Goal: Task Accomplishment & Management: Manage account settings

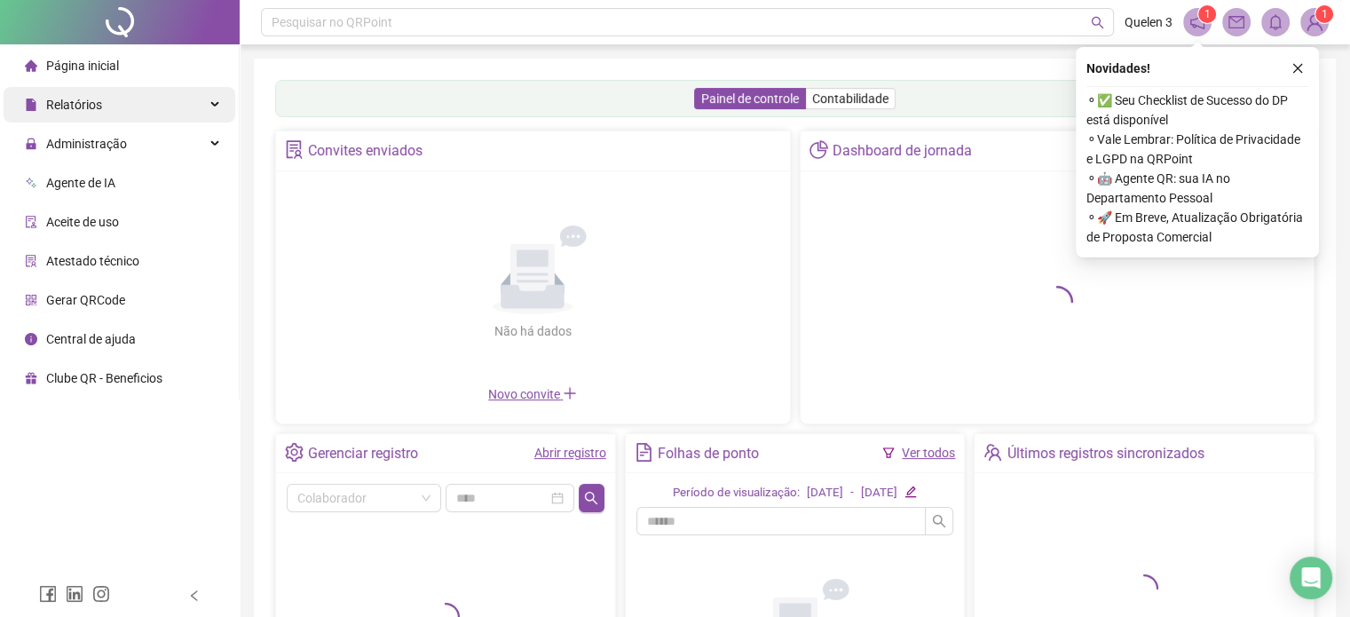
click at [135, 115] on div "Relatórios" at bounding box center [120, 105] width 232 height 36
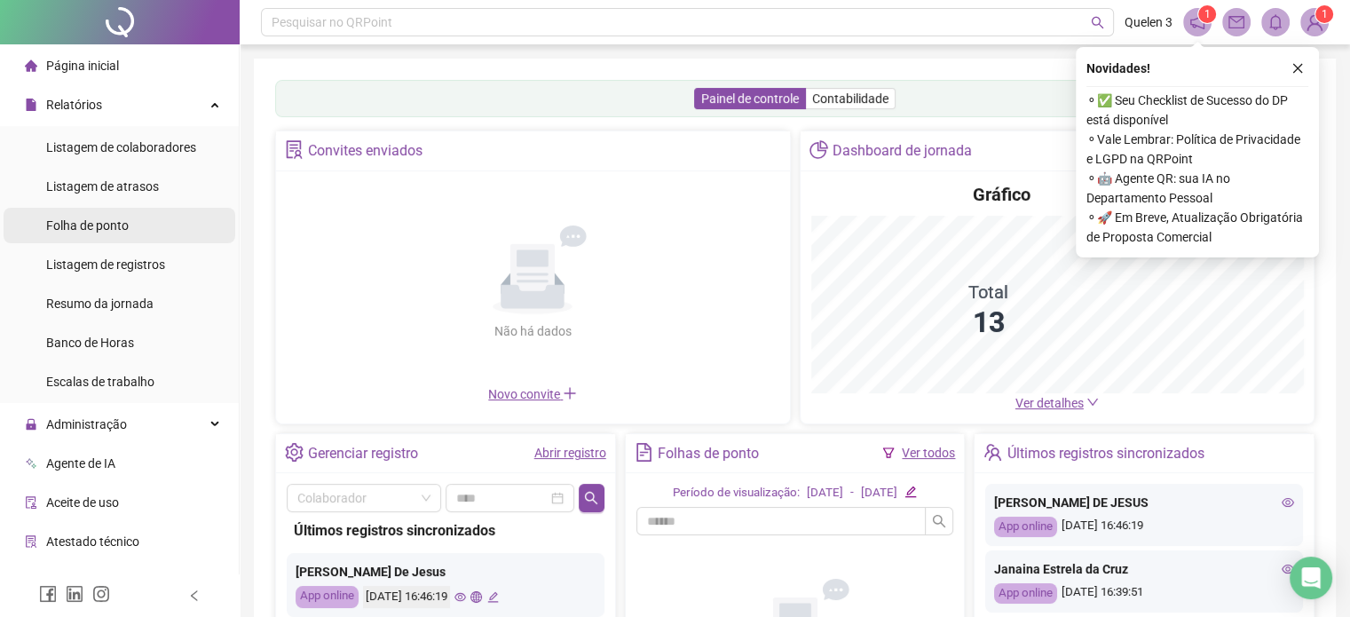
click at [124, 225] on span "Folha de ponto" at bounding box center [87, 225] width 83 height 14
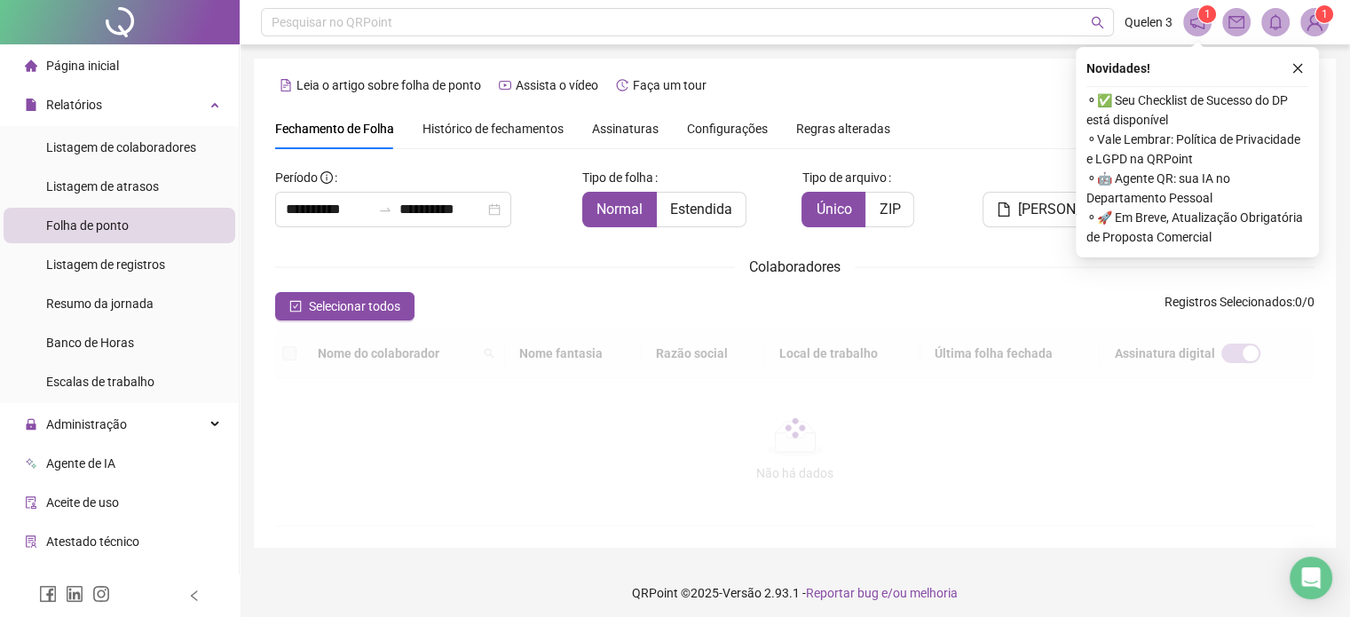
scroll to position [45, 0]
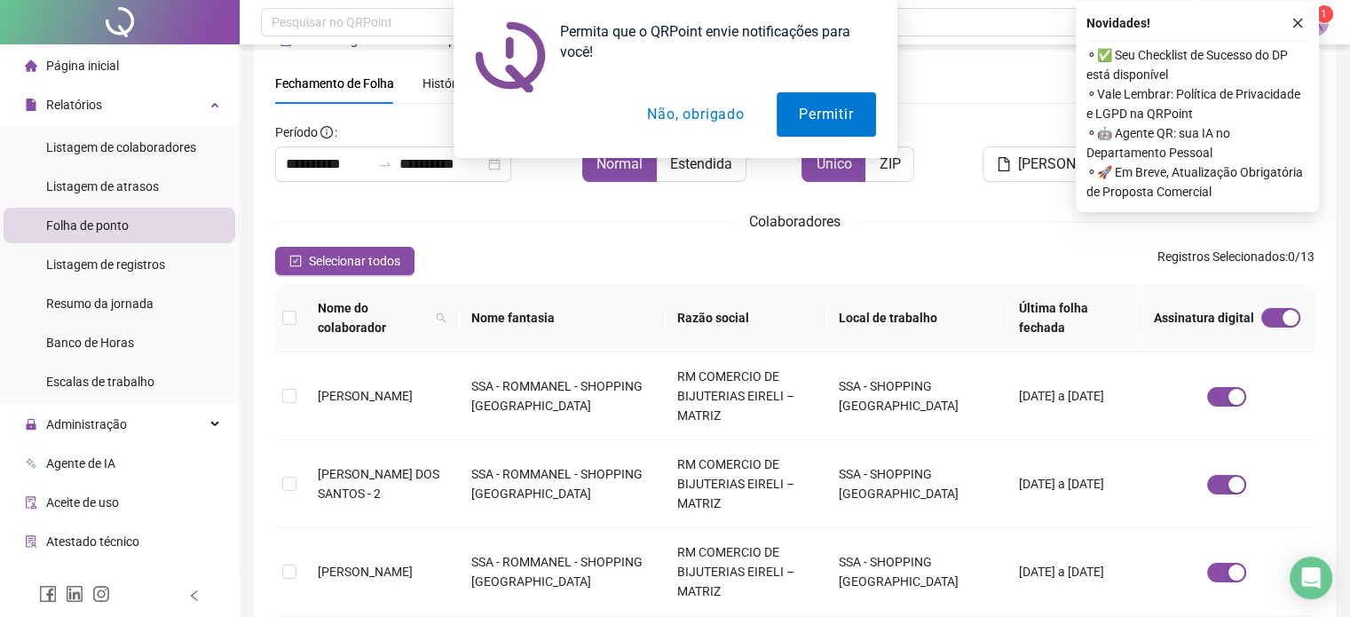
click at [125, 111] on div "Permita que o QRPoint envie notificações para você! Permitir Não, obrigado" at bounding box center [675, 79] width 1350 height 158
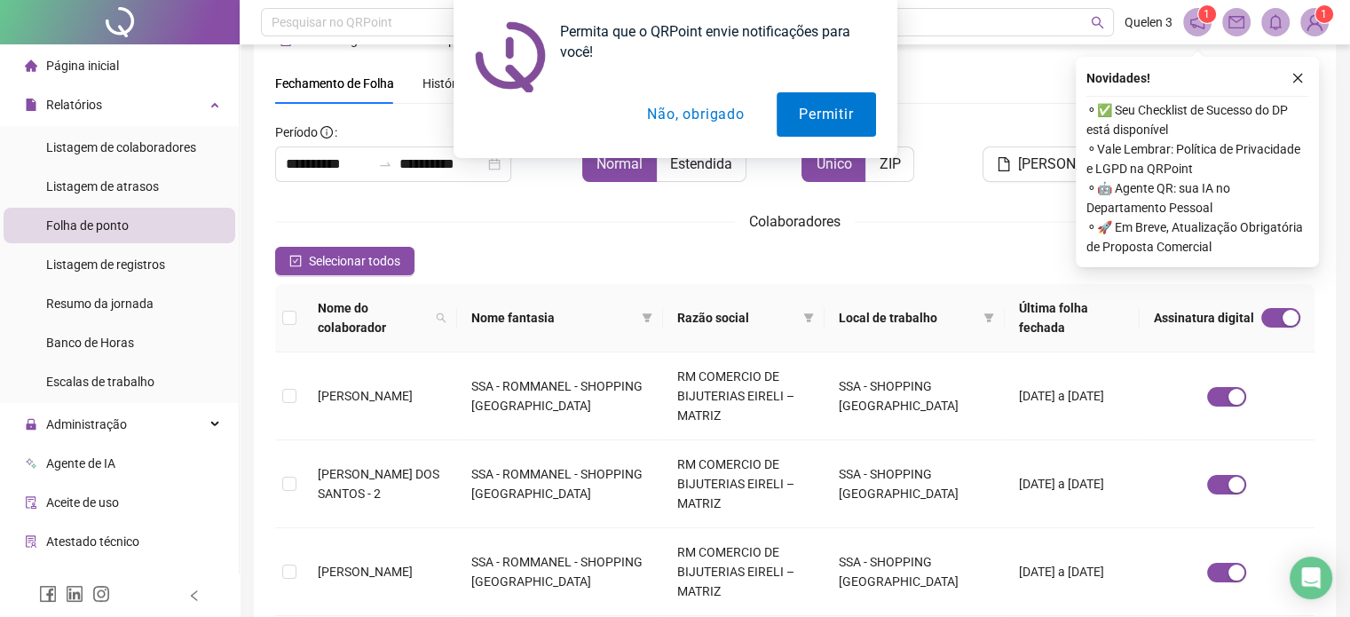
scroll to position [54, 0]
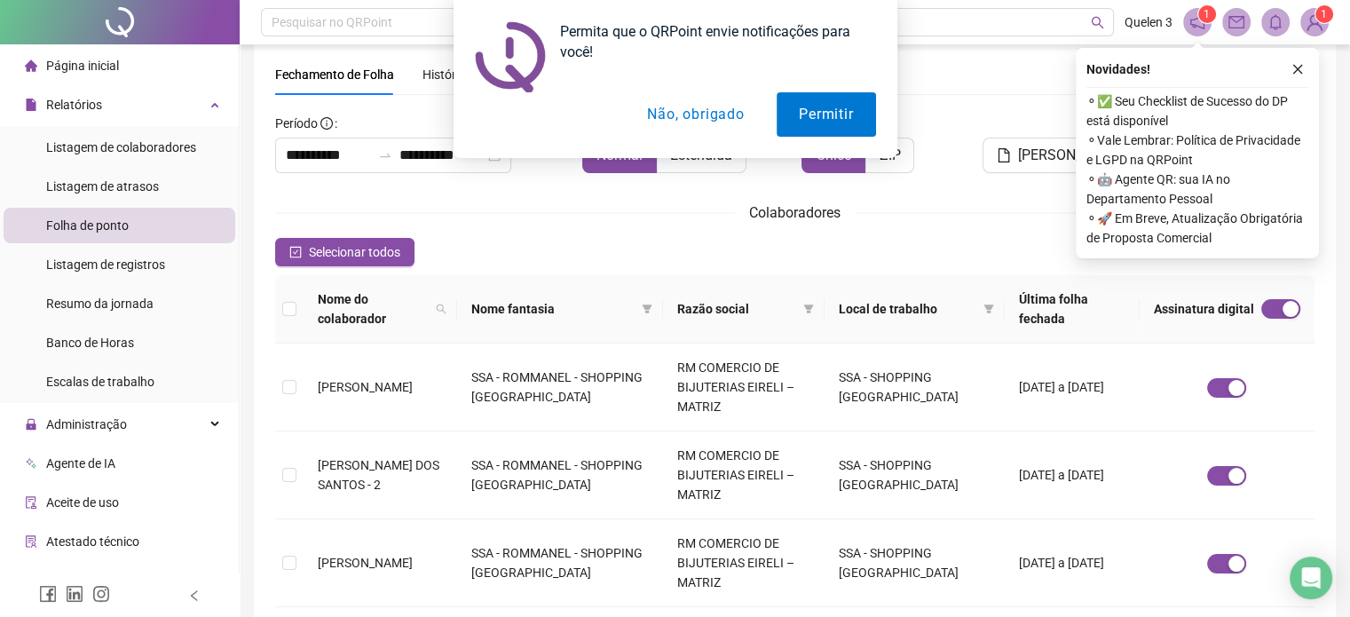
click at [692, 112] on button "Não, obrigado" at bounding box center [695, 114] width 141 height 44
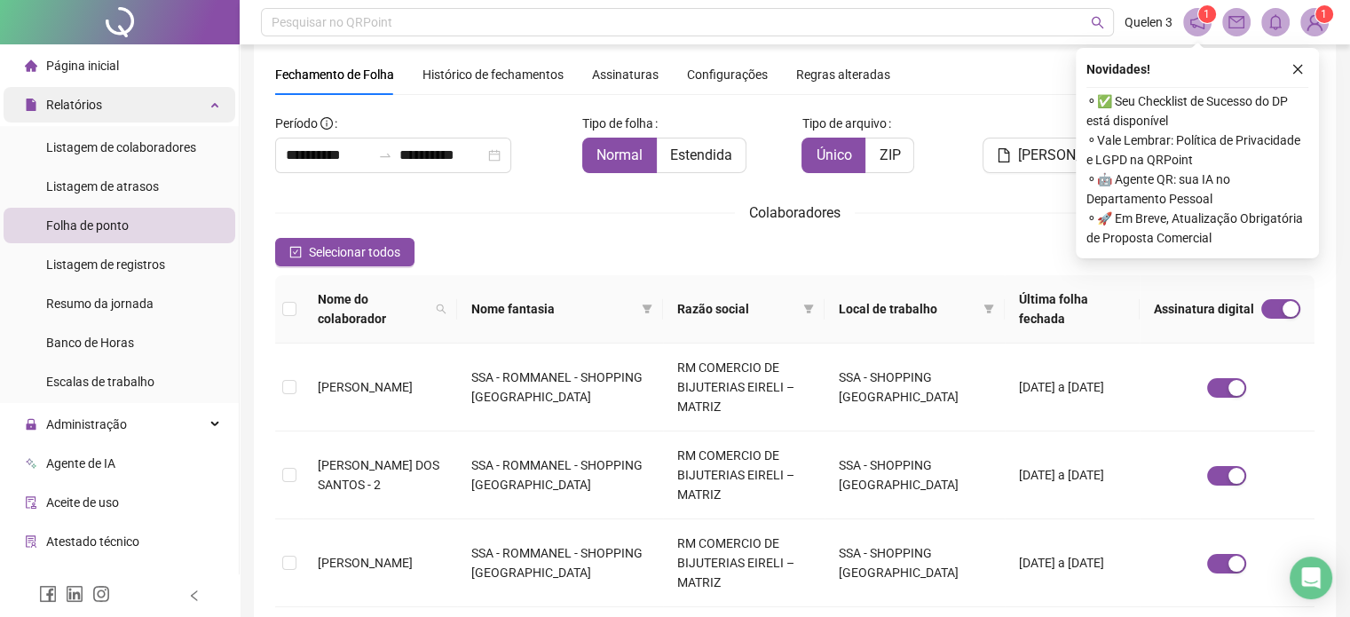
click at [140, 105] on div "Relatórios" at bounding box center [120, 105] width 232 height 36
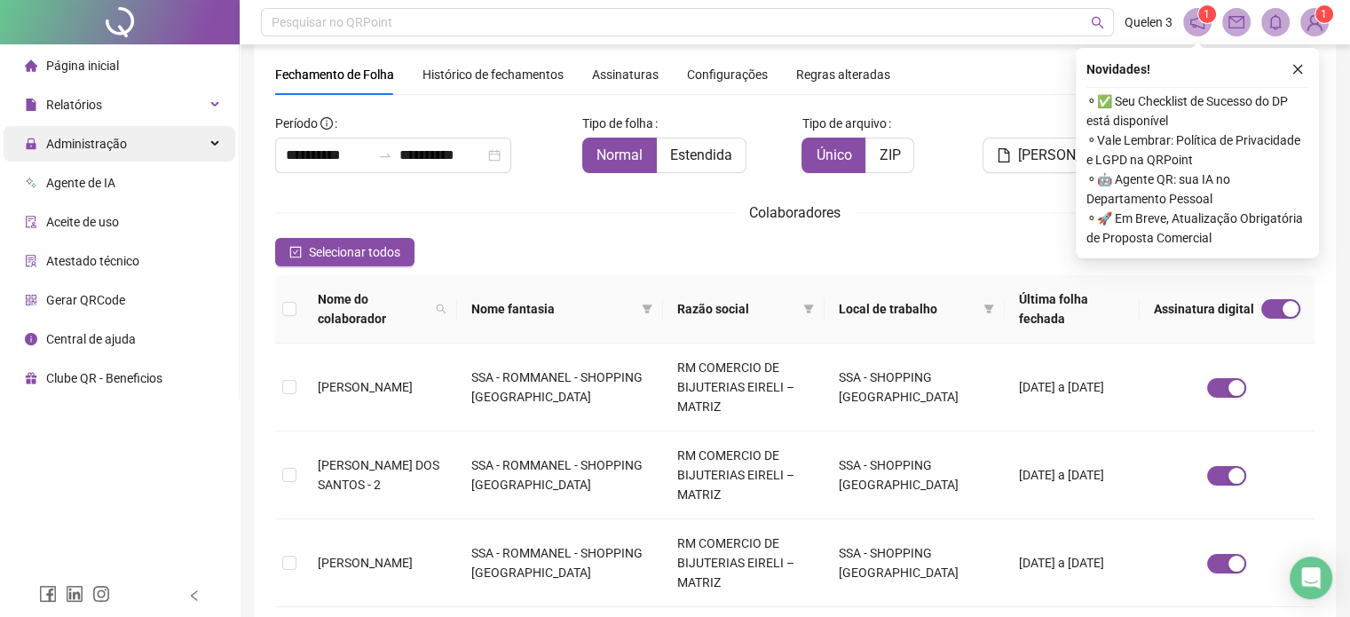
click at [134, 135] on div "Administração" at bounding box center [120, 144] width 232 height 36
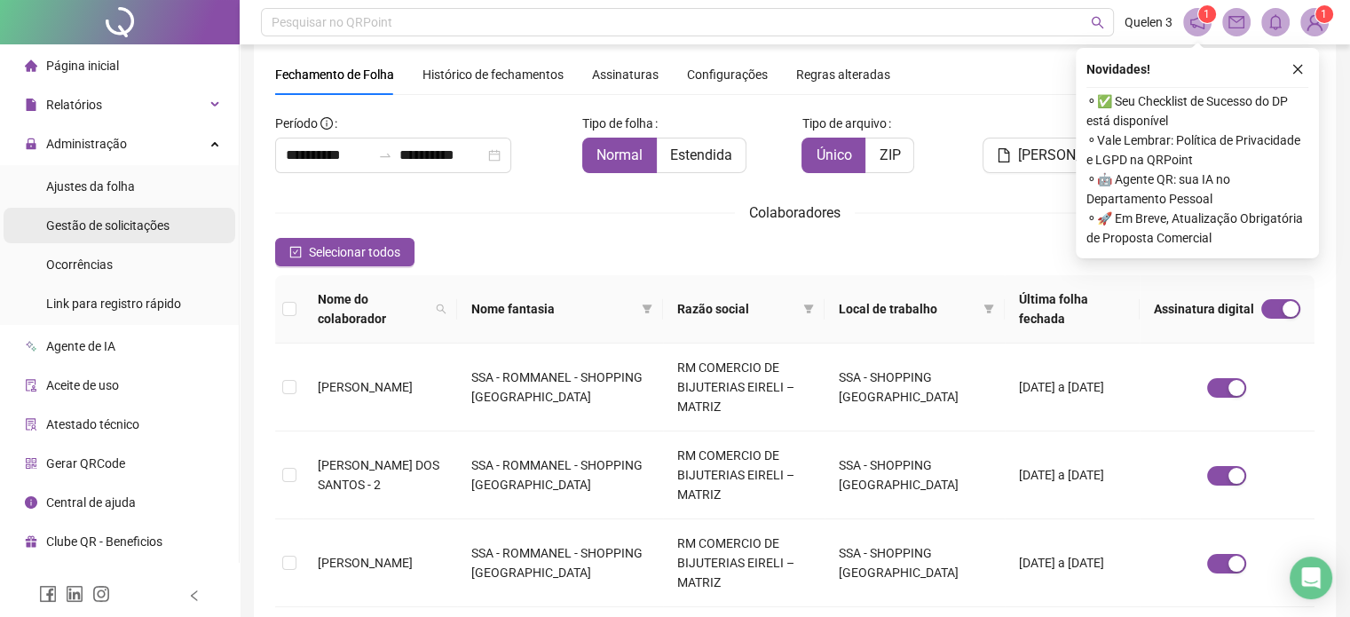
click at [140, 233] on span "Gestão de solicitações" at bounding box center [107, 225] width 123 height 14
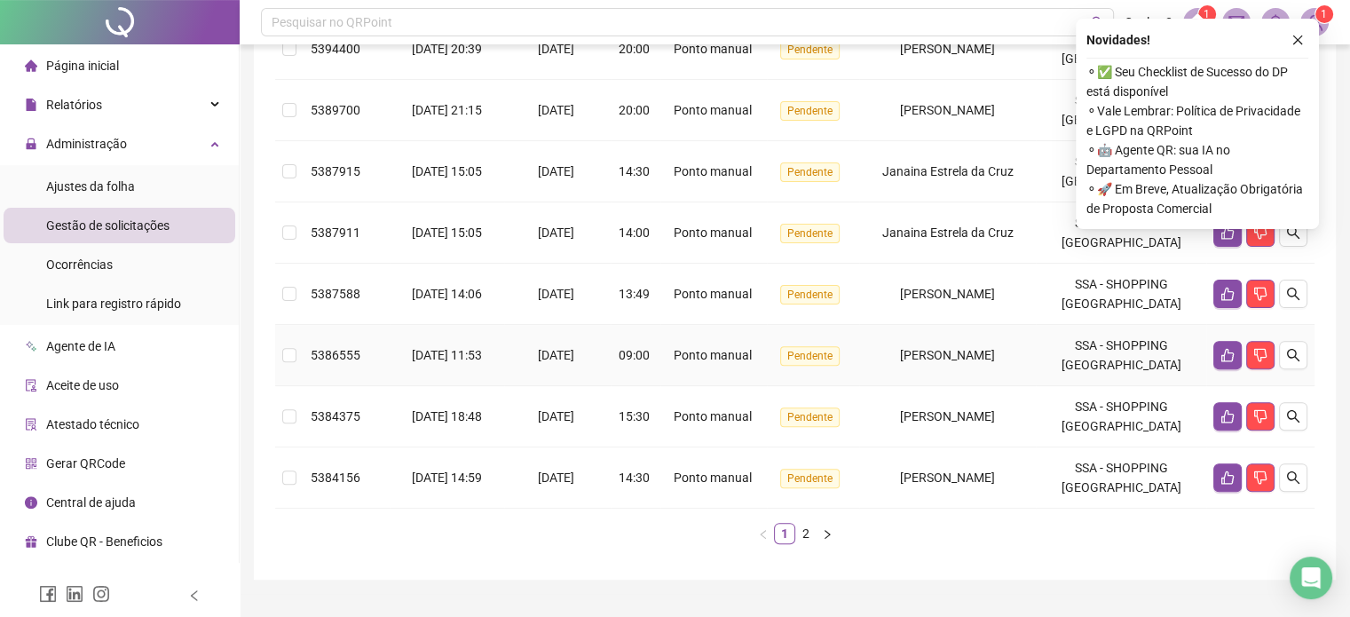
scroll to position [548, 0]
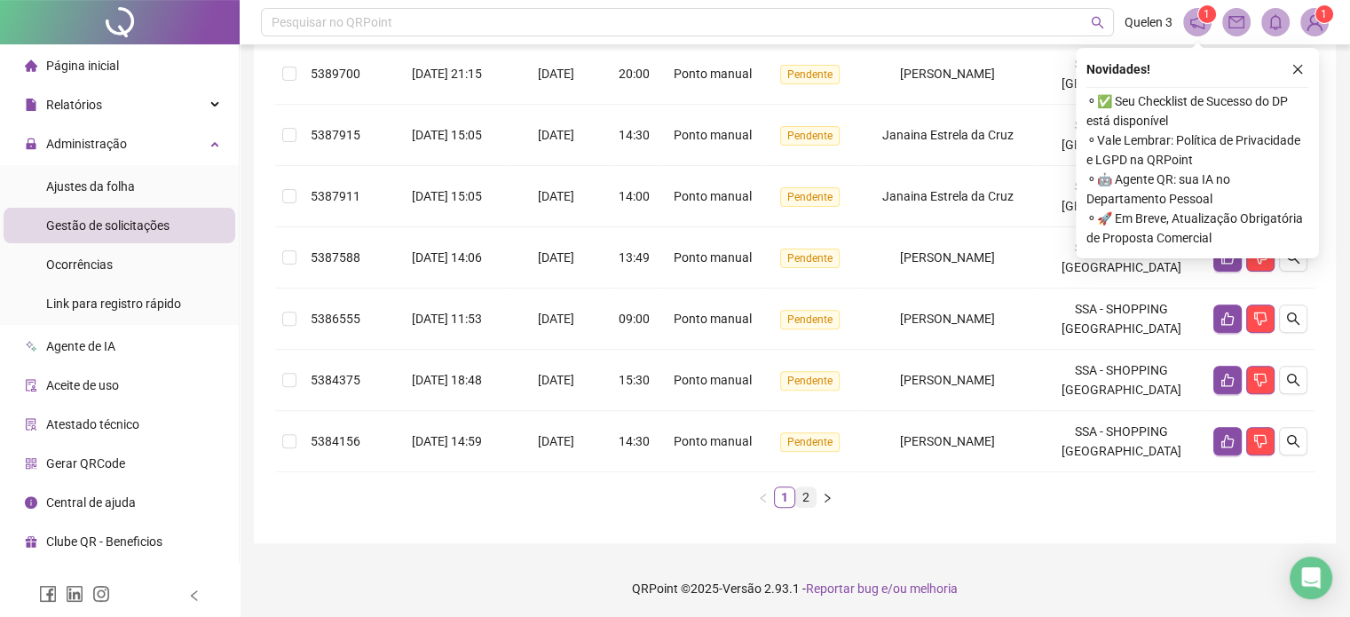
click at [802, 493] on link "2" at bounding box center [806, 497] width 20 height 20
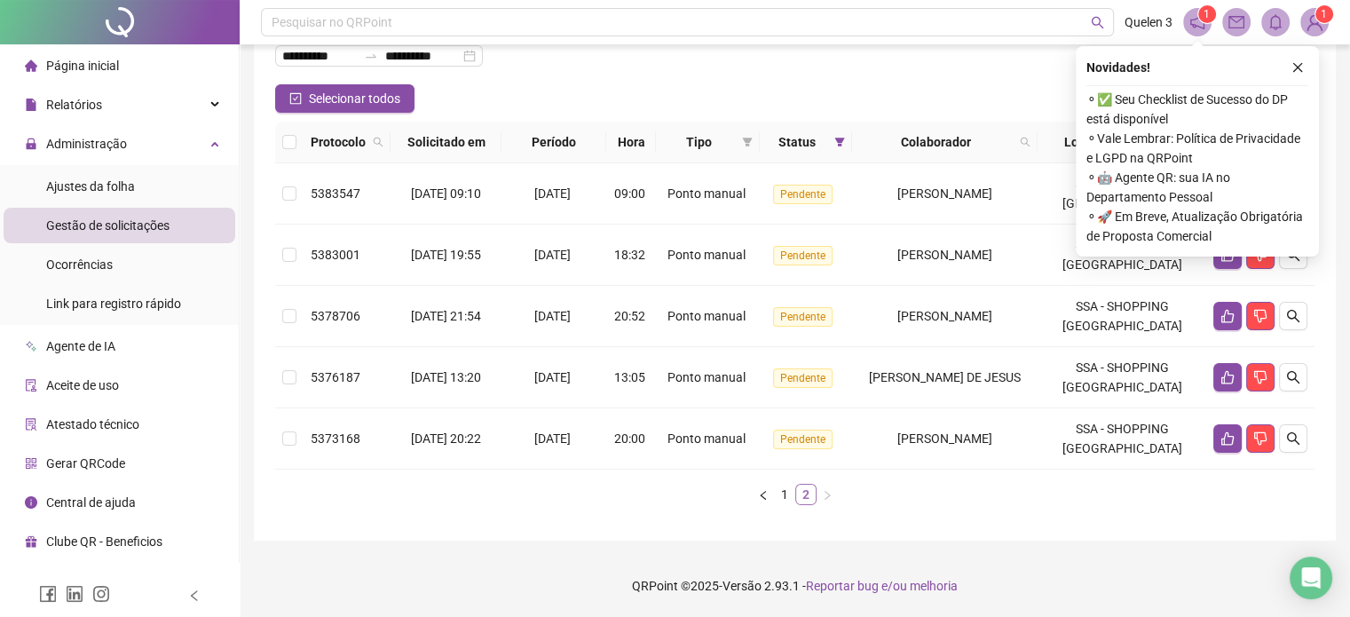
scroll to position [121, 0]
click at [1221, 378] on icon "like" at bounding box center [1228, 378] width 14 height 14
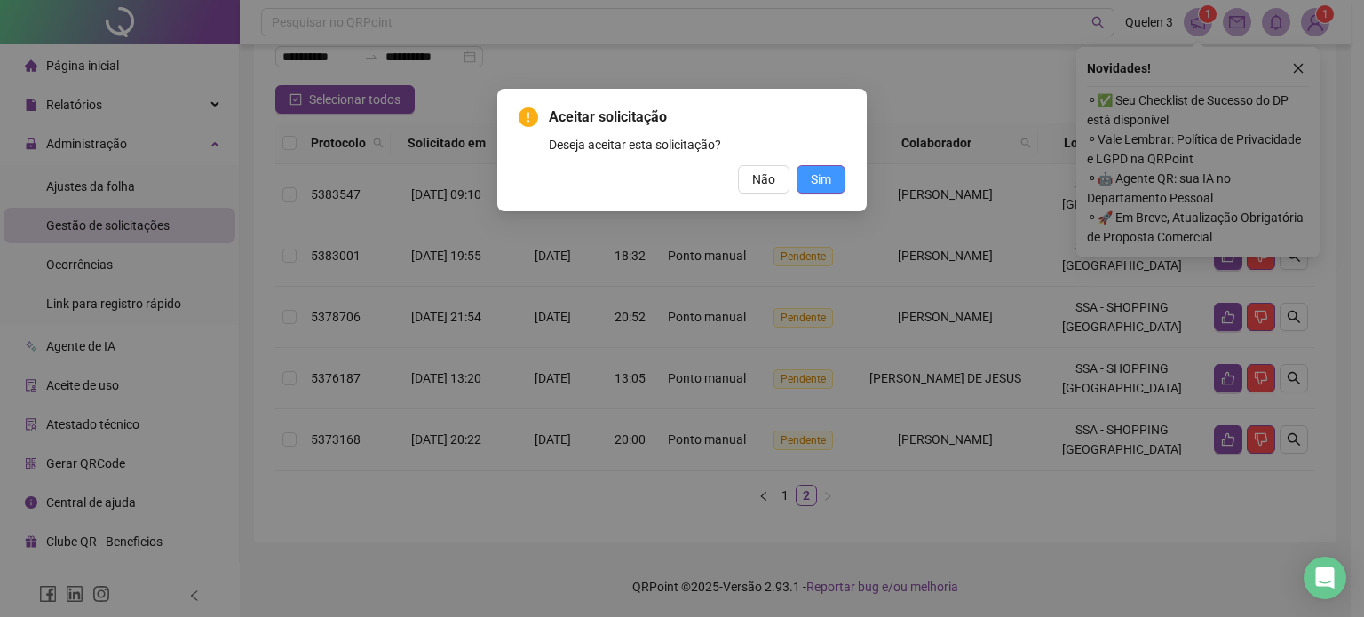
click at [828, 187] on span "Sim" at bounding box center [821, 180] width 20 height 20
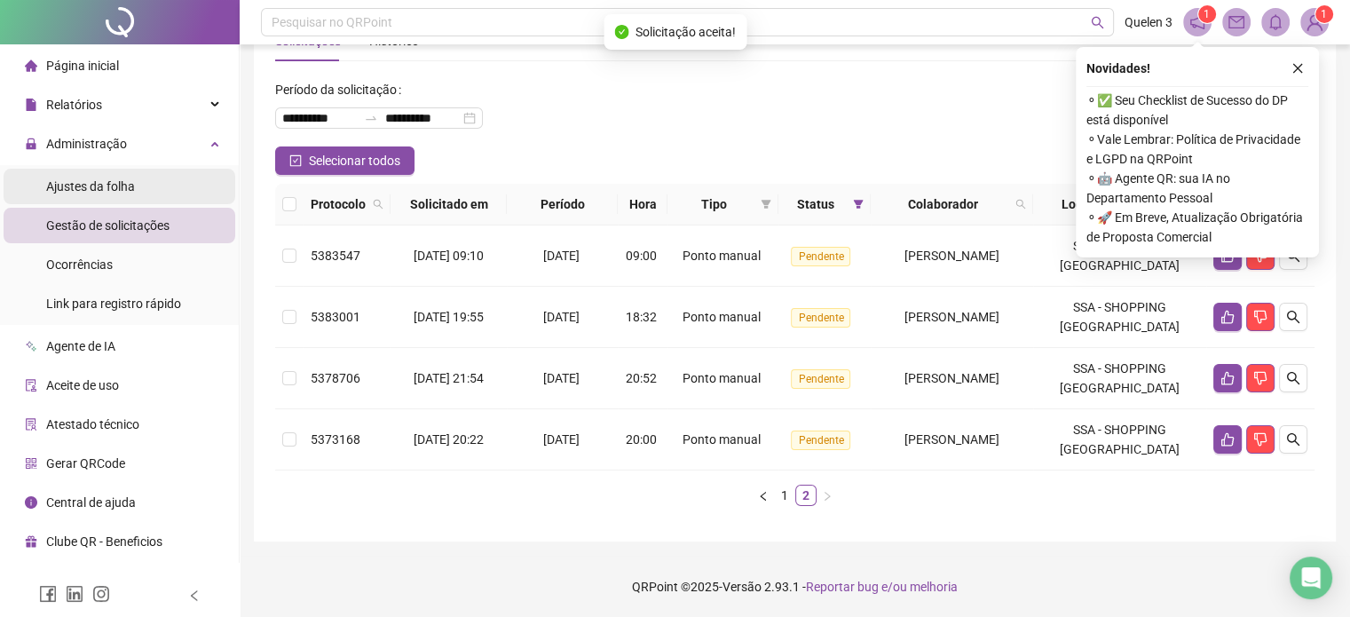
click at [118, 185] on span "Ajustes da folha" at bounding box center [90, 186] width 89 height 14
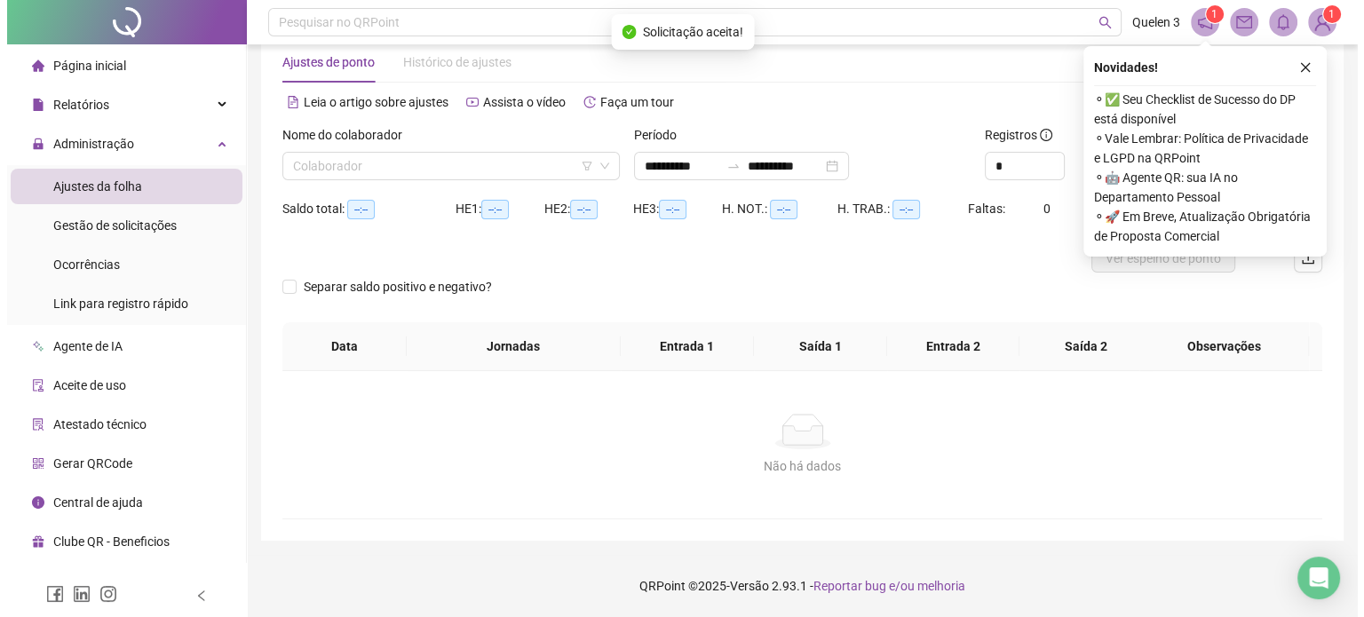
scroll to position [37, 0]
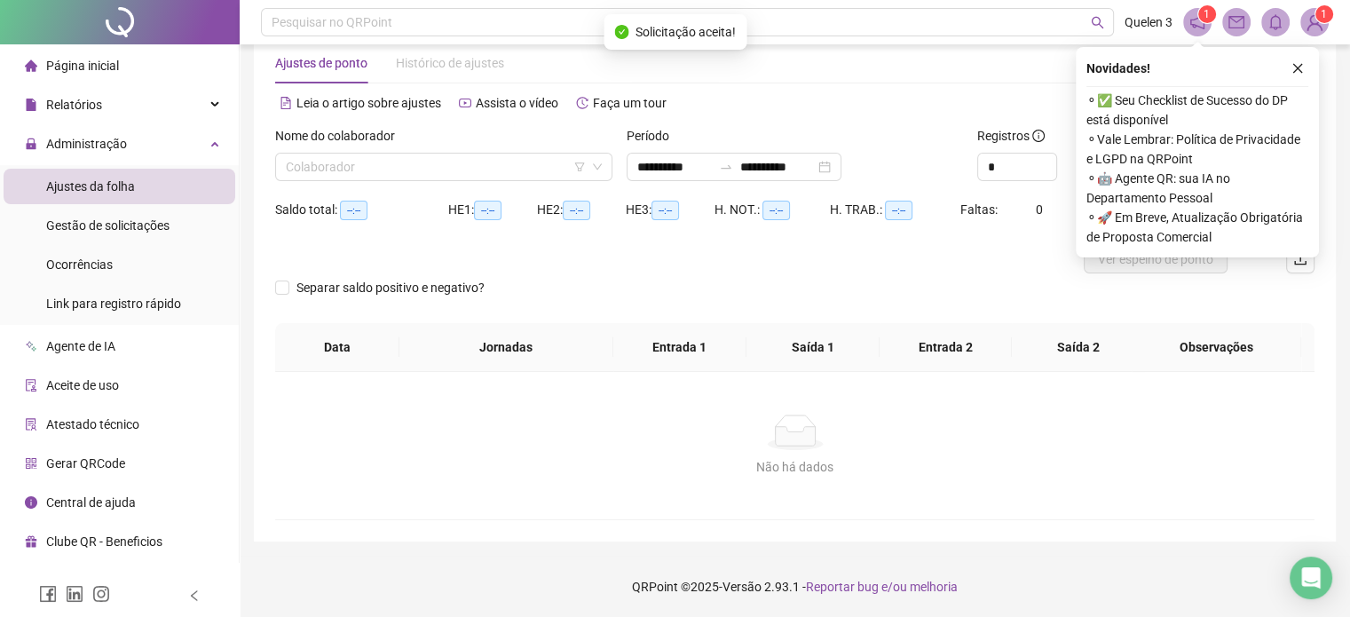
type input "**********"
click at [511, 161] on input "search" at bounding box center [436, 167] width 300 height 27
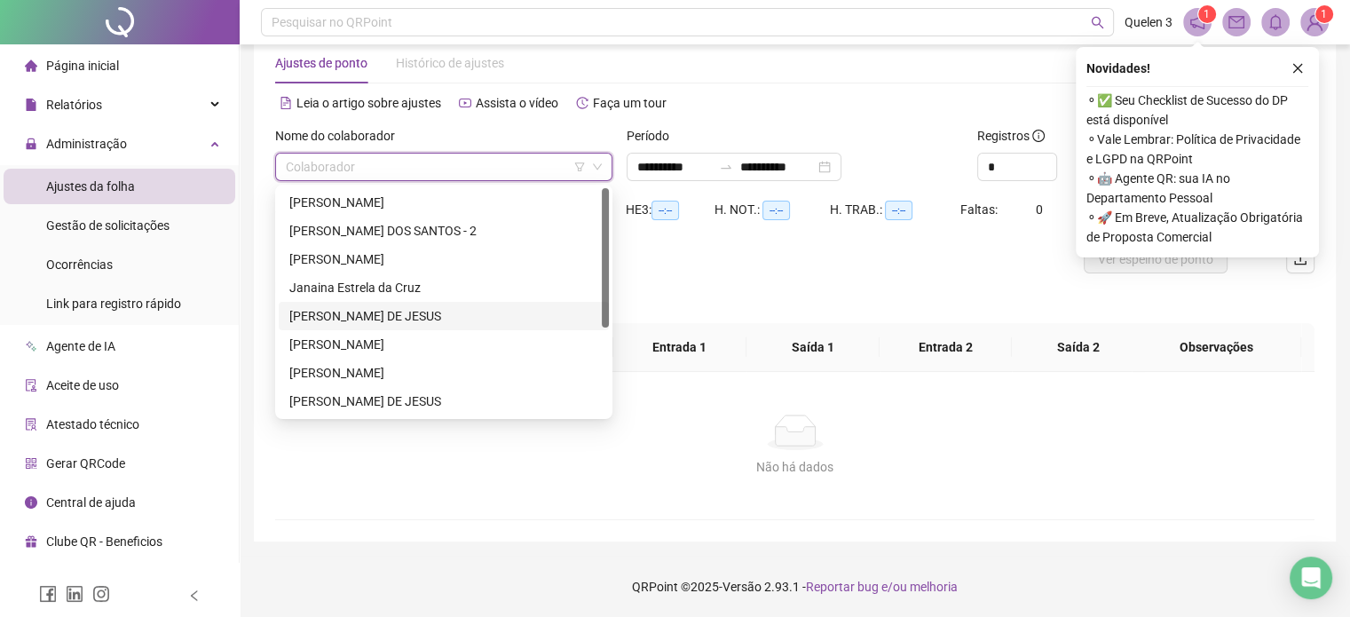
click at [438, 309] on div "[PERSON_NAME] DE JESUS" at bounding box center [443, 316] width 309 height 20
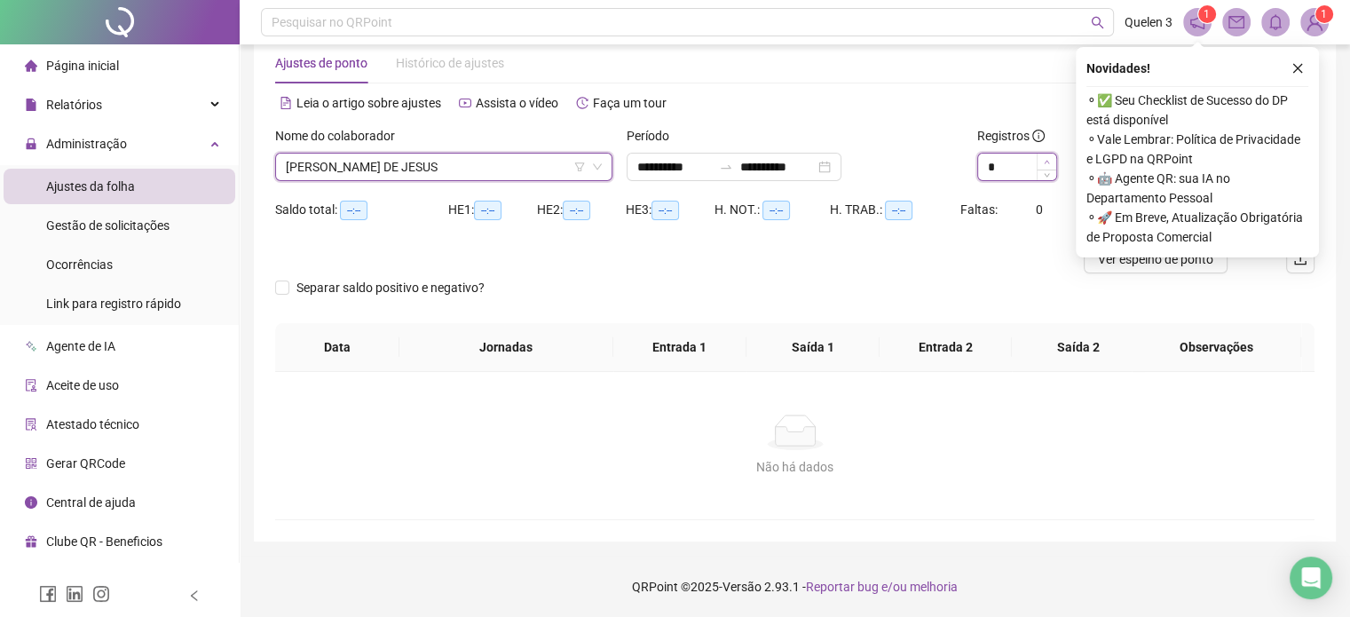
type input "*"
click at [1051, 157] on span "Increase Value" at bounding box center [1047, 162] width 20 height 16
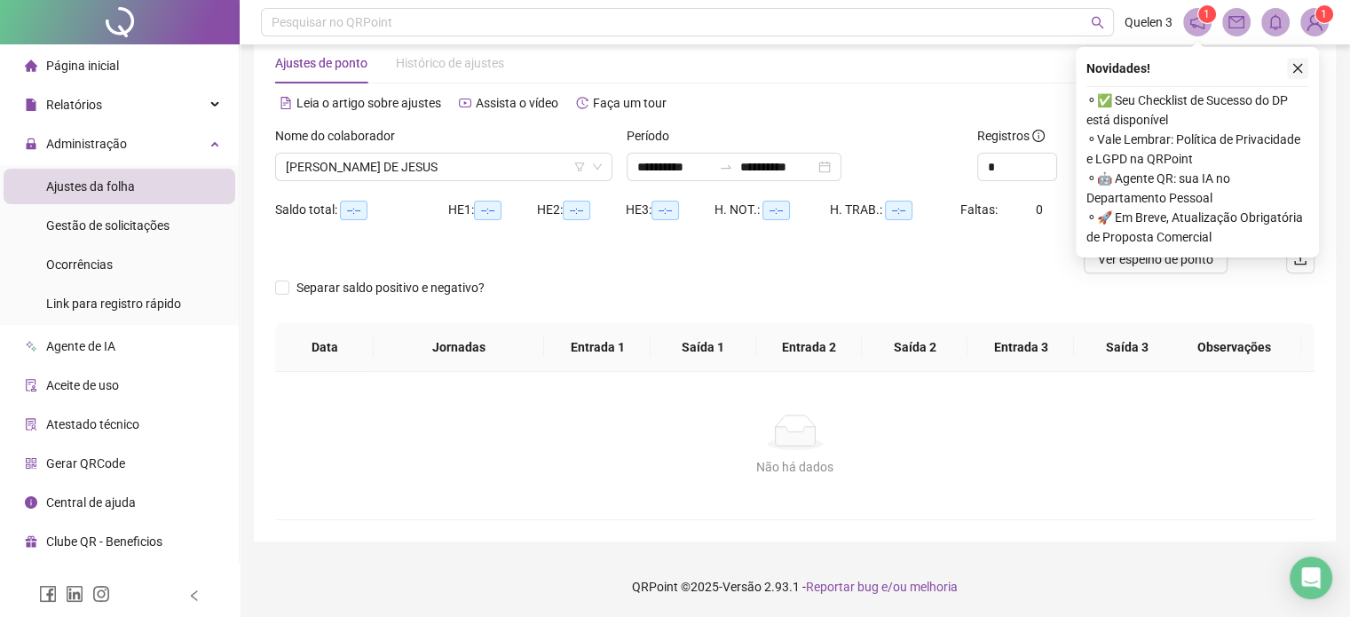
click at [1301, 67] on icon "close" at bounding box center [1298, 68] width 12 height 12
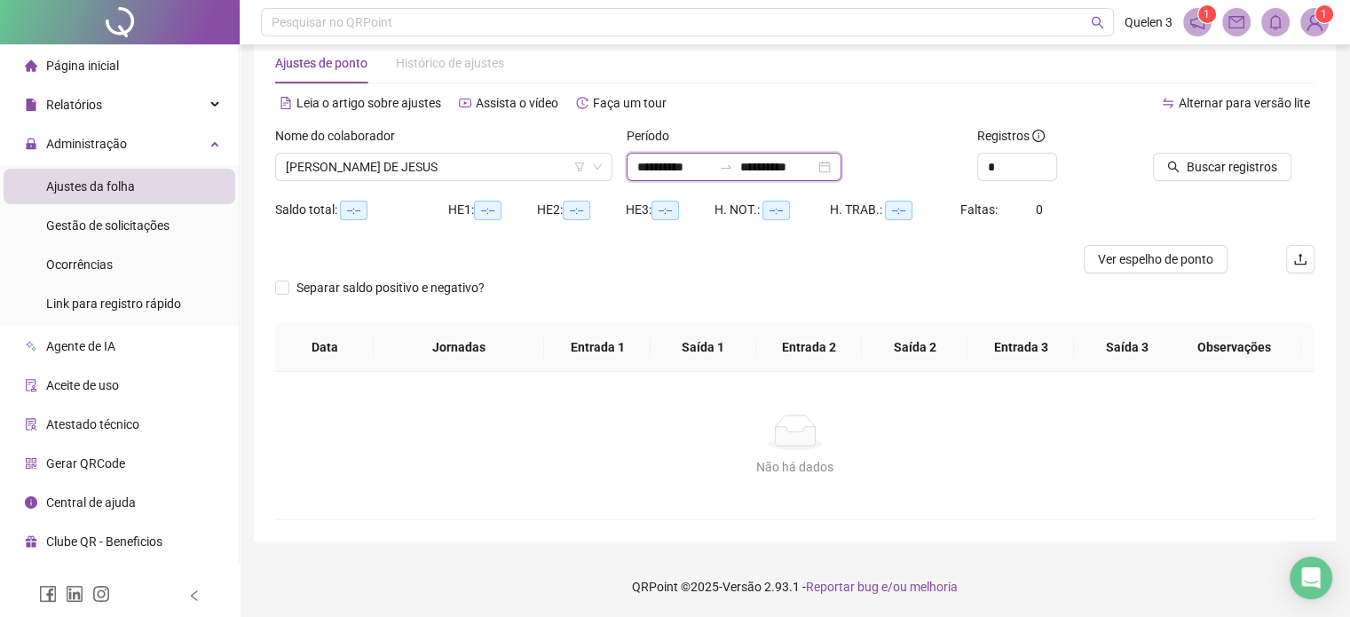
click at [815, 170] on input "**********" at bounding box center [777, 167] width 75 height 20
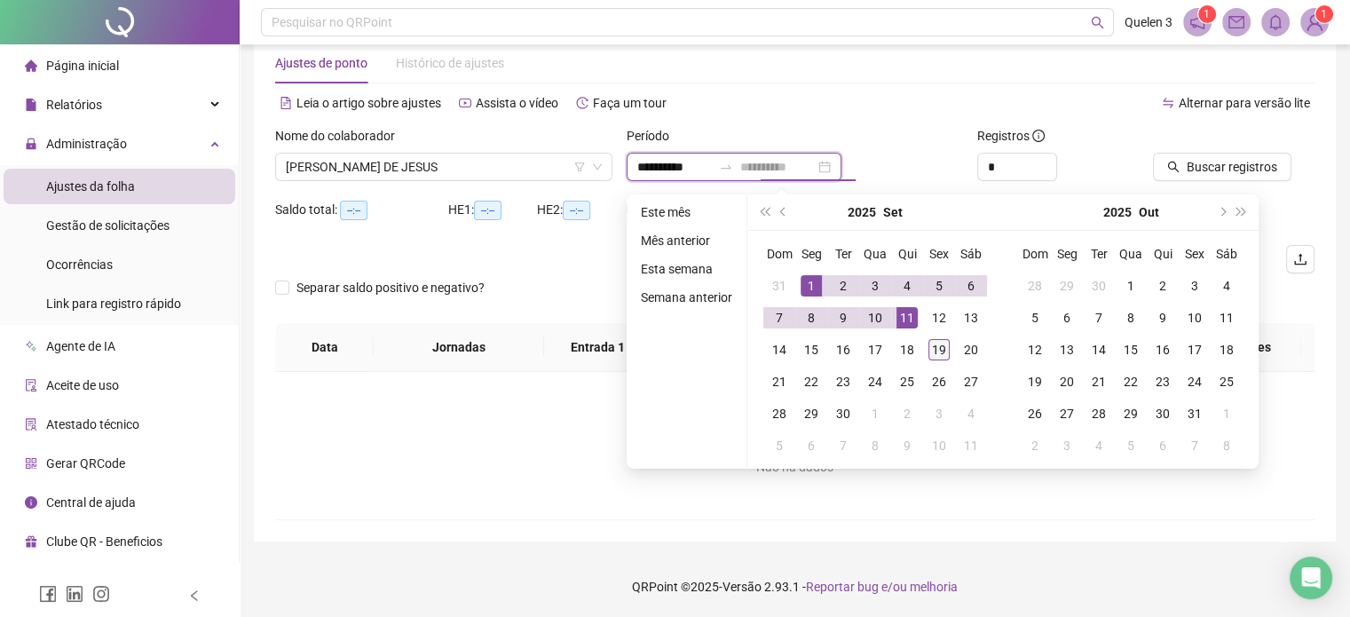
type input "**********"
click at [938, 354] on div "19" at bounding box center [939, 349] width 21 height 21
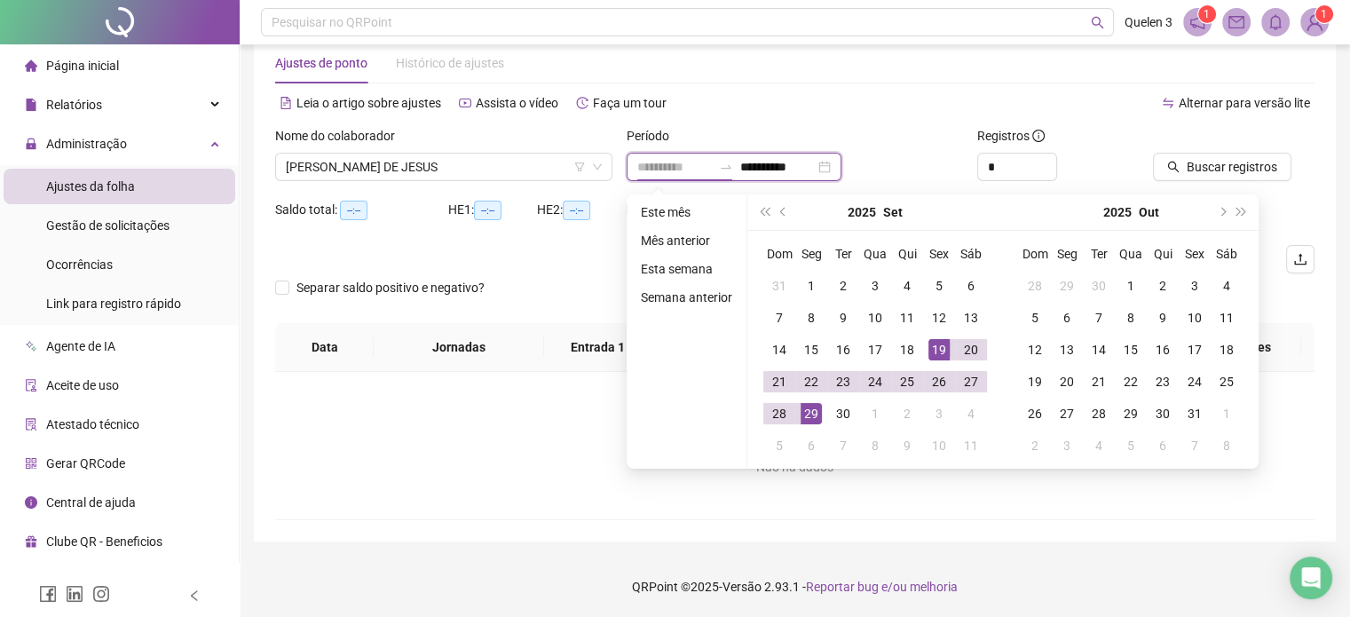
type input "**********"
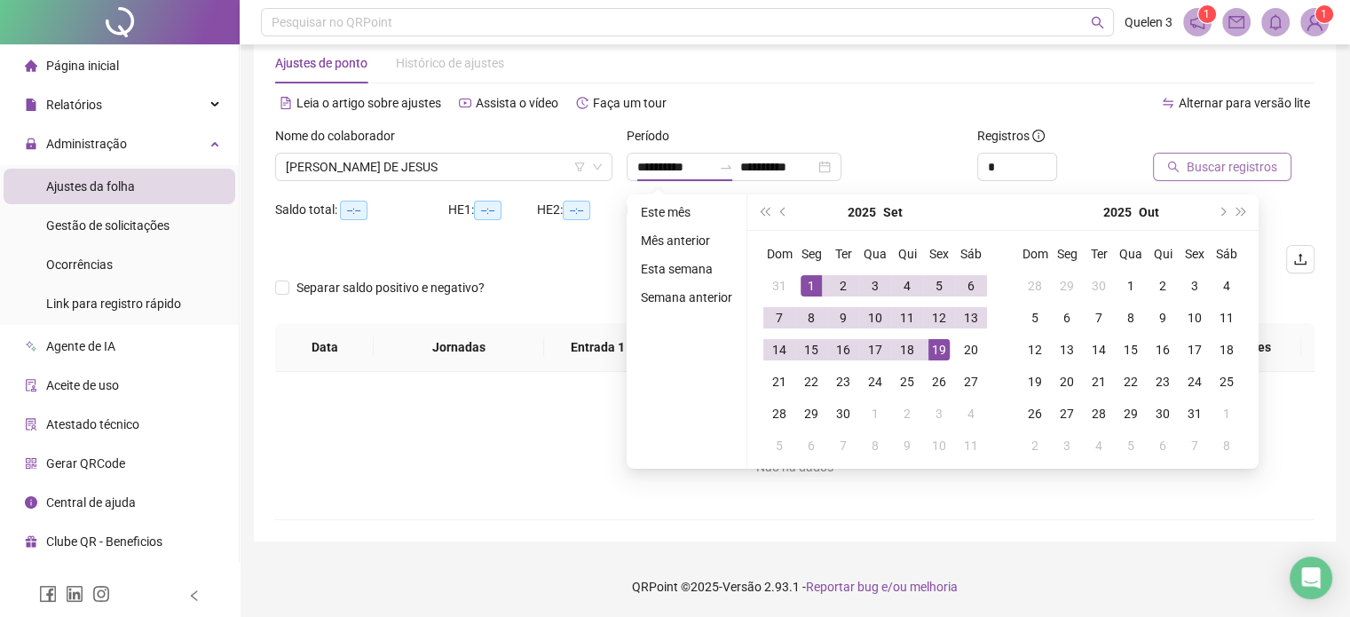
click at [1165, 162] on button "Buscar registros" at bounding box center [1222, 167] width 138 height 28
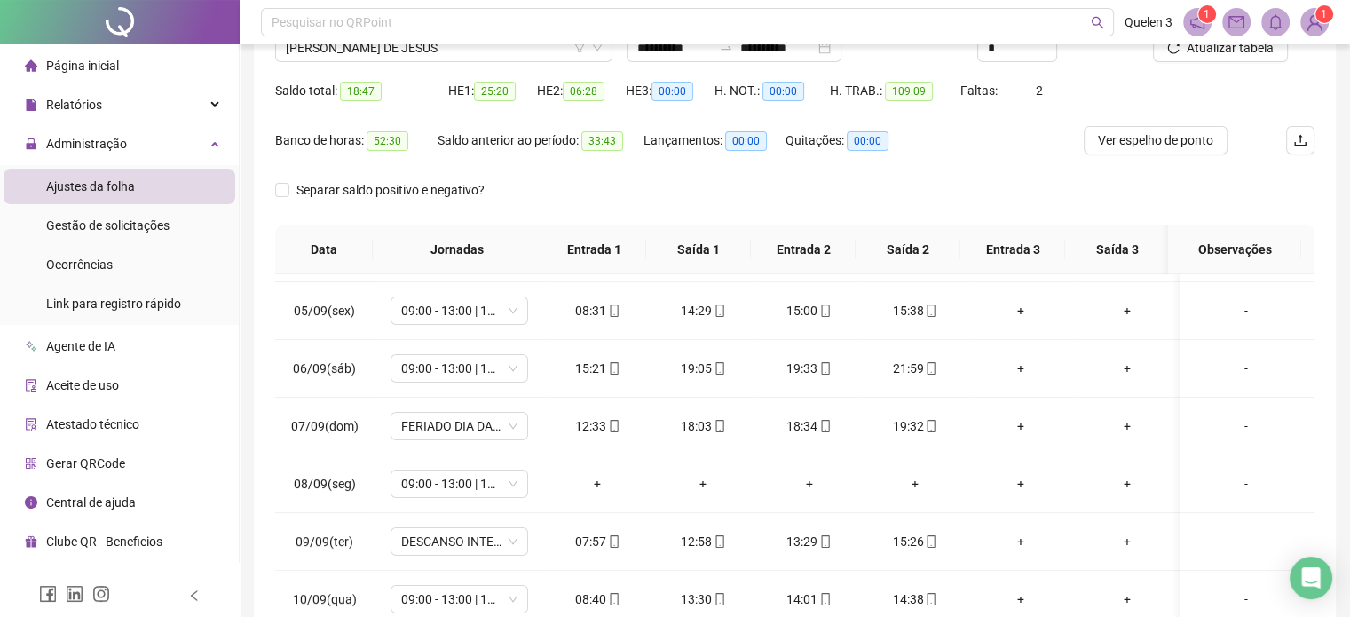
scroll to position [355, 0]
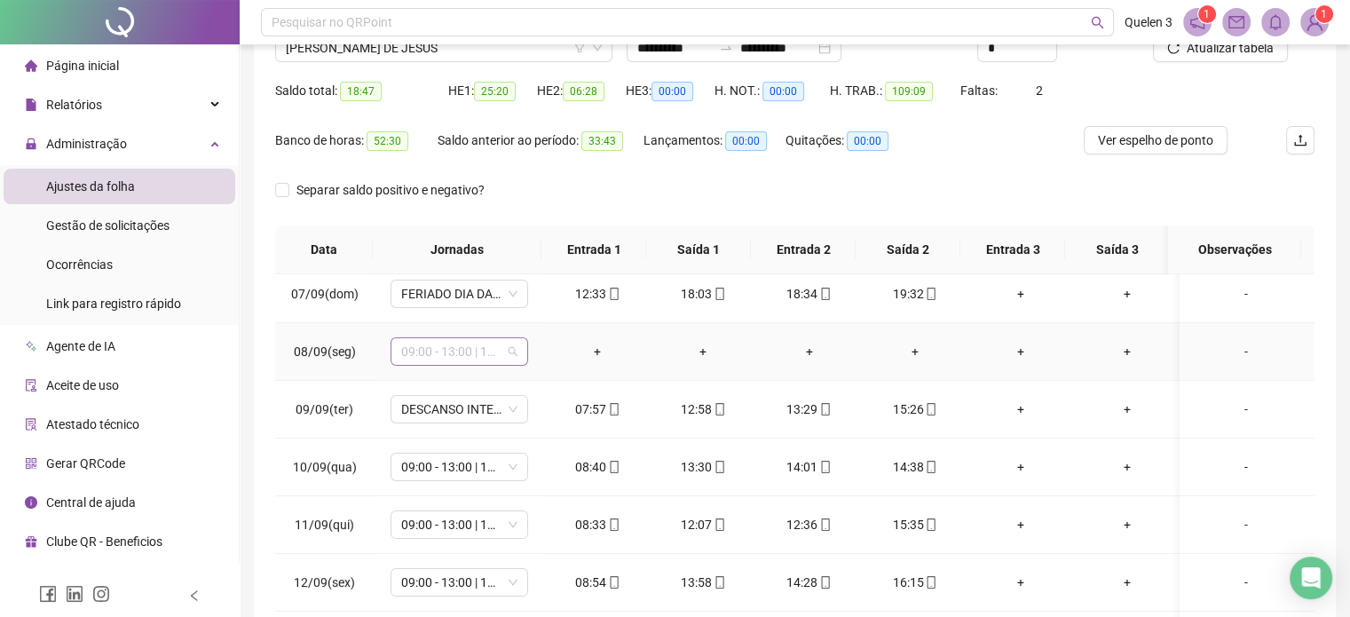
click at [485, 353] on span "09:00 - 13:00 | 13:30 - 15:30" at bounding box center [459, 351] width 116 height 27
type input "*****"
click at [451, 417] on div "Folga" at bounding box center [472, 414] width 117 height 20
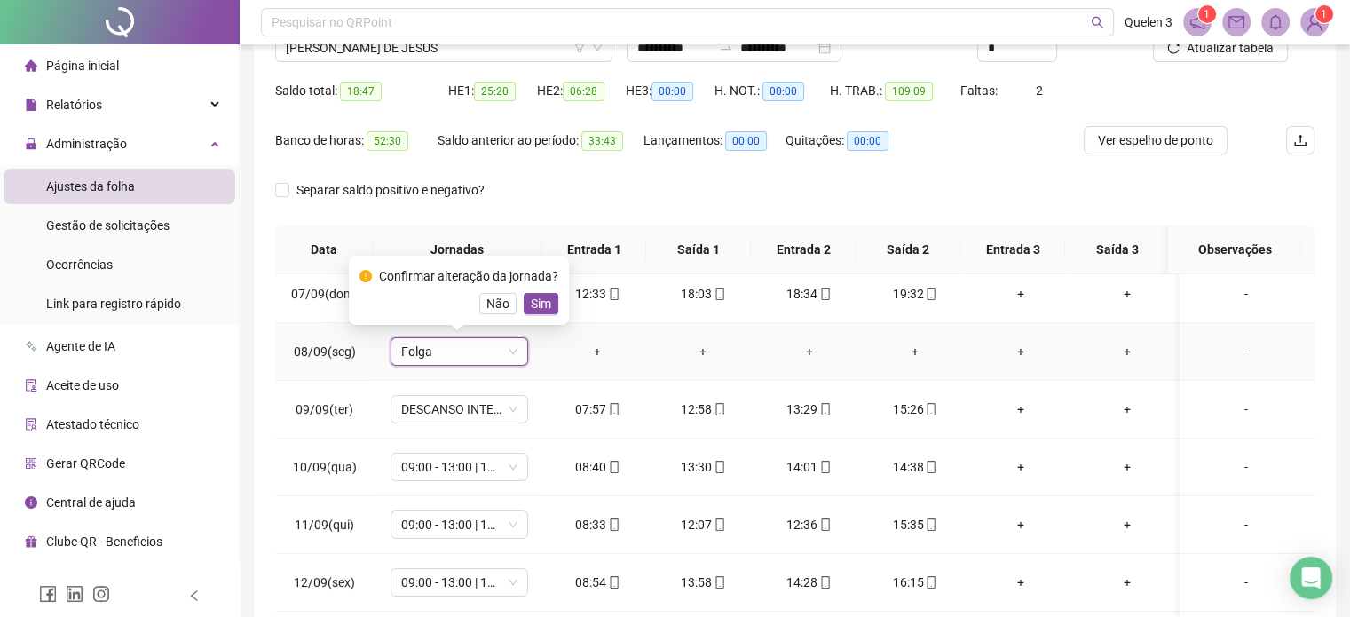
drag, startPoint x: 550, startPoint y: 301, endPoint x: 569, endPoint y: 305, distance: 19.2
click at [550, 301] on button "Sim" at bounding box center [541, 303] width 35 height 21
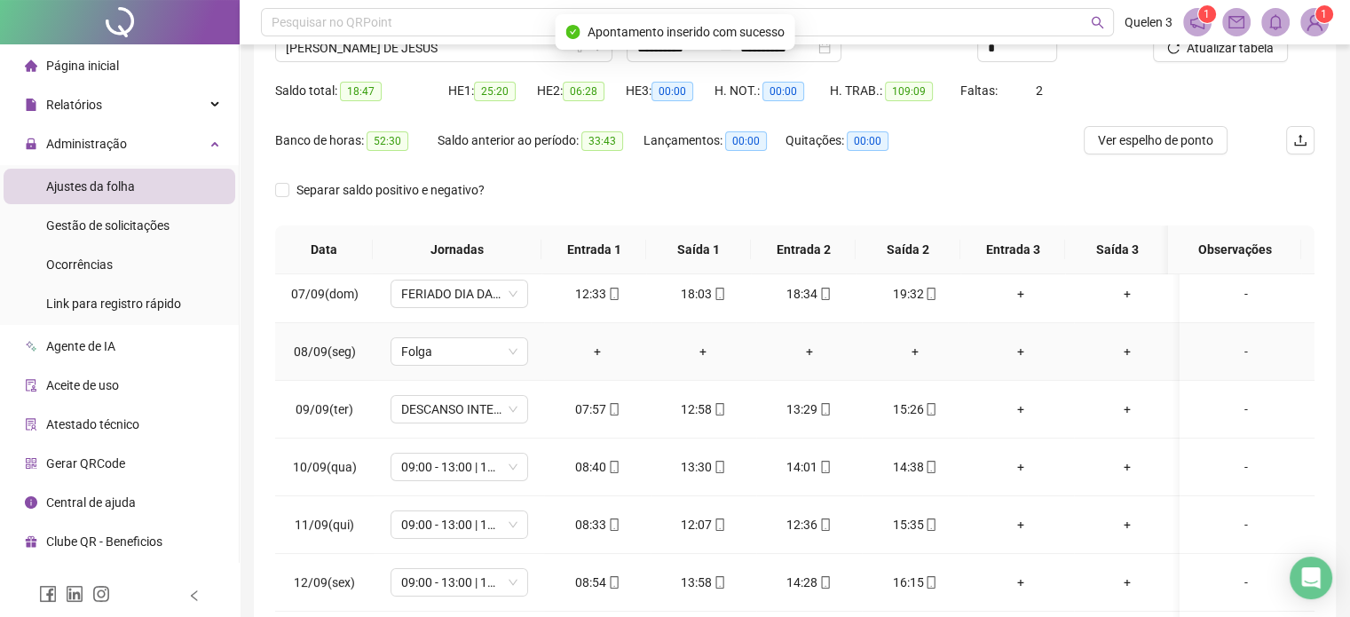
click at [1226, 355] on div "-" at bounding box center [1246, 352] width 105 height 20
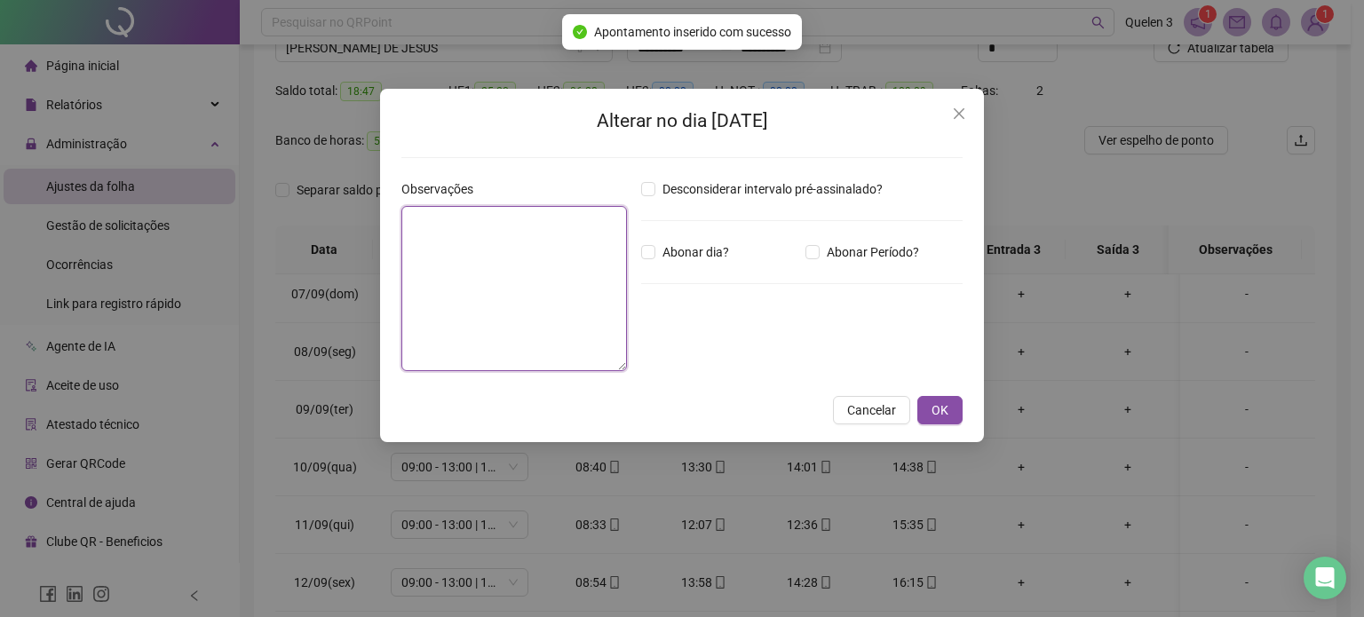
drag, startPoint x: 507, startPoint y: 252, endPoint x: 476, endPoint y: 287, distance: 46.5
click at [507, 257] on textarea at bounding box center [514, 288] width 226 height 165
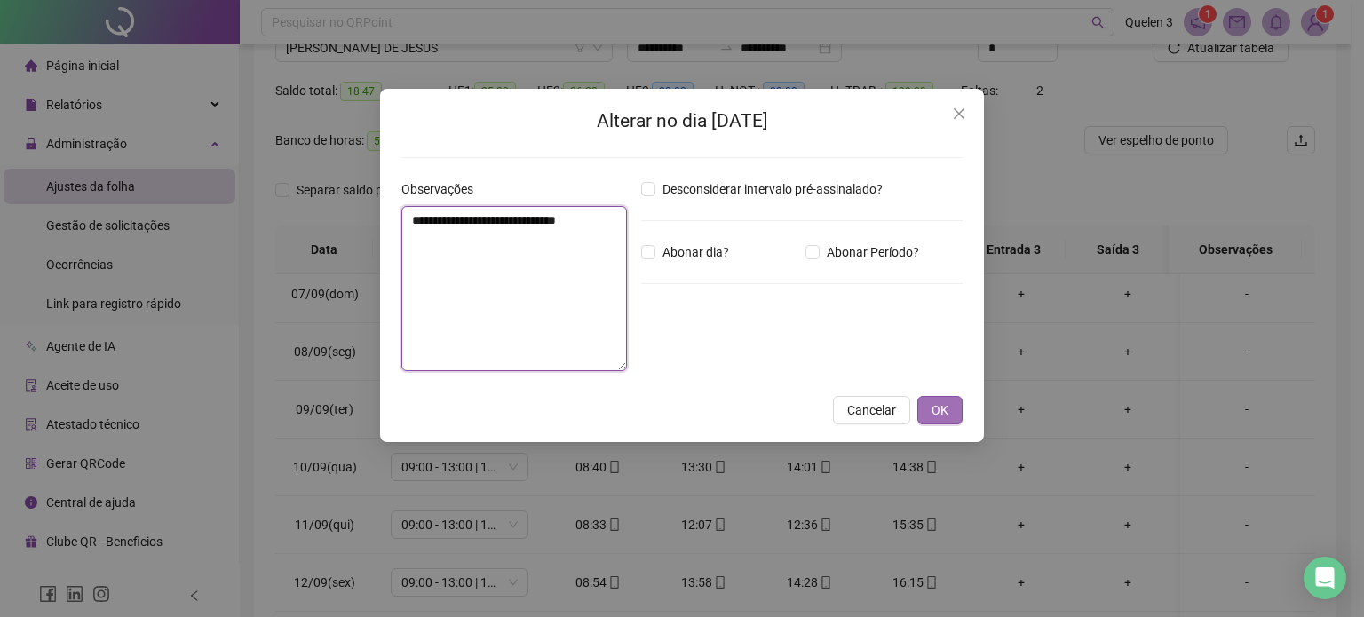
type textarea "**********"
click at [943, 418] on span "OK" at bounding box center [939, 410] width 17 height 20
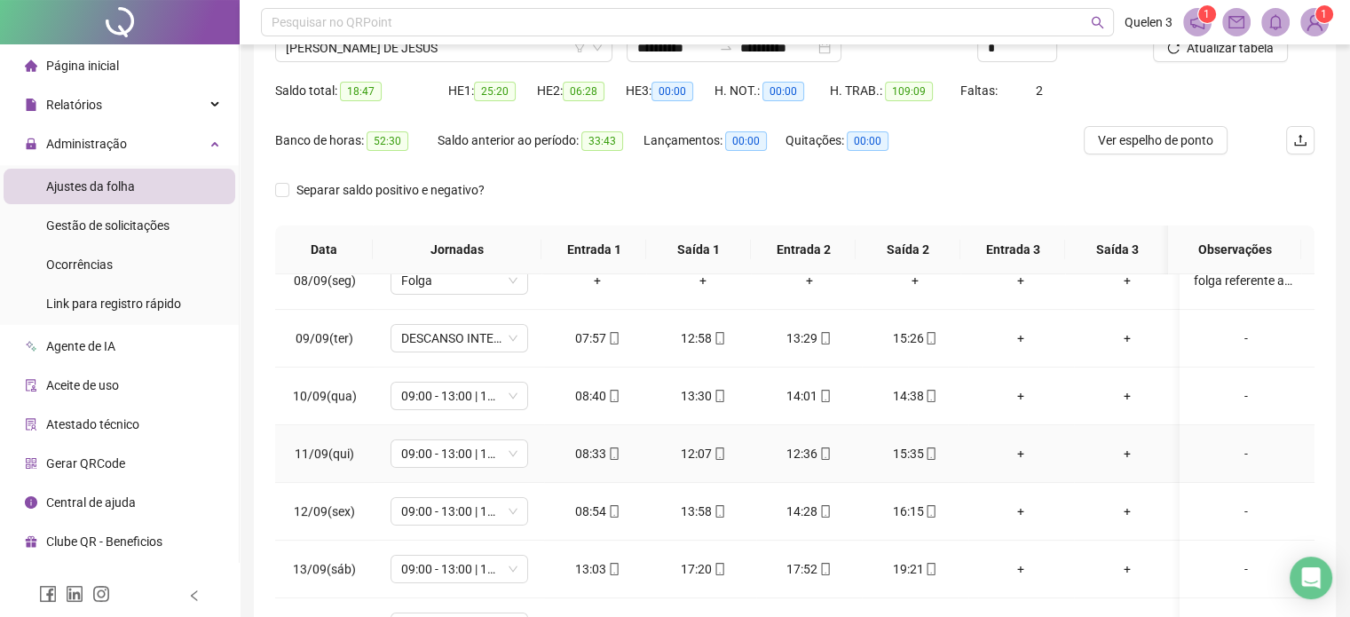
scroll to position [473, 0]
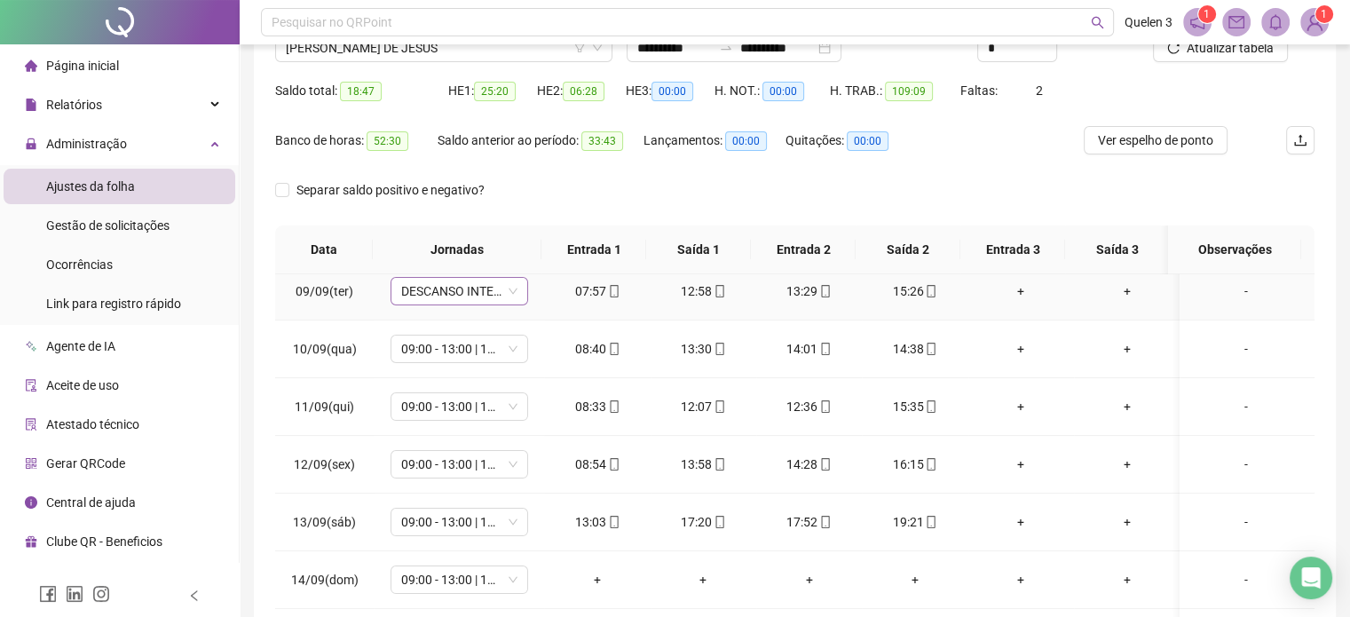
click at [473, 282] on span "DESCANSO INTER-JORNADA" at bounding box center [459, 291] width 116 height 27
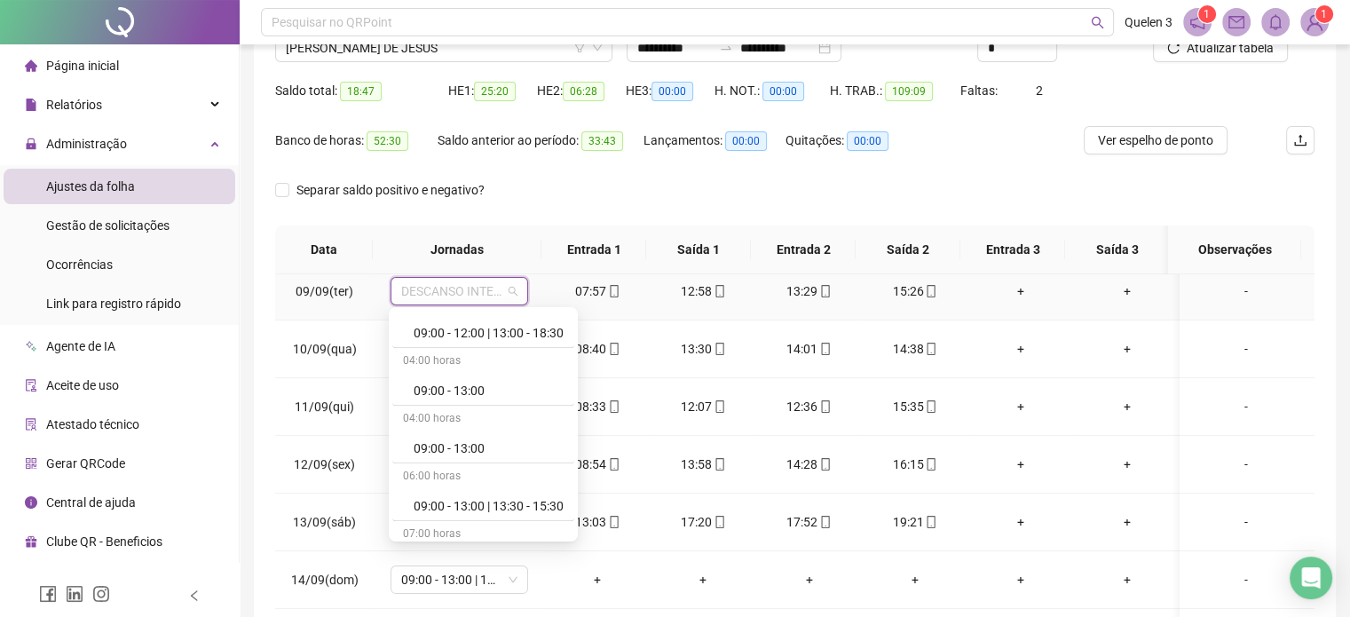
scroll to position [946, 0]
click at [508, 385] on div "09:00 - 13:00 | 13:30 - 15:30" at bounding box center [489, 388] width 150 height 20
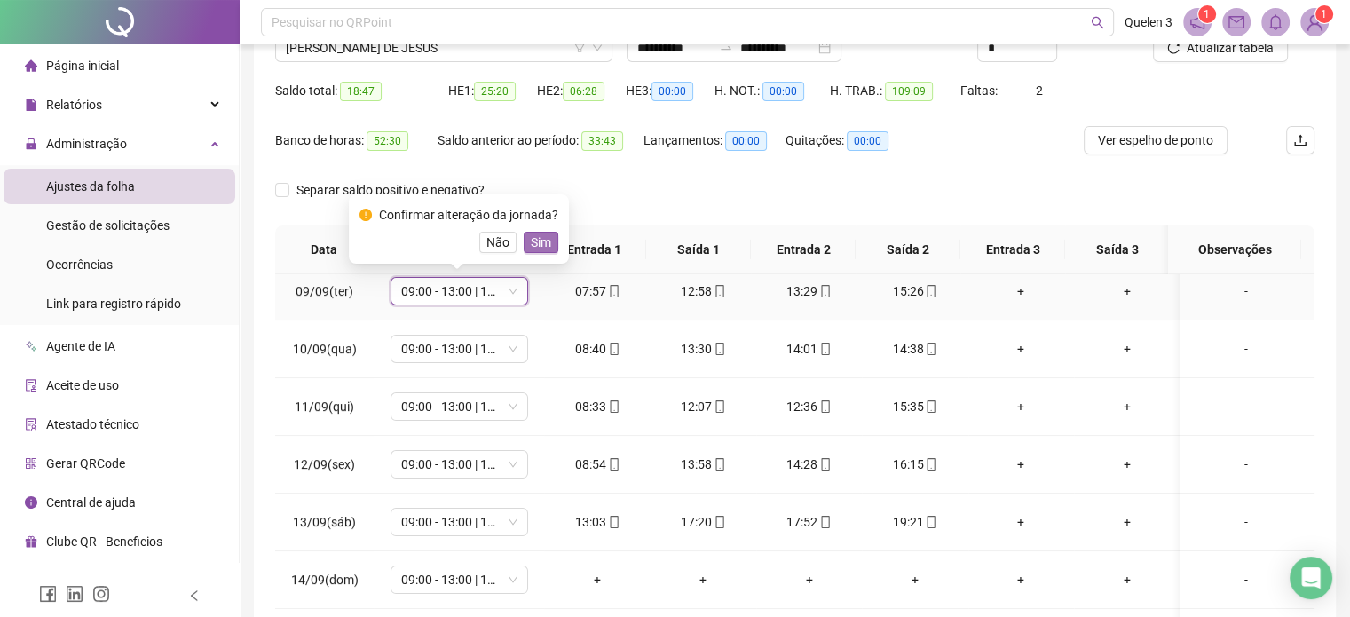
click at [541, 247] on span "Sim" at bounding box center [541, 243] width 20 height 20
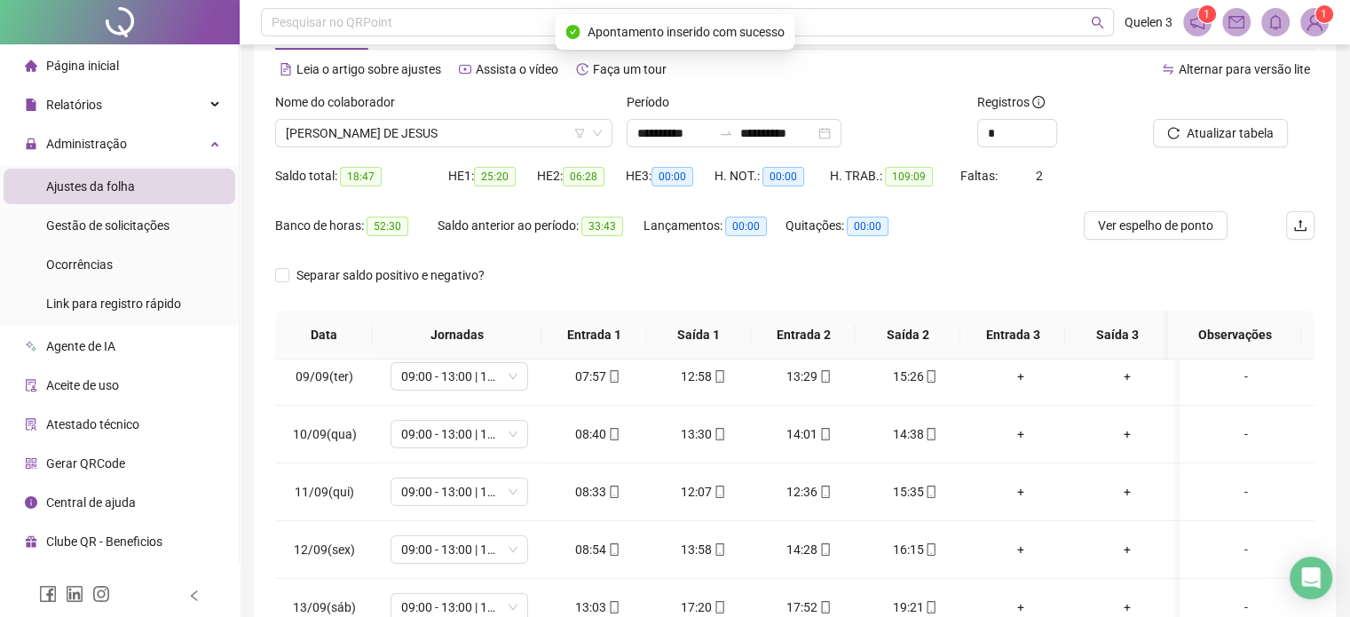
scroll to position [0, 0]
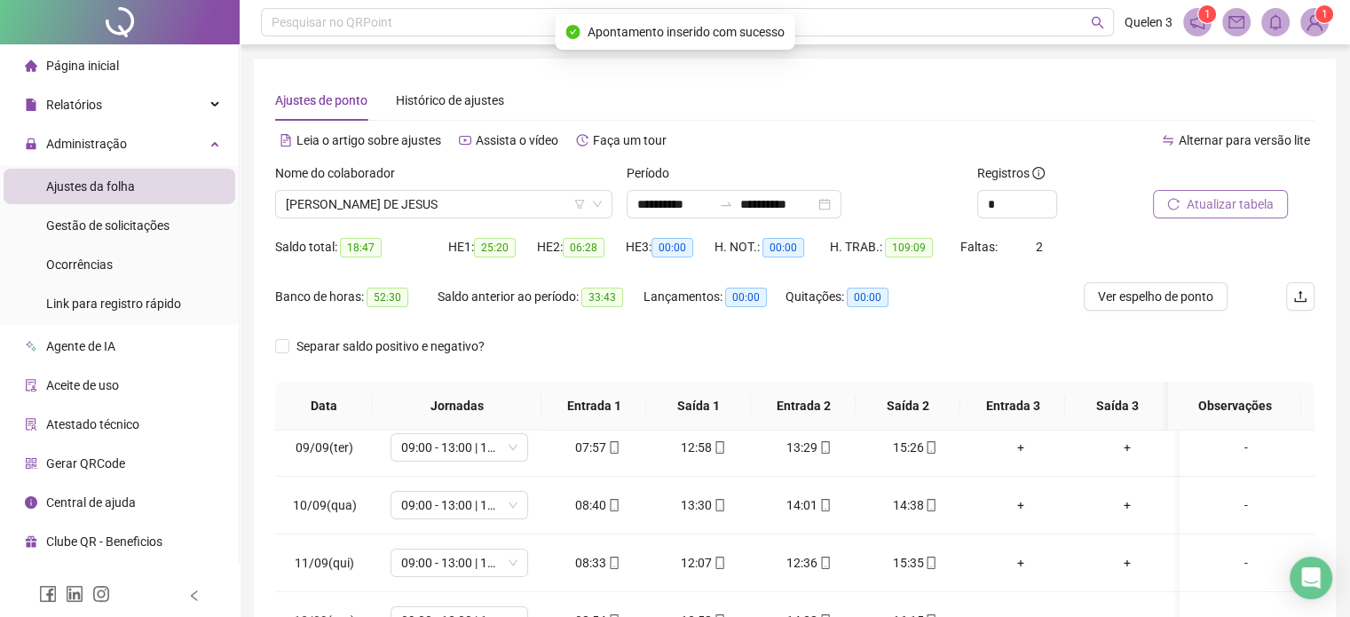
click at [1255, 206] on span "Atualizar tabela" at bounding box center [1230, 204] width 87 height 20
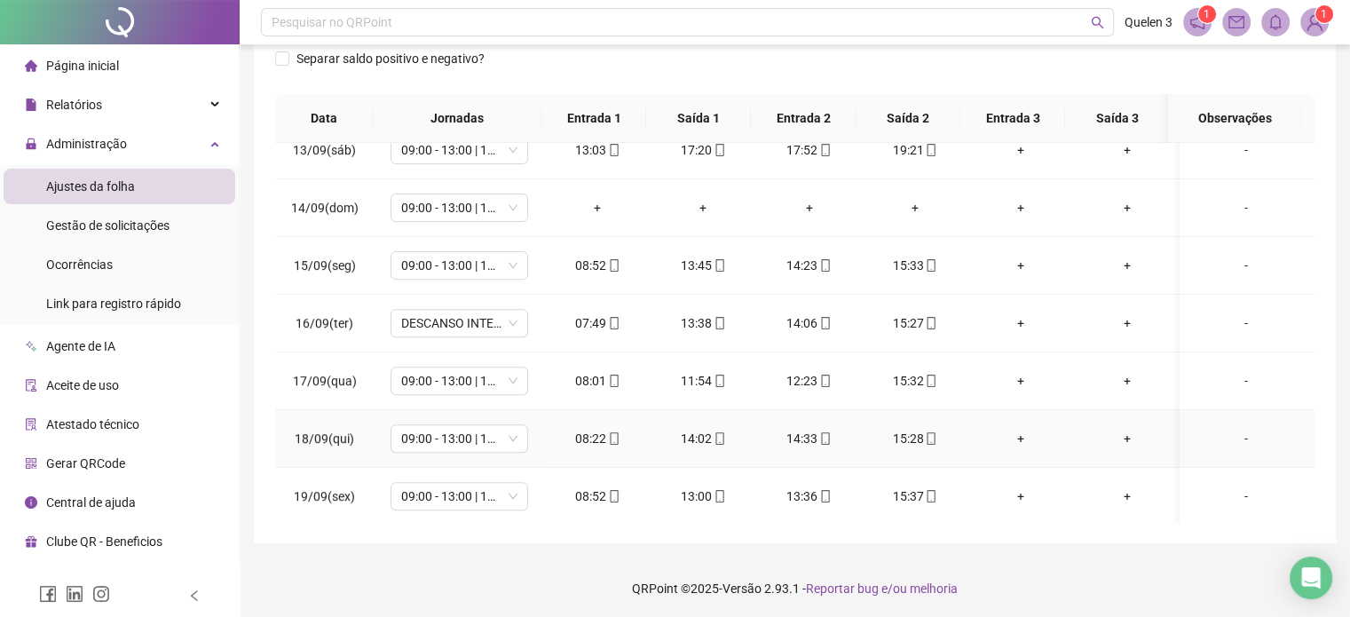
scroll to position [289, 0]
click at [444, 328] on span "DESCANSO INTER-JORNADA" at bounding box center [459, 321] width 116 height 27
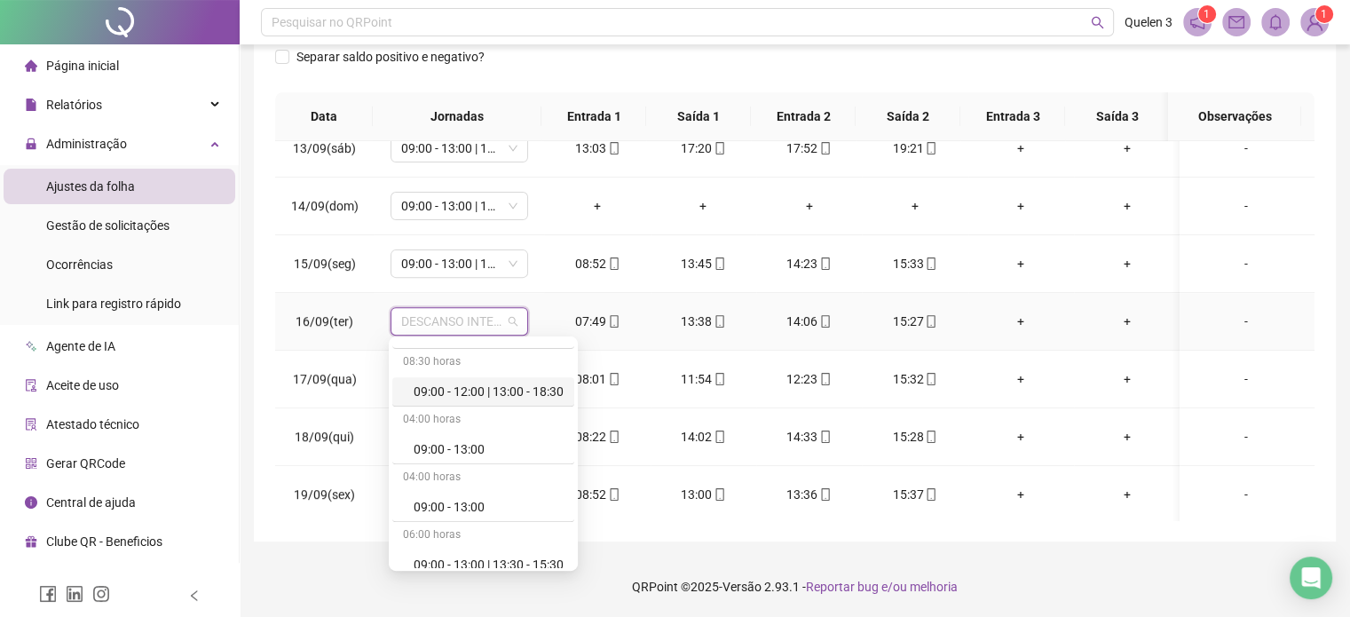
scroll to position [828, 0]
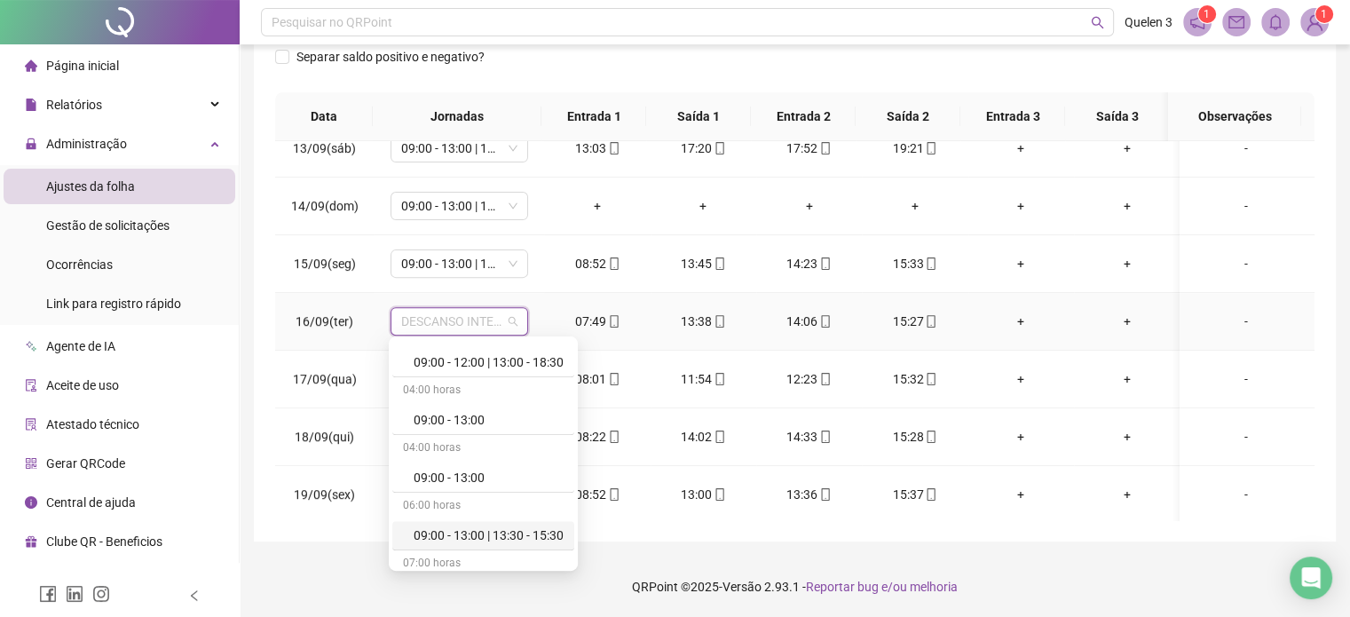
click at [526, 526] on div "09:00 - 13:00 | 13:30 - 15:30" at bounding box center [489, 536] width 150 height 20
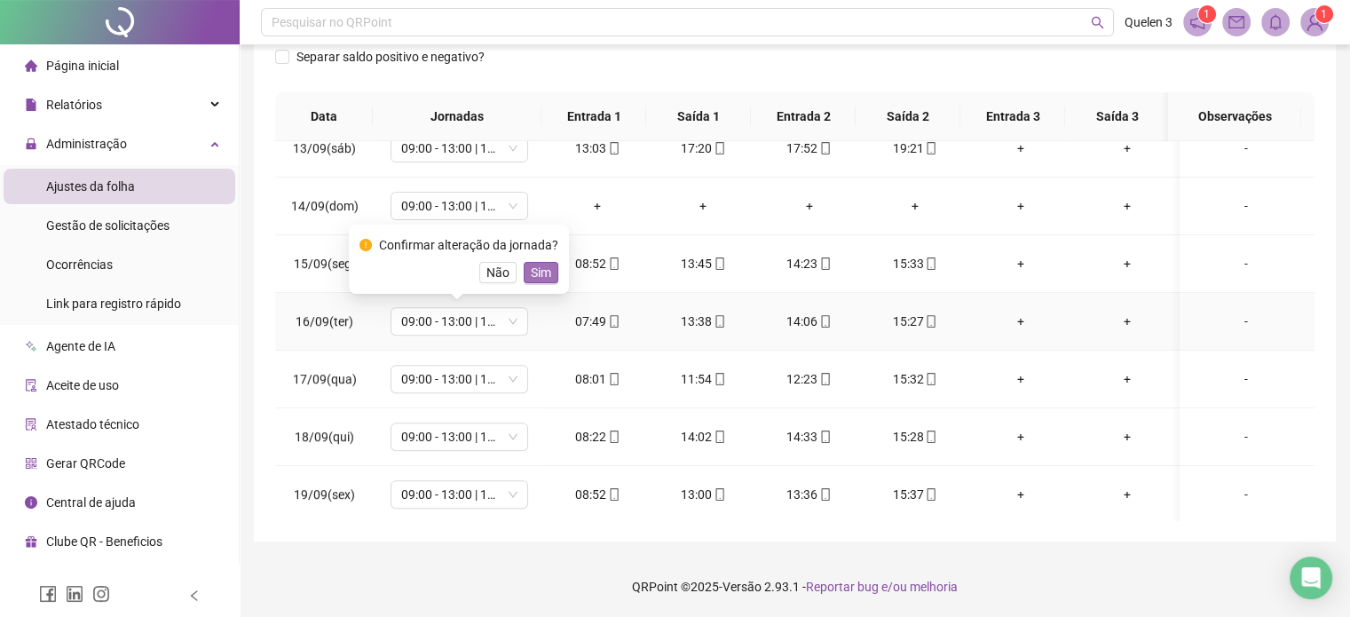
click at [548, 269] on button "Sim" at bounding box center [541, 272] width 35 height 21
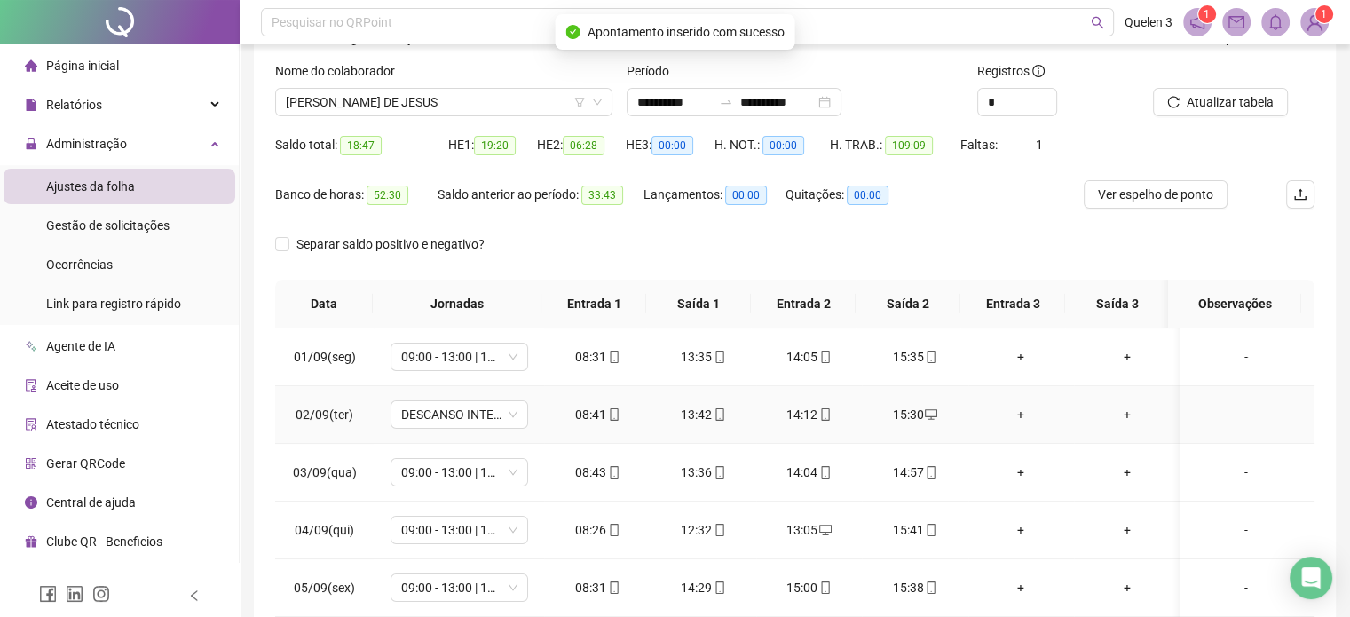
scroll to position [0, 0]
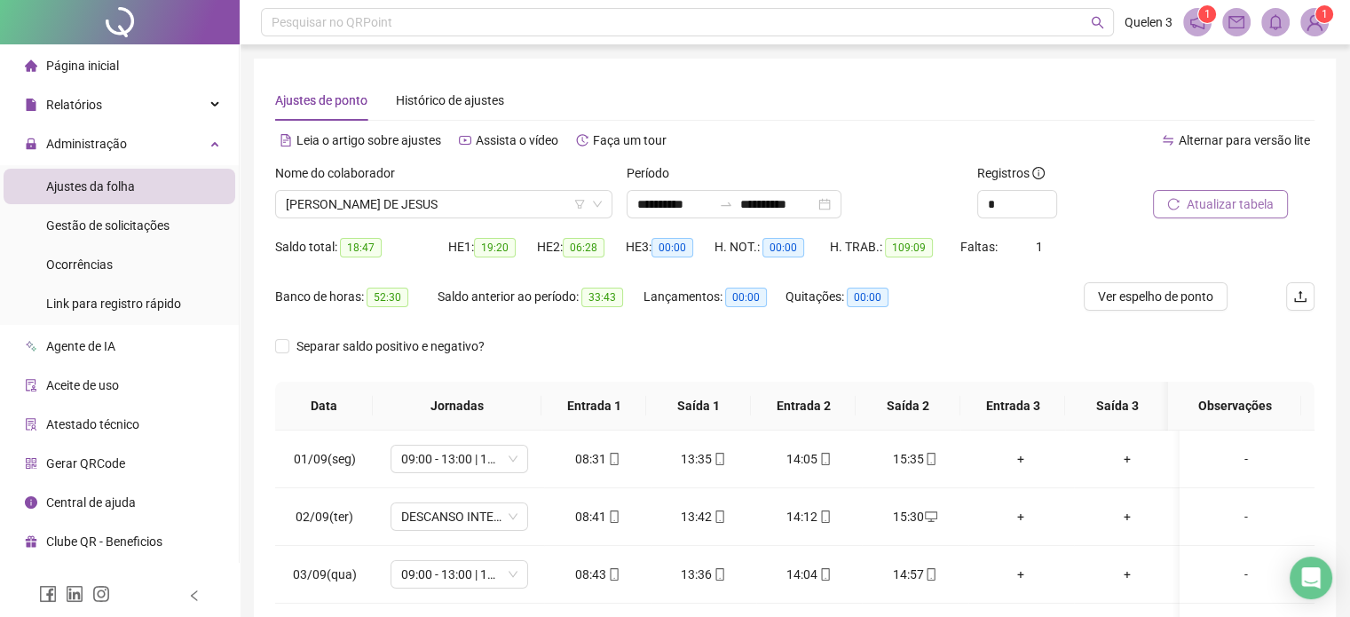
click at [1180, 202] on button "Atualizar tabela" at bounding box center [1220, 204] width 135 height 28
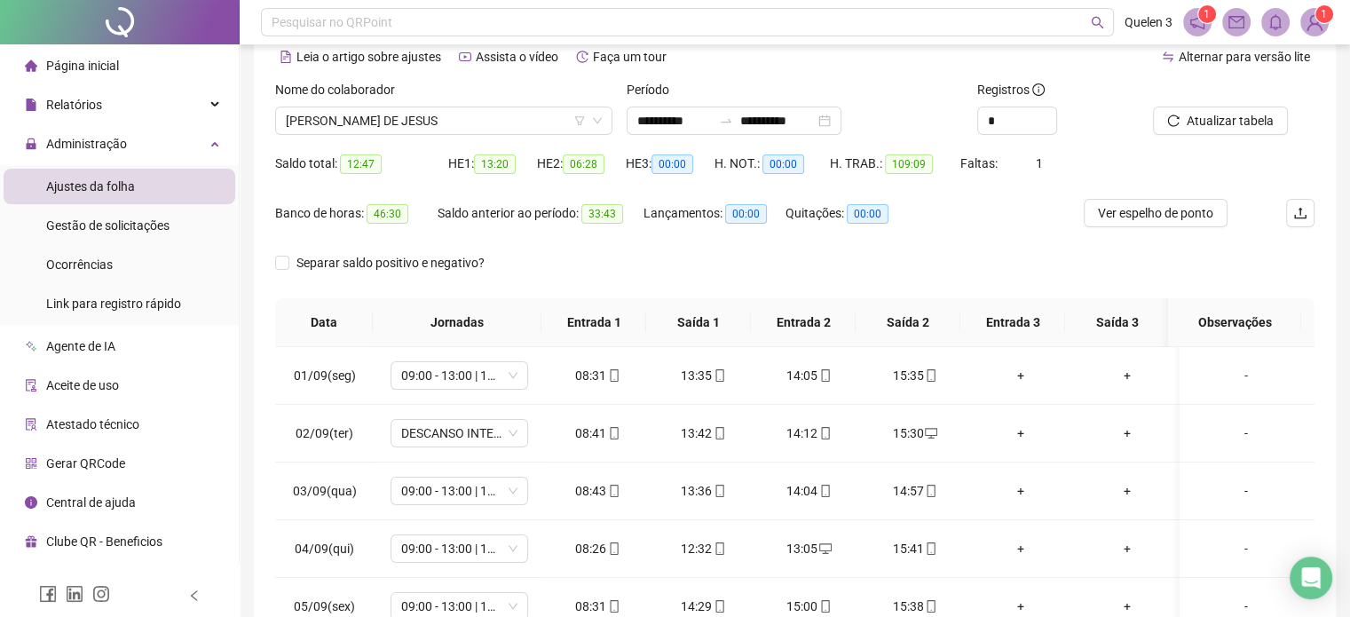
scroll to position [118, 0]
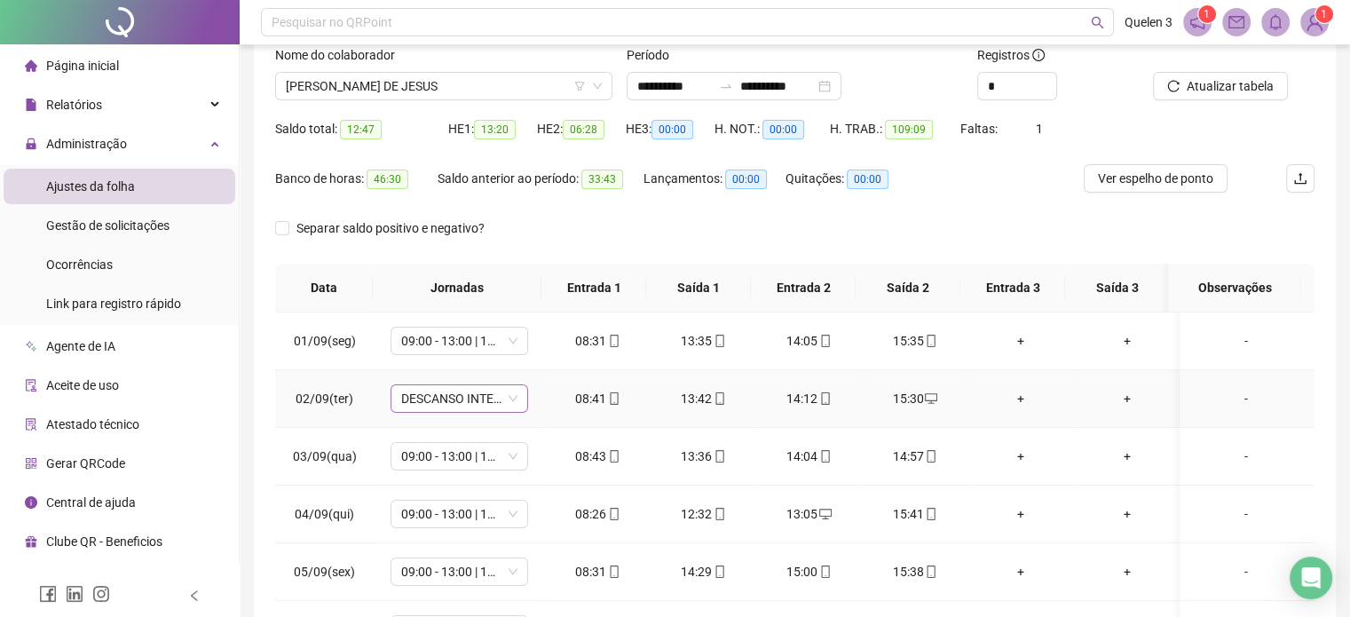
click at [479, 395] on span "DESCANSO INTER-JORNADA" at bounding box center [459, 398] width 116 height 27
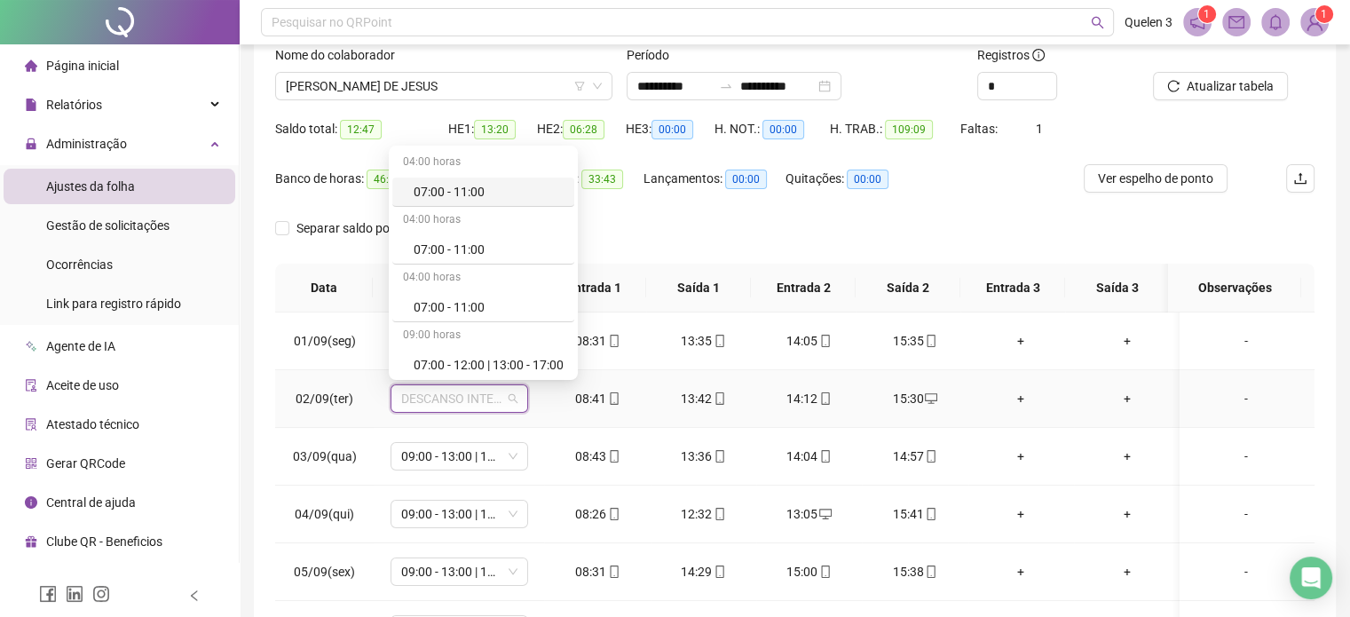
type input "*"
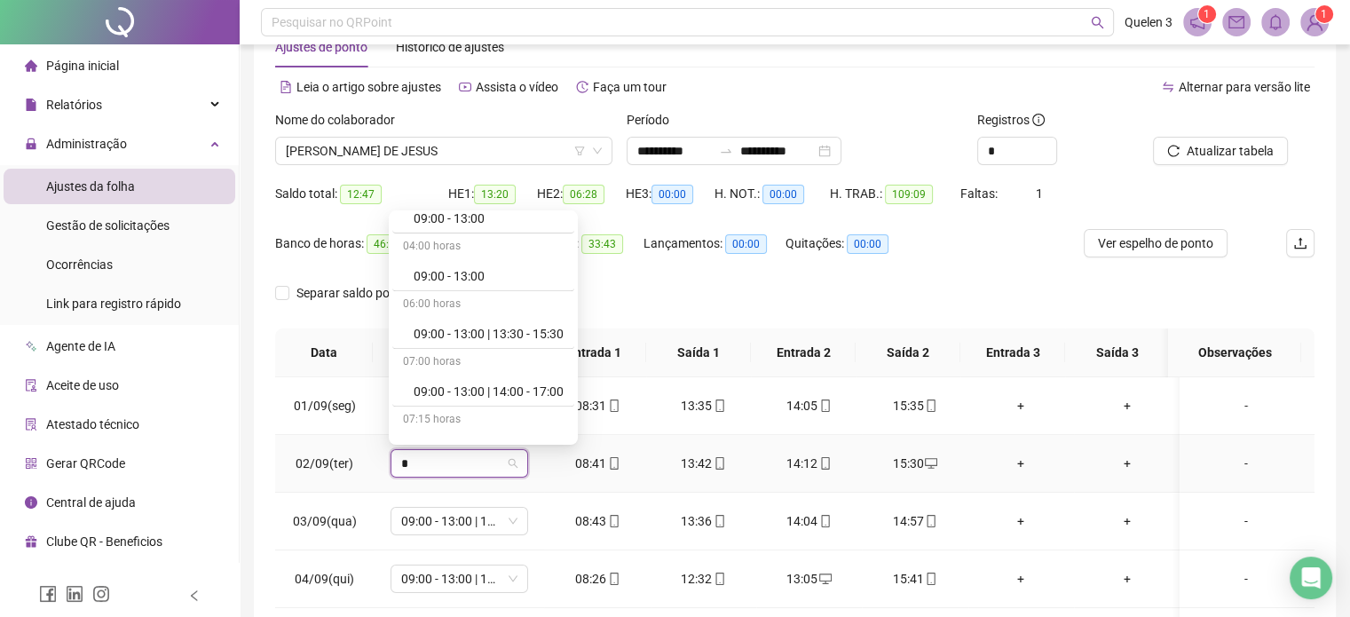
scroll to position [946, 0]
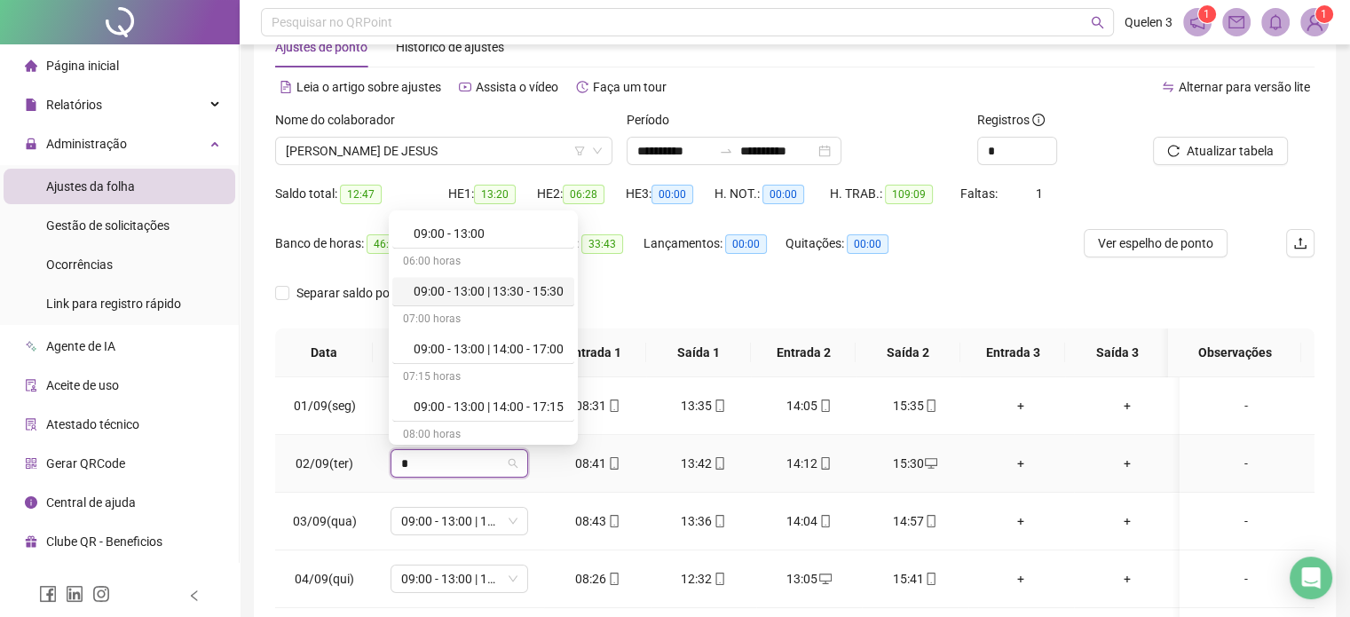
click at [512, 286] on div "09:00 - 13:00 | 13:30 - 15:30" at bounding box center [489, 291] width 150 height 20
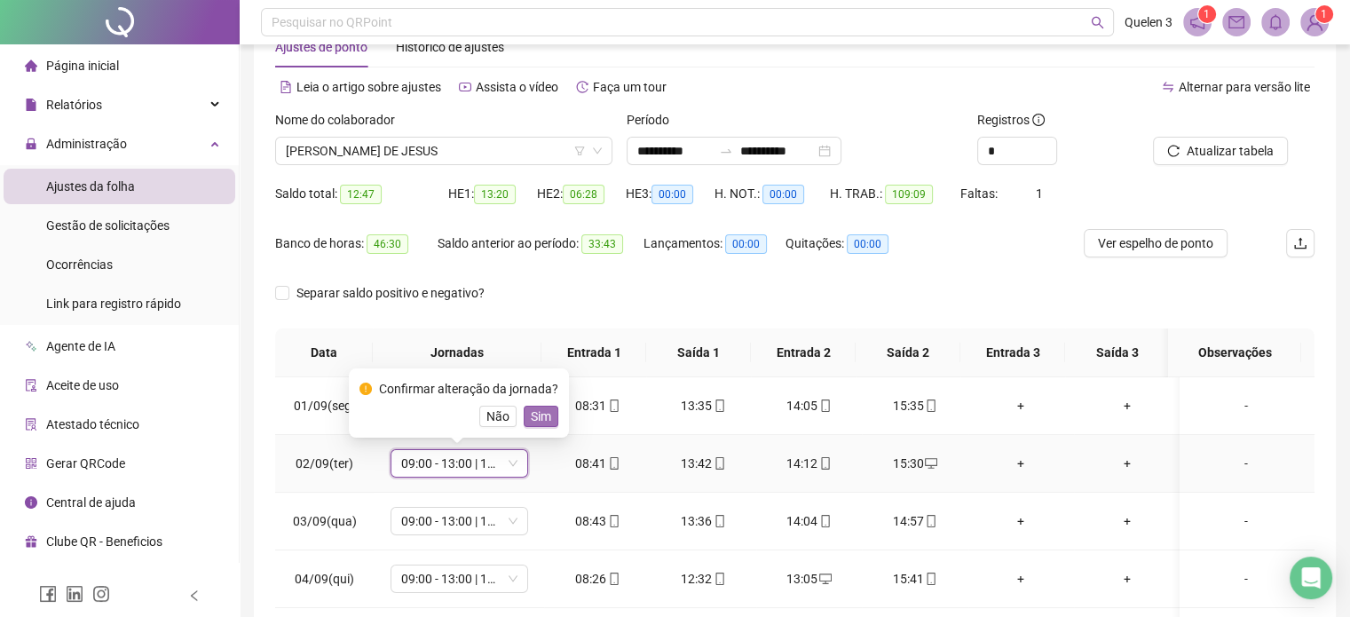
click at [550, 411] on button "Sim" at bounding box center [541, 416] width 35 height 21
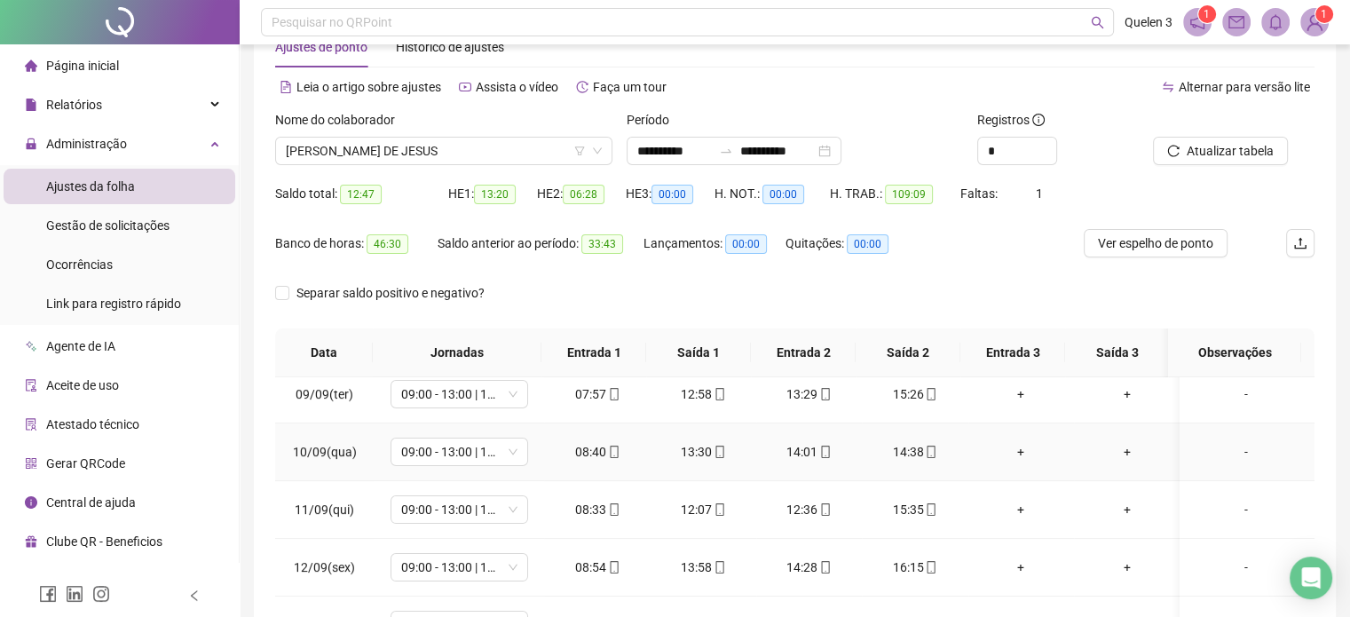
scroll to position [355, 0]
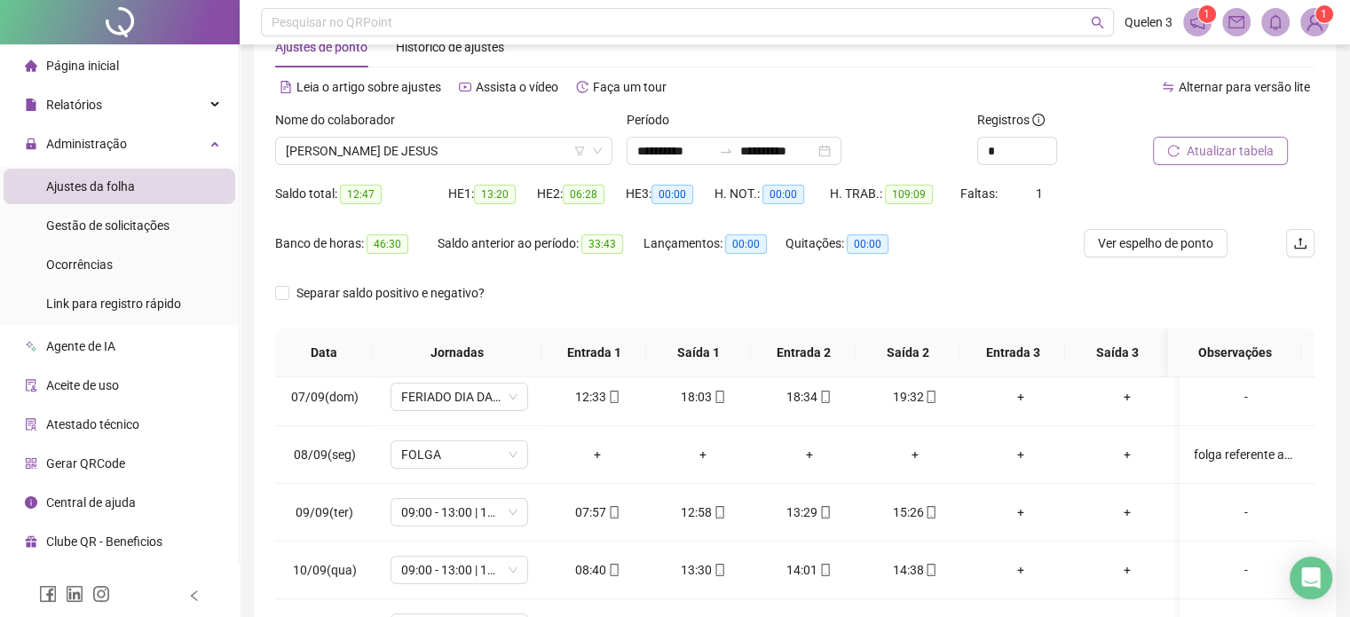
click at [1193, 155] on span "Atualizar tabela" at bounding box center [1230, 151] width 87 height 20
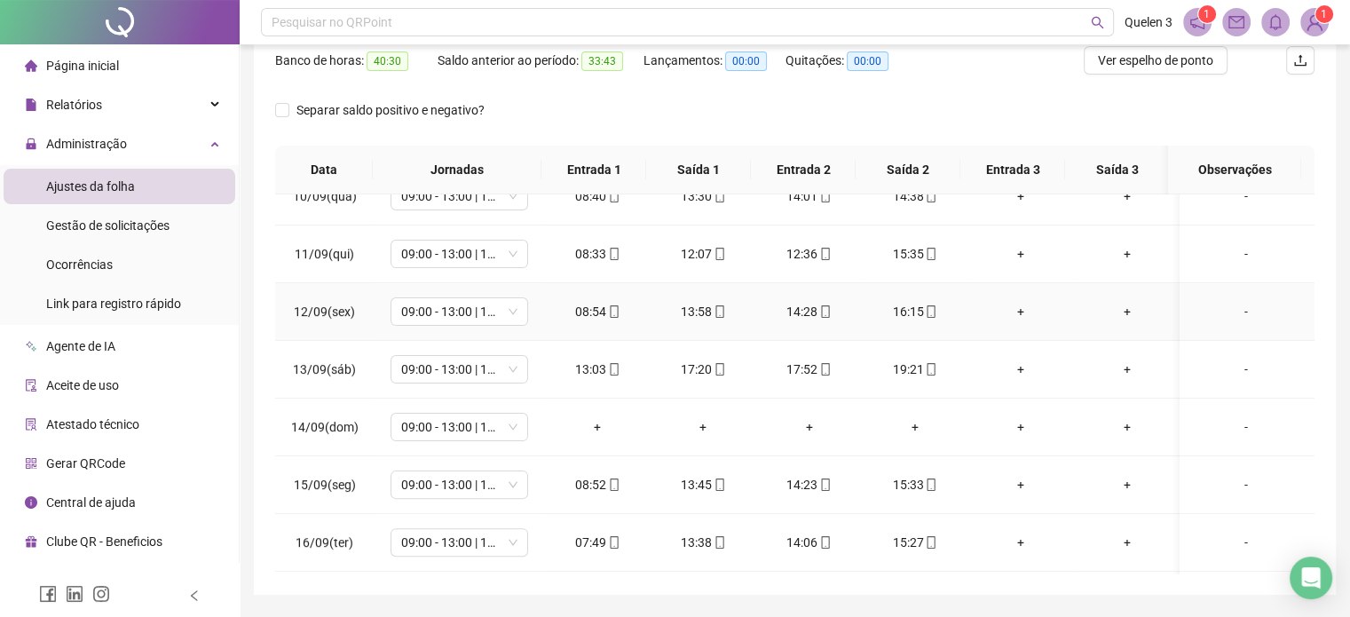
scroll to position [591, 0]
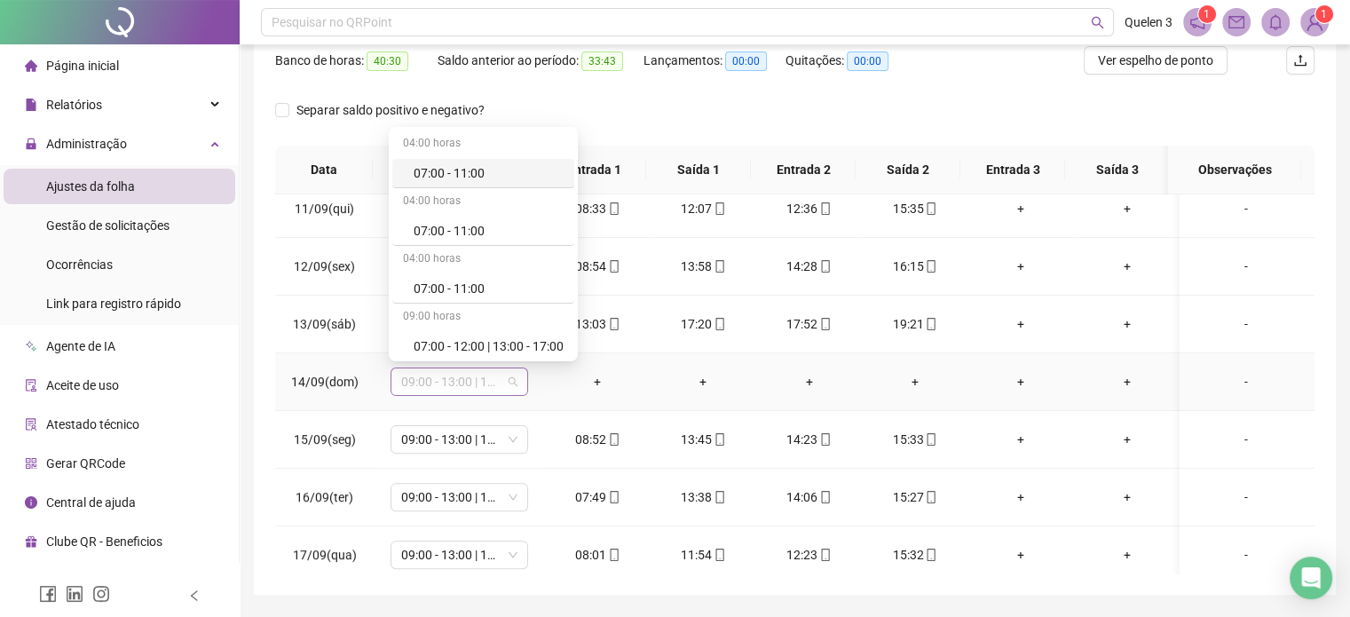
click at [504, 372] on span "09:00 - 13:00 | 13:30 - 15:30" at bounding box center [459, 381] width 116 height 27
type input "***"
click at [502, 284] on div "Folga" at bounding box center [472, 285] width 117 height 20
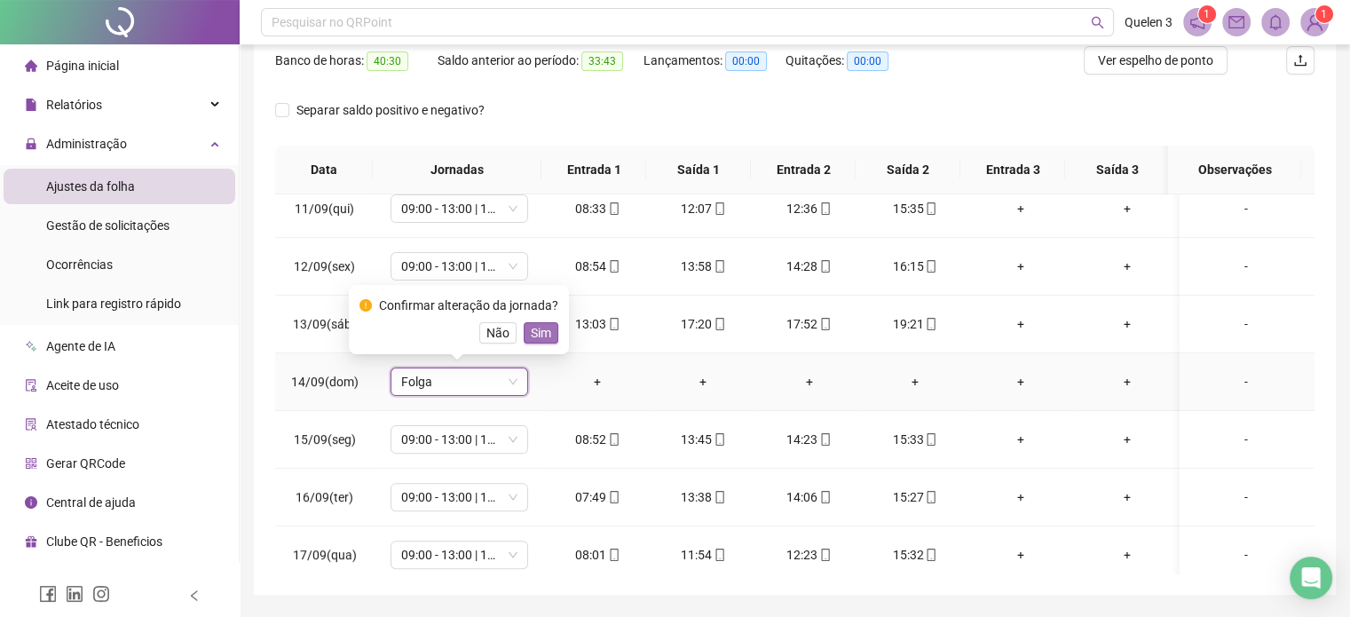
click at [542, 336] on span "Sim" at bounding box center [541, 333] width 20 height 20
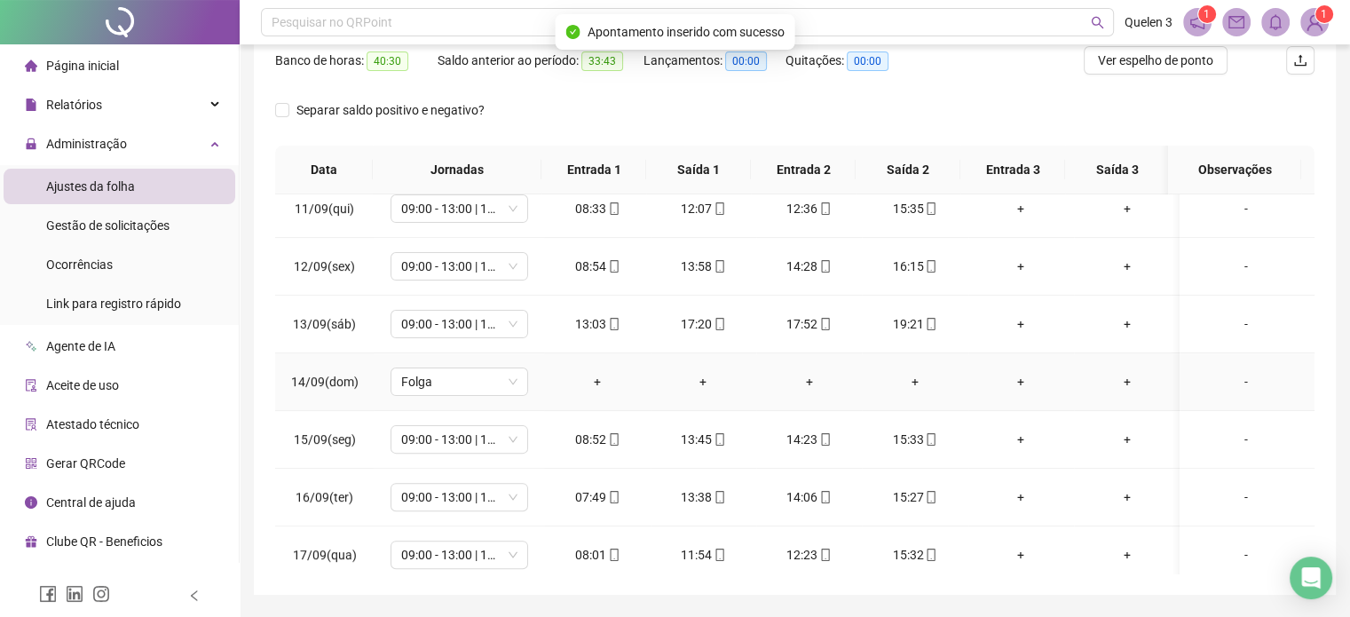
click at [1244, 379] on div "-" at bounding box center [1246, 382] width 105 height 20
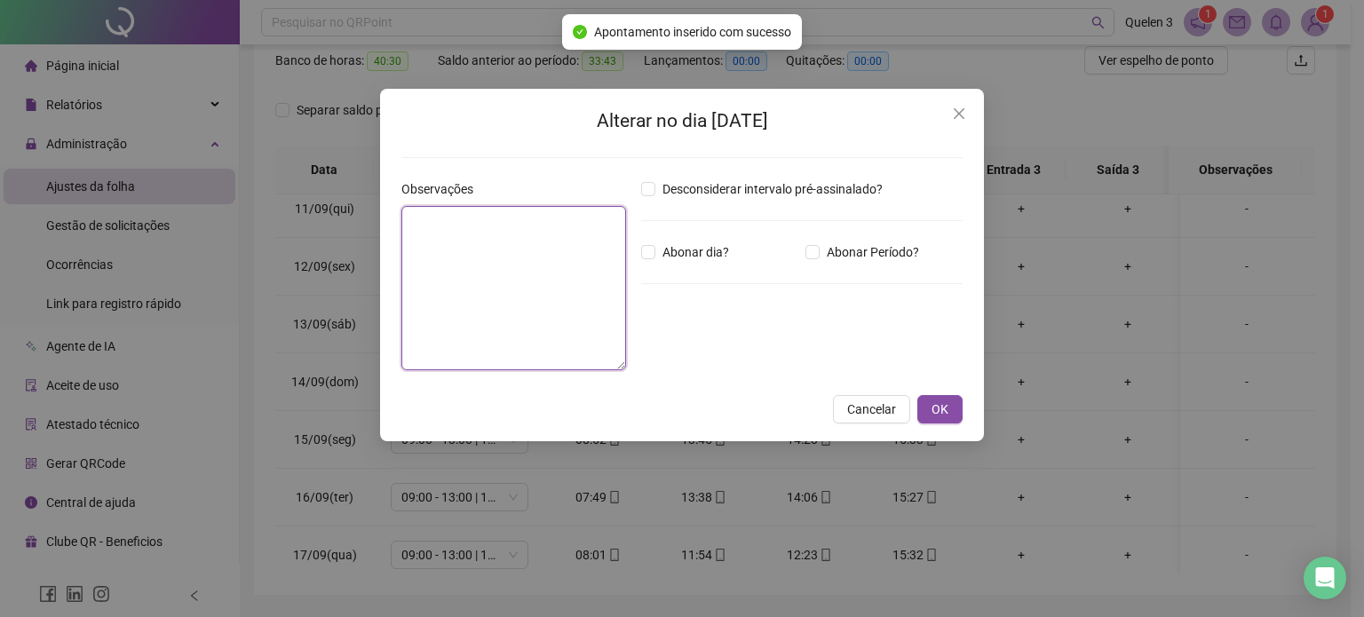
click at [493, 253] on textarea at bounding box center [513, 288] width 225 height 164
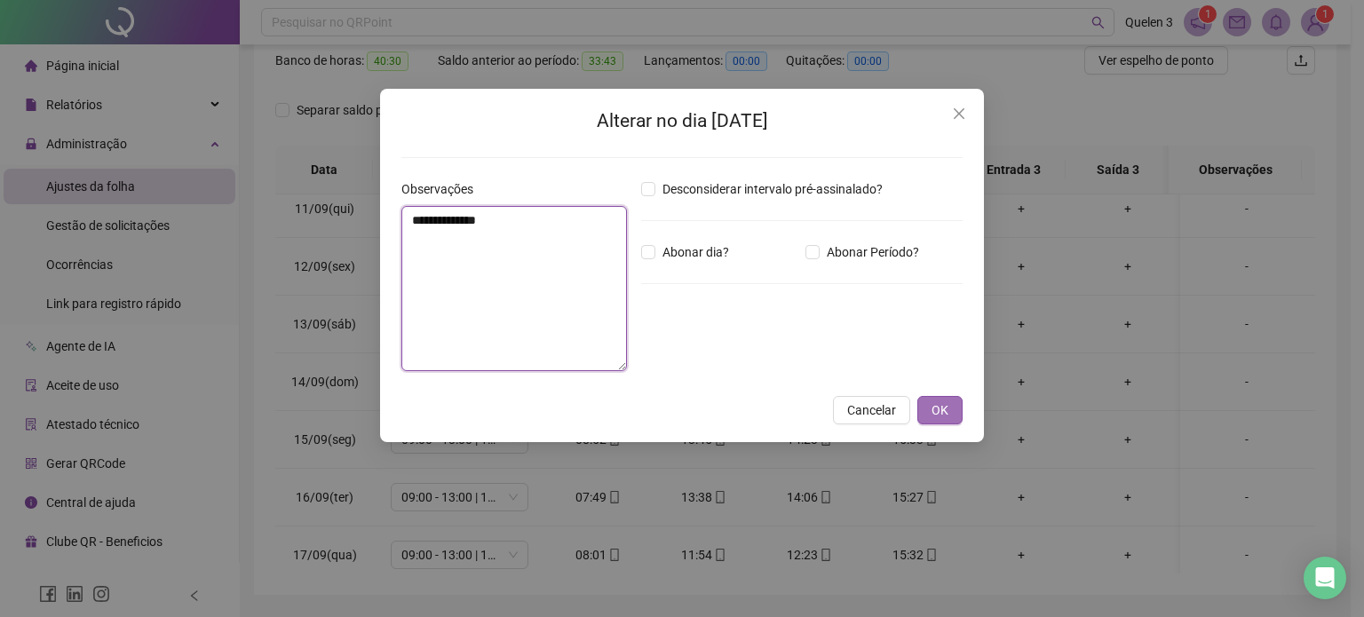
type textarea "**********"
click at [932, 416] on span "OK" at bounding box center [939, 410] width 17 height 20
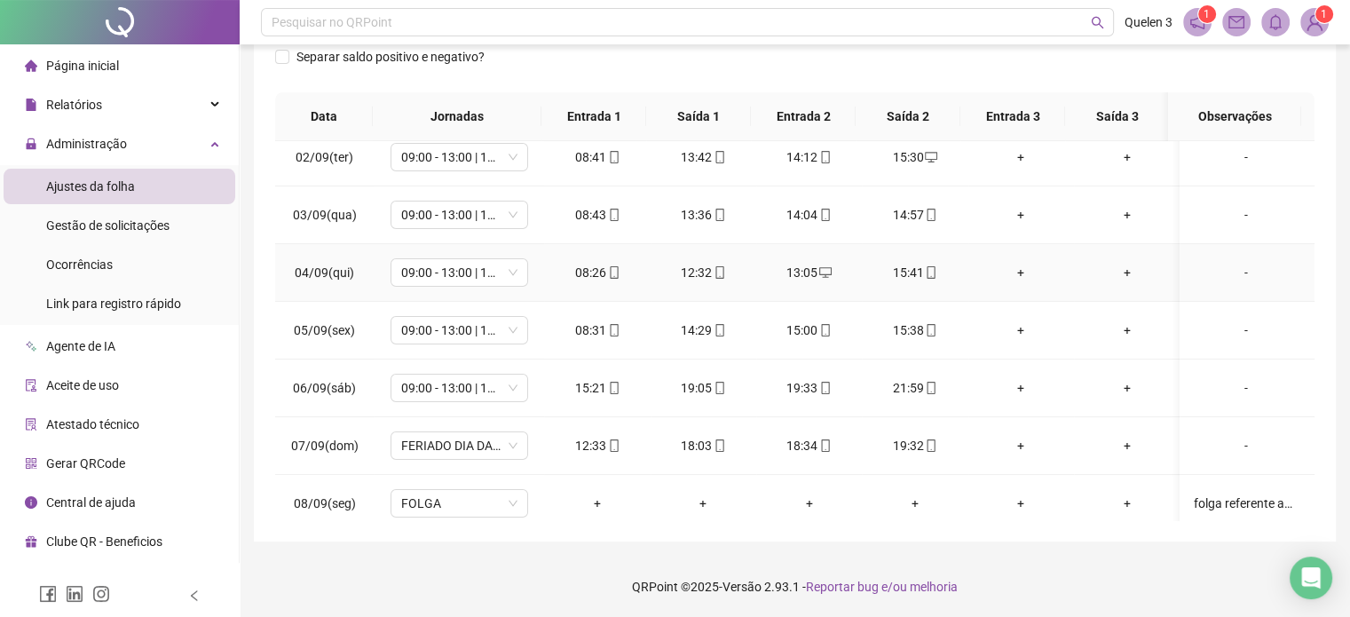
scroll to position [122, 0]
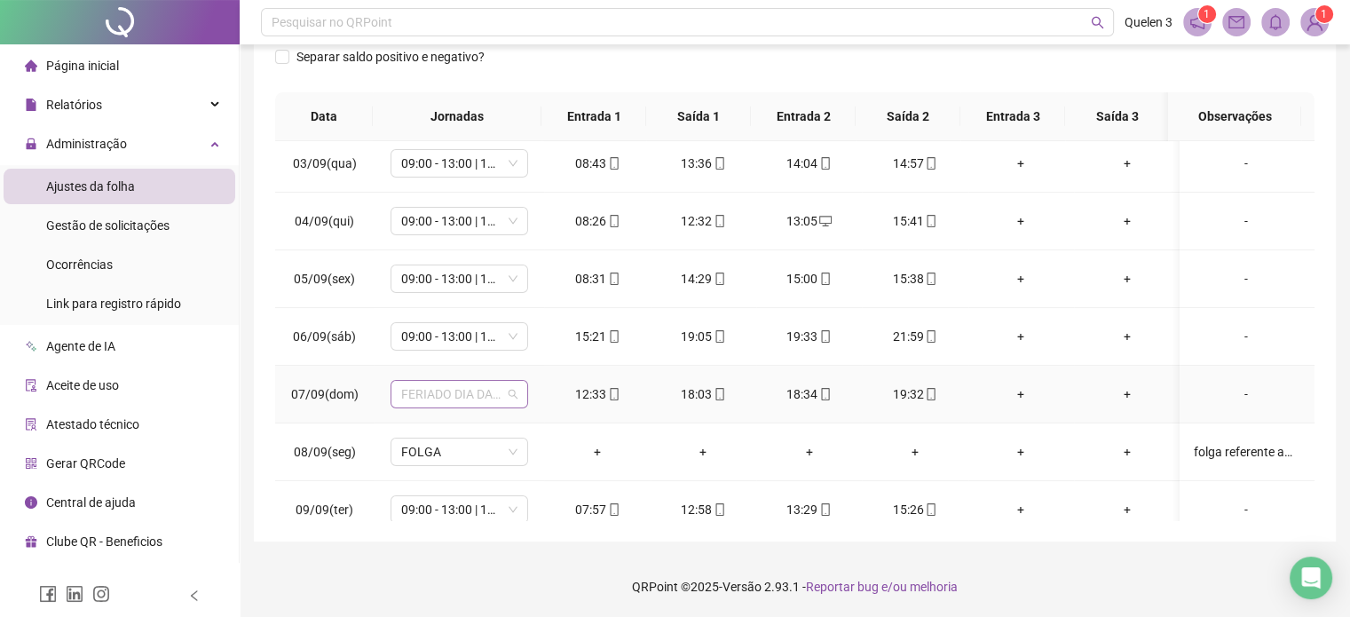
click at [508, 398] on span "FERIADO DIA DA INDEPENDÊNCIA" at bounding box center [459, 394] width 116 height 27
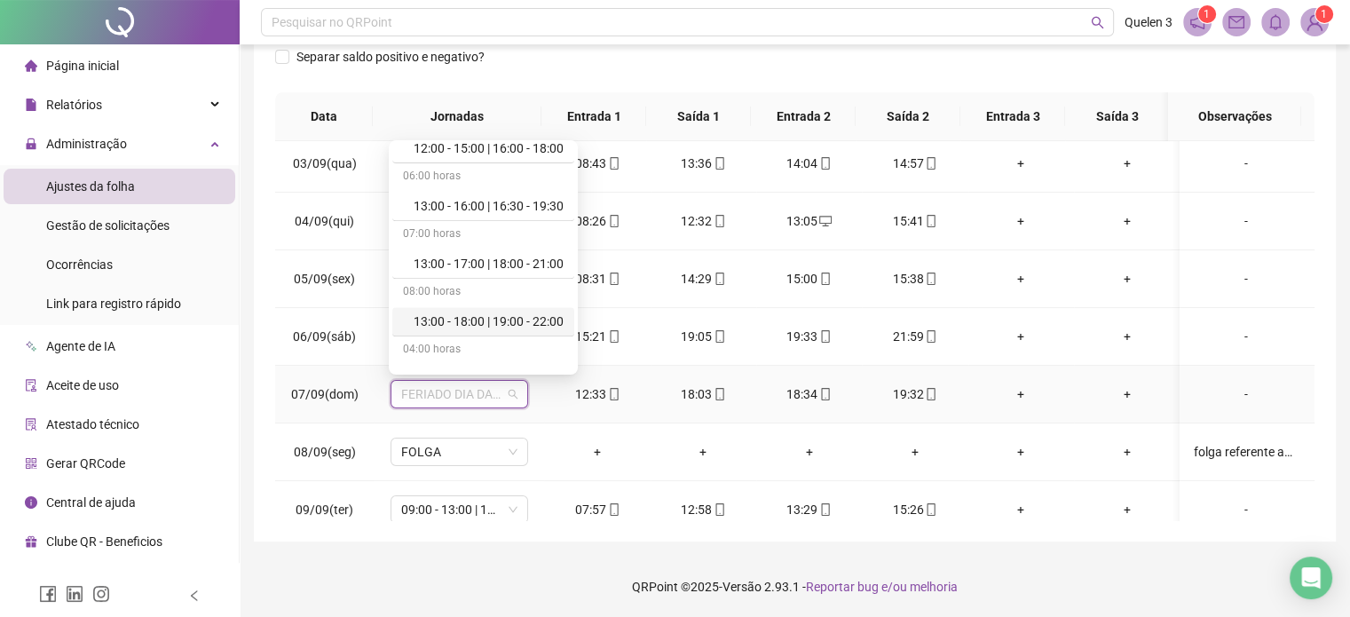
scroll to position [1420, 0]
drag, startPoint x: 536, startPoint y: 313, endPoint x: 579, endPoint y: 318, distance: 42.9
click at [536, 314] on div "13:00 - 16:00 | 16:30 - 19:30" at bounding box center [489, 324] width 150 height 20
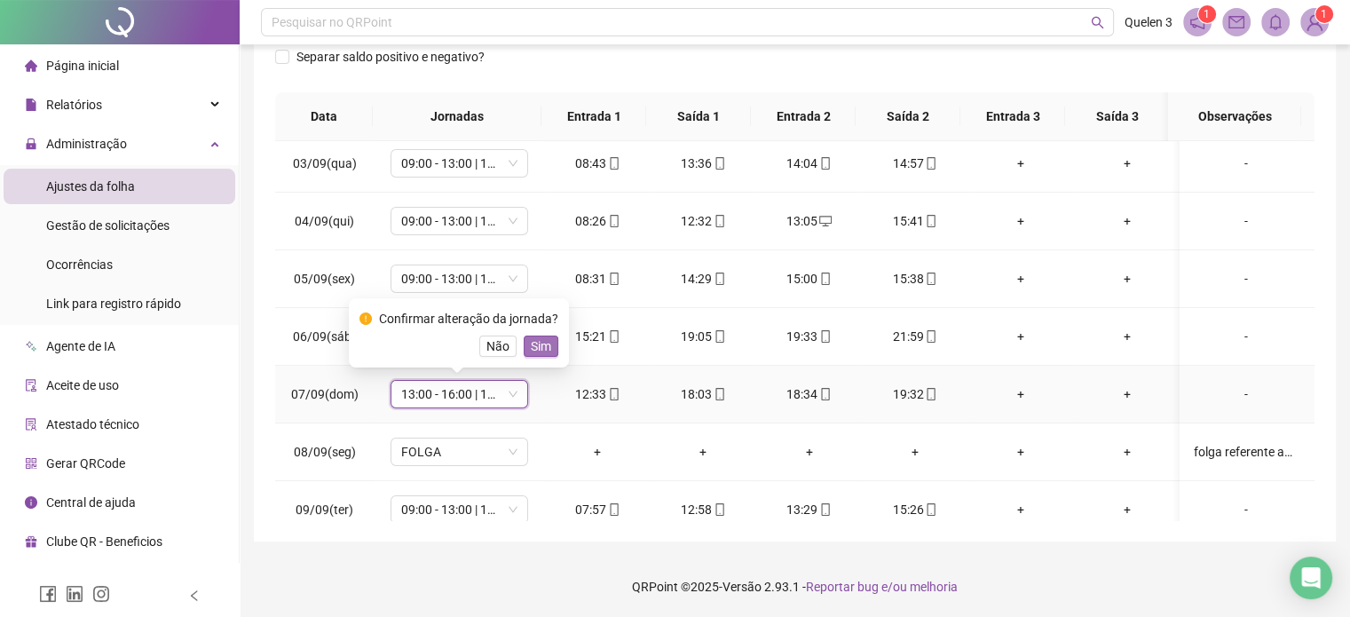
click at [547, 339] on span "Sim" at bounding box center [541, 346] width 20 height 20
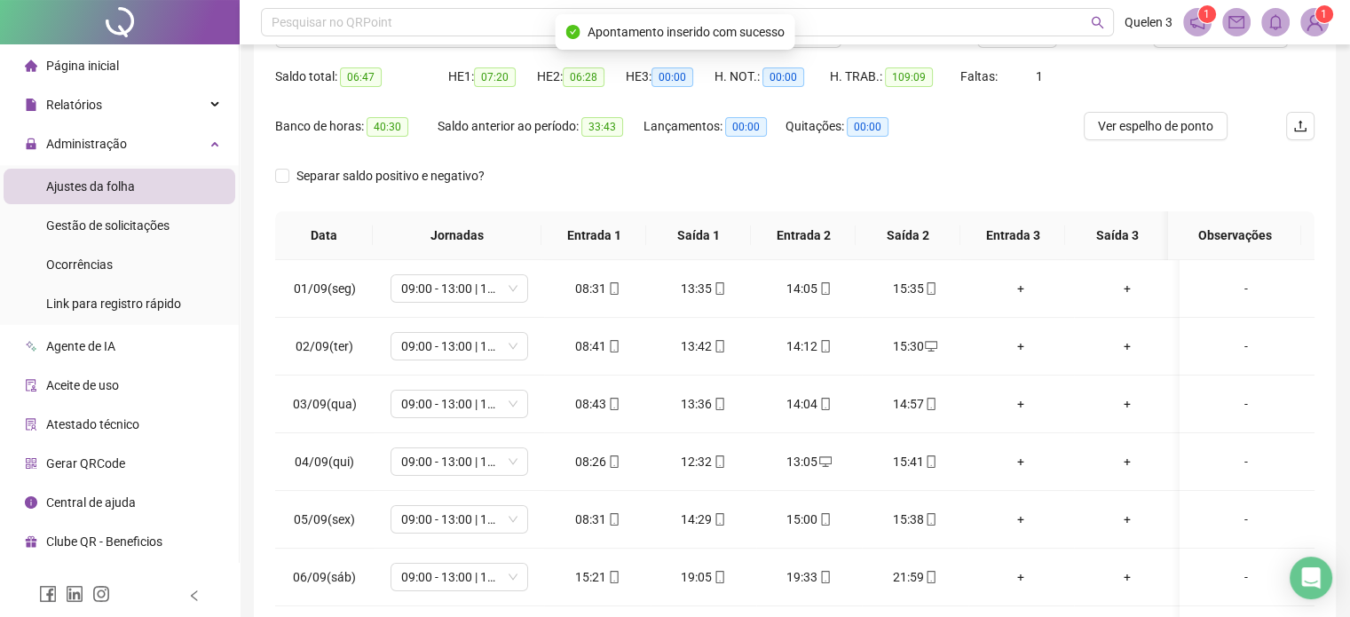
scroll to position [0, 0]
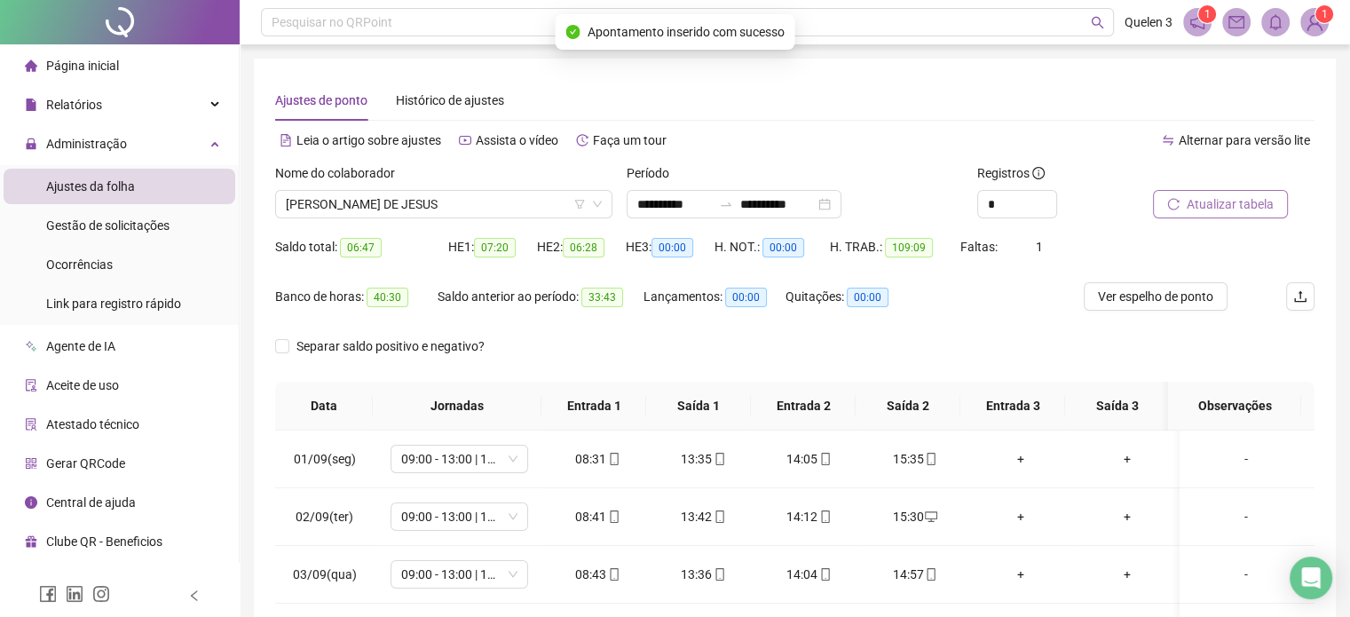
click at [1238, 205] on span "Atualizar tabela" at bounding box center [1230, 204] width 87 height 20
click at [550, 204] on span "[PERSON_NAME] DE JESUS" at bounding box center [444, 204] width 316 height 27
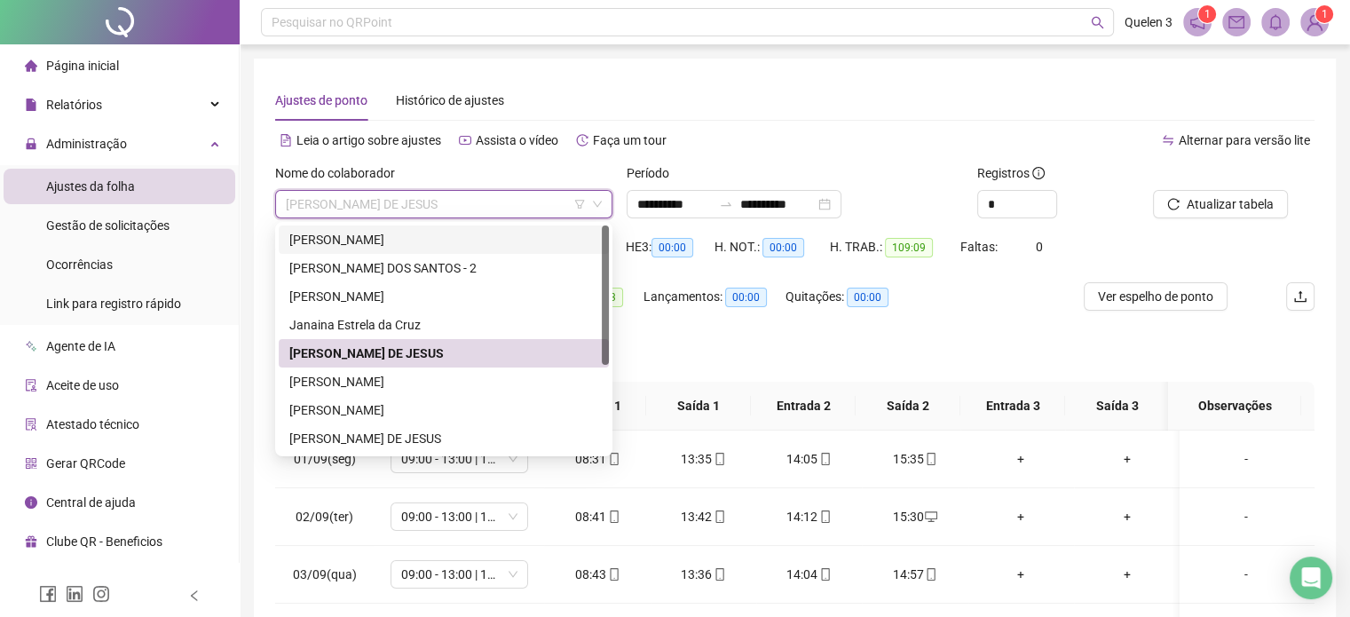
click at [431, 233] on div "[PERSON_NAME]" at bounding box center [443, 240] width 309 height 20
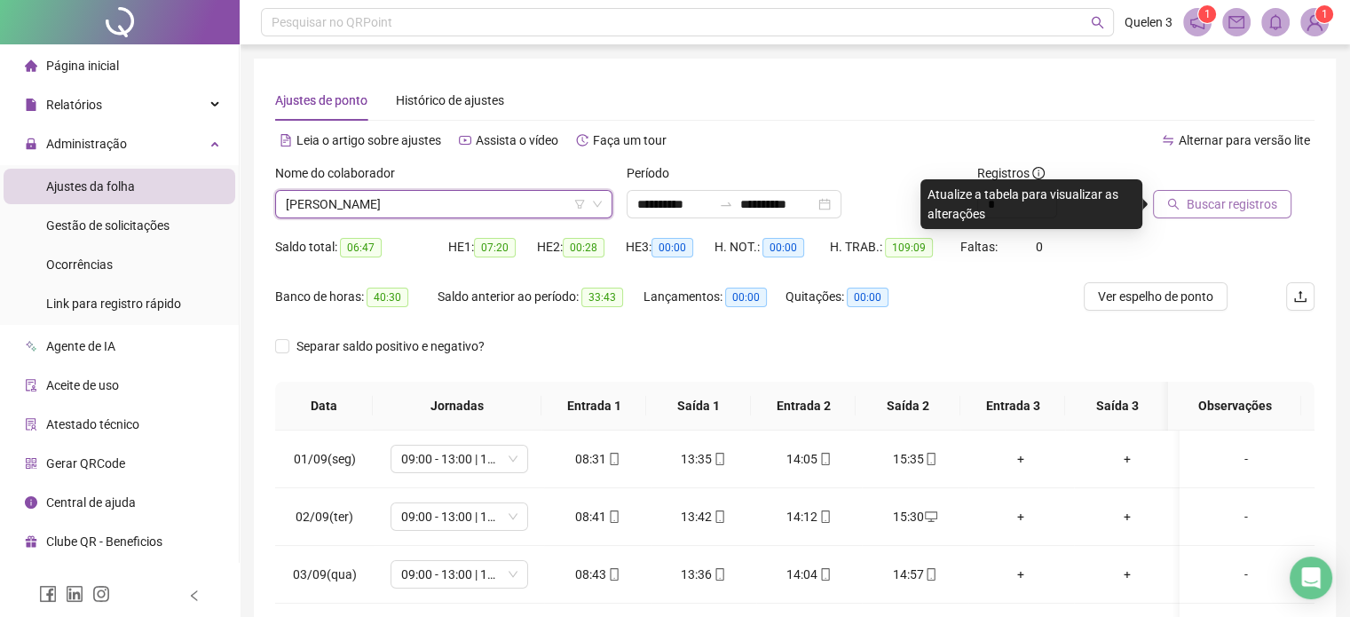
click at [1280, 211] on button "Buscar registros" at bounding box center [1222, 204] width 138 height 28
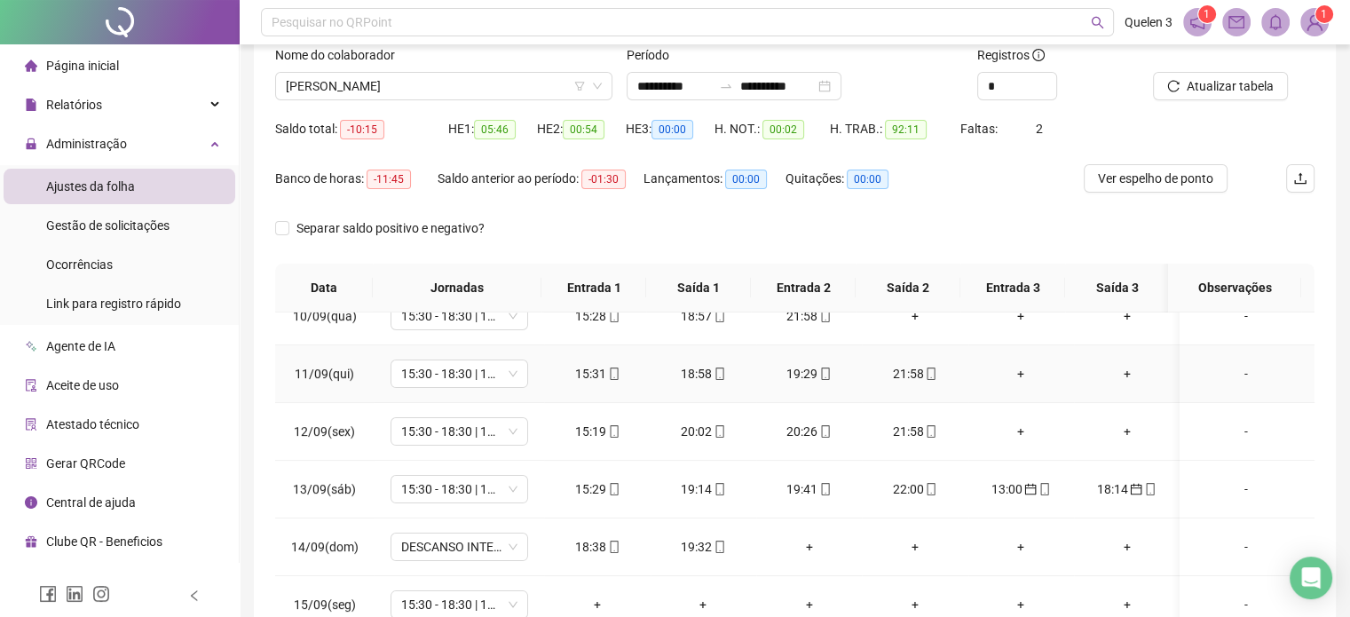
scroll to position [591, 0]
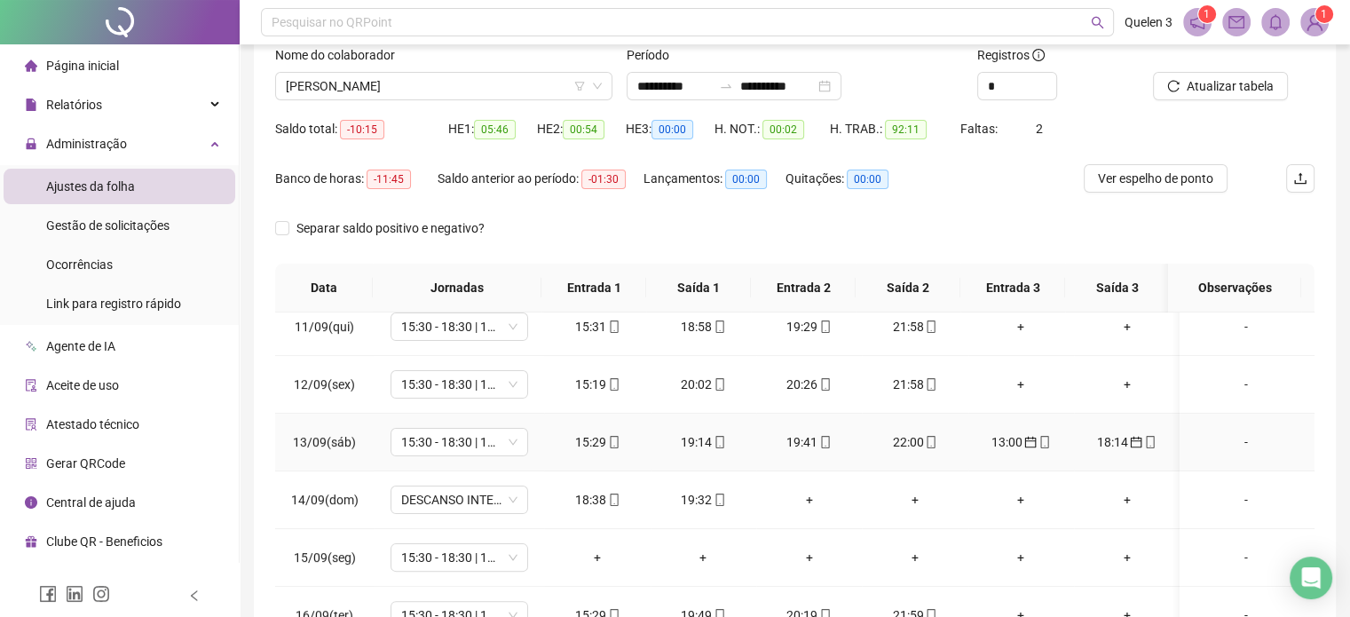
click at [1024, 447] on div "13:00" at bounding box center [1021, 442] width 77 height 20
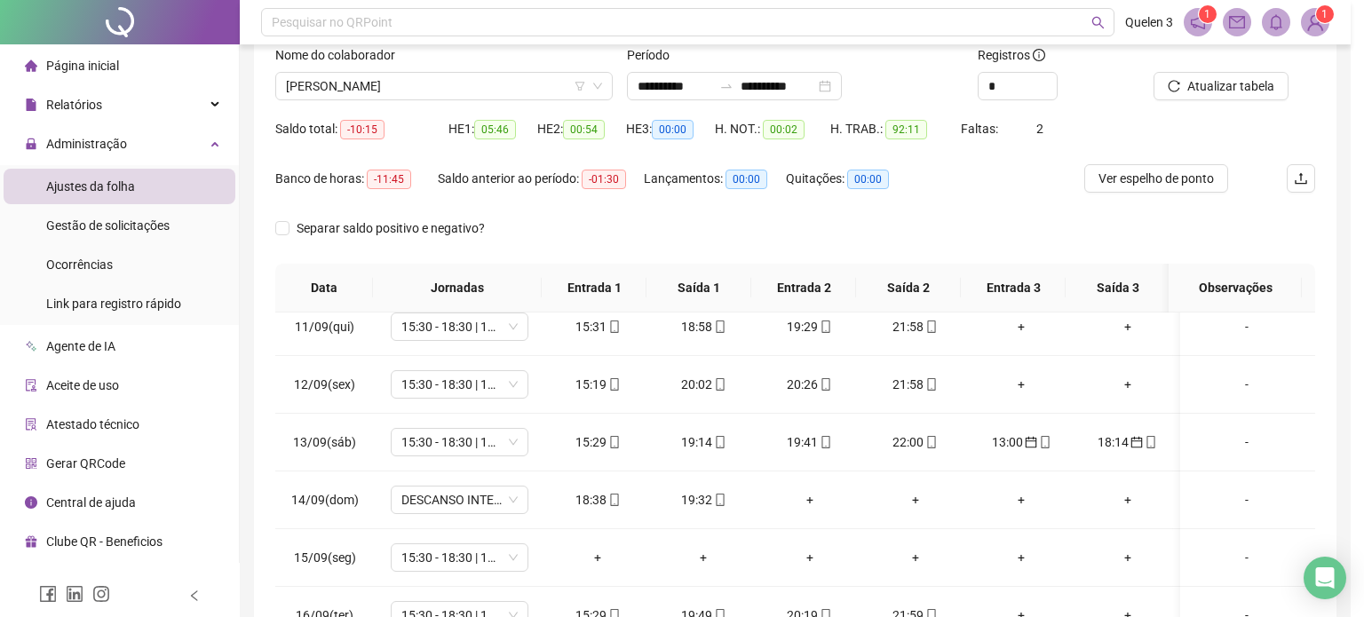
type input "**********"
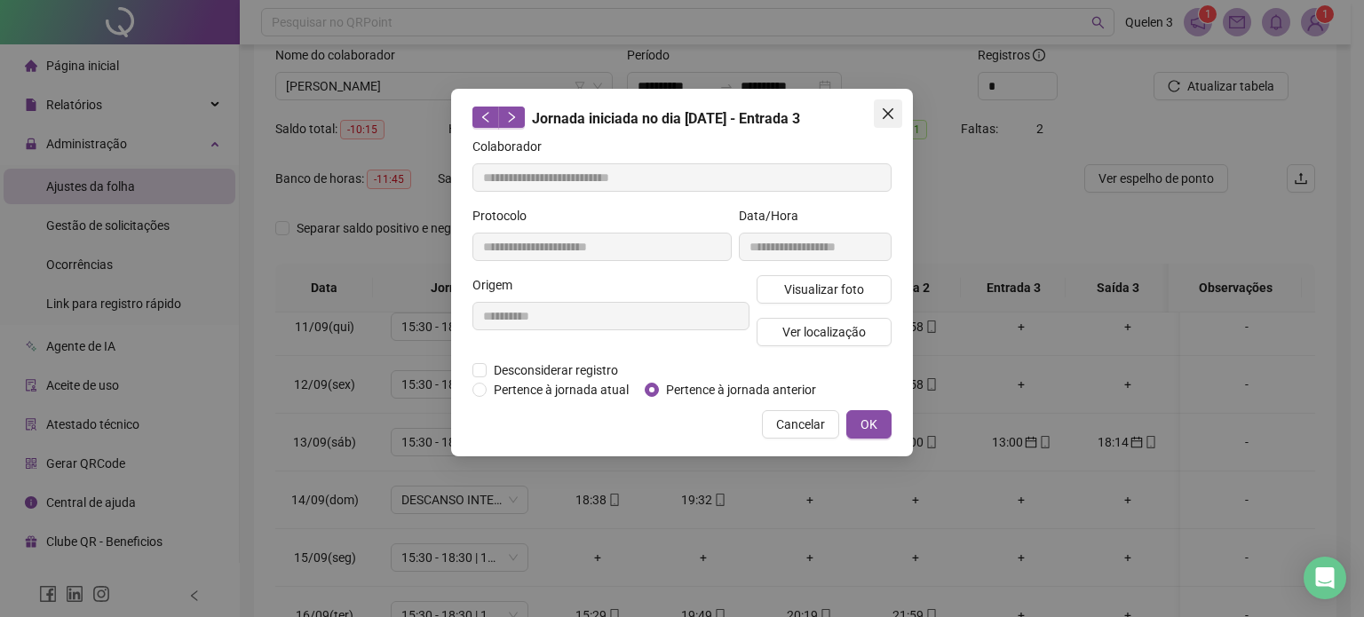
click at [895, 109] on span "Close" at bounding box center [888, 114] width 28 height 14
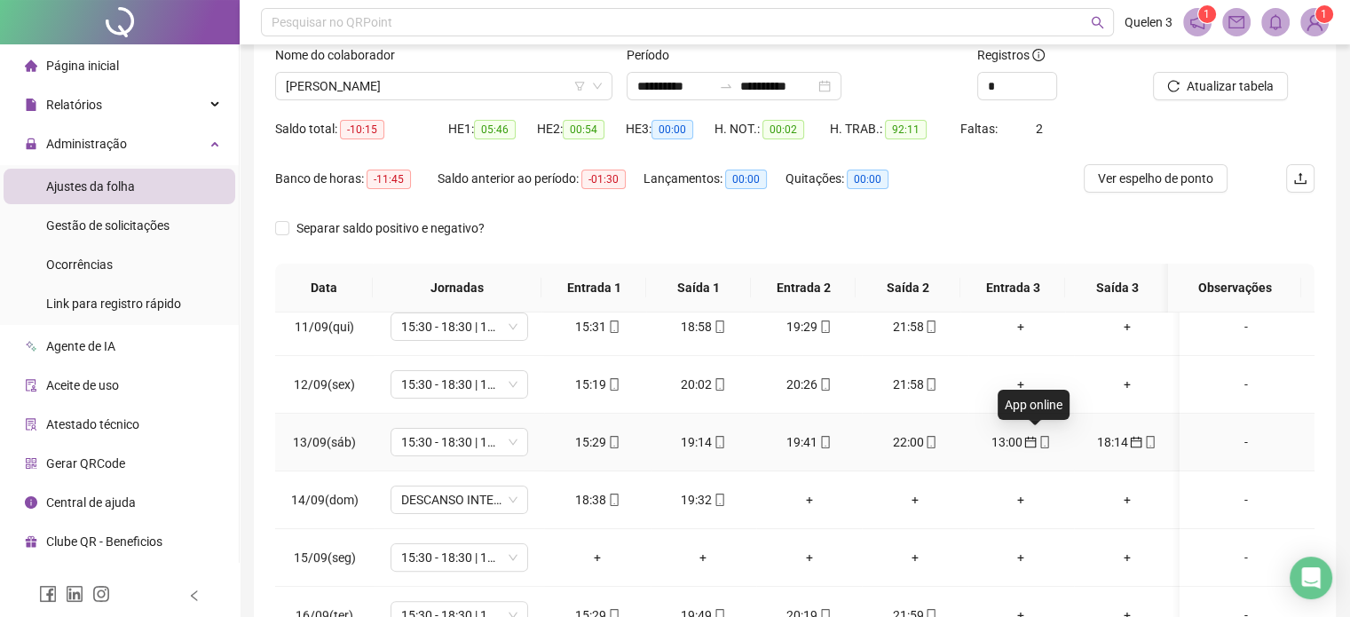
click at [1039, 440] on icon "mobile" at bounding box center [1045, 442] width 12 height 12
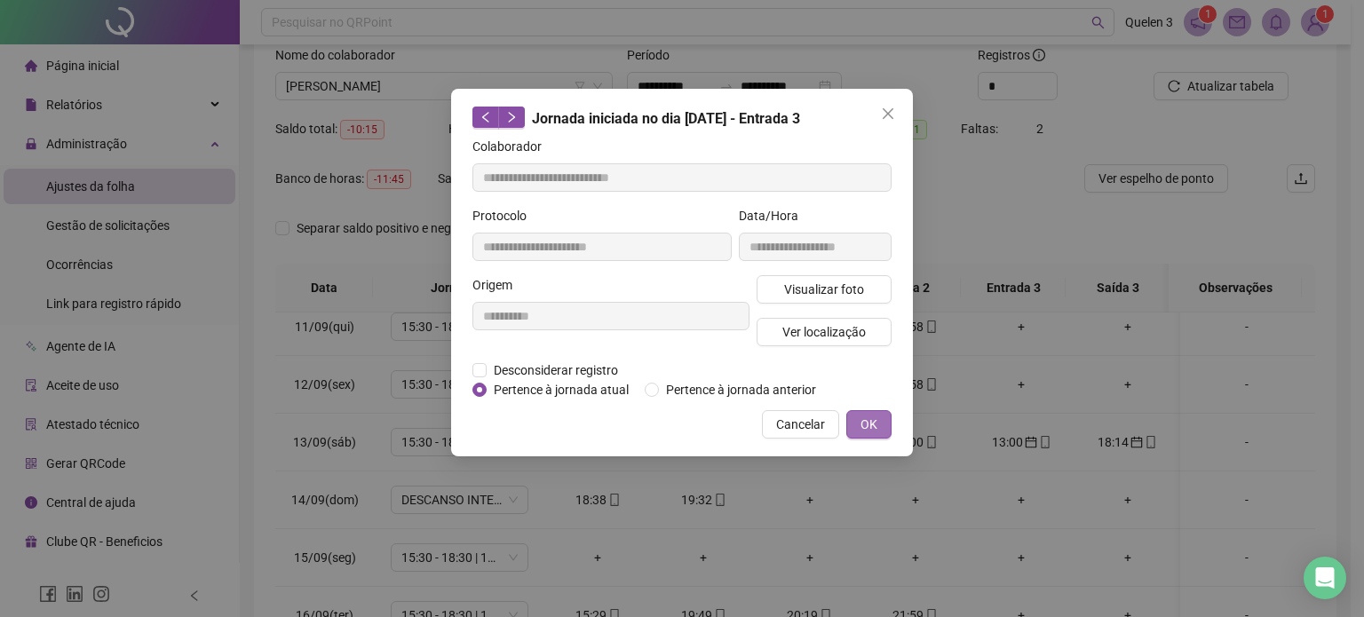
click at [884, 429] on button "OK" at bounding box center [868, 424] width 45 height 28
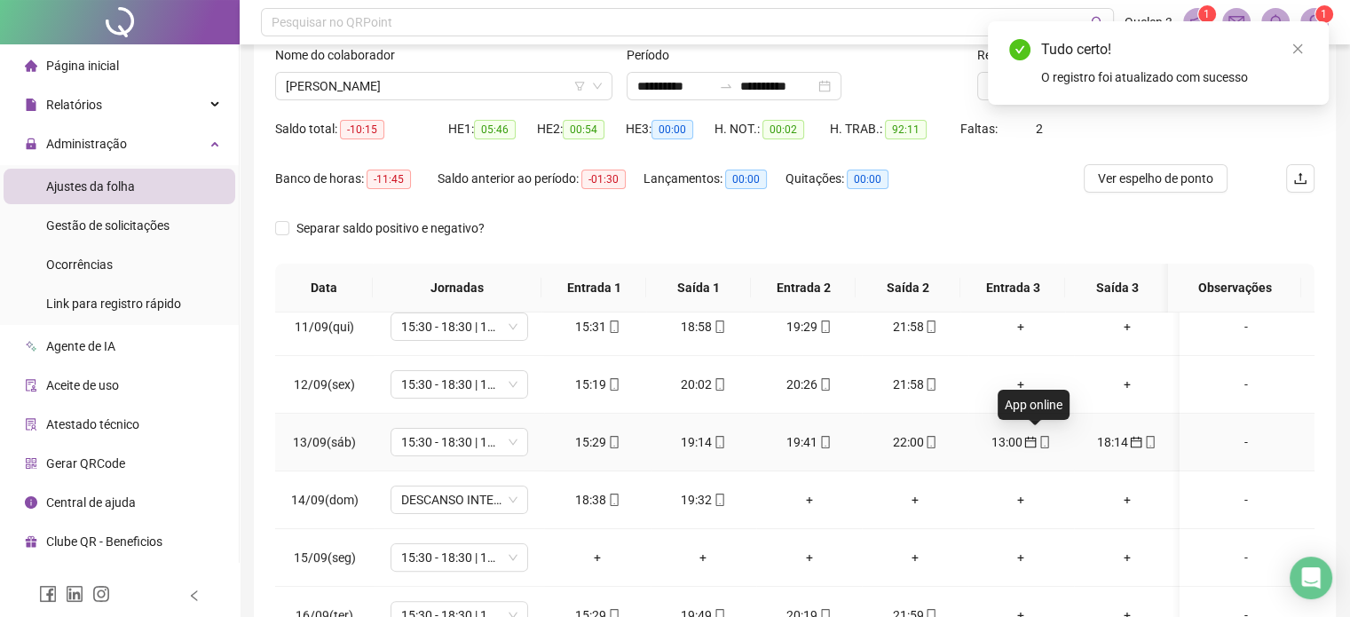
click at [1041, 440] on icon "mobile" at bounding box center [1045, 442] width 8 height 12
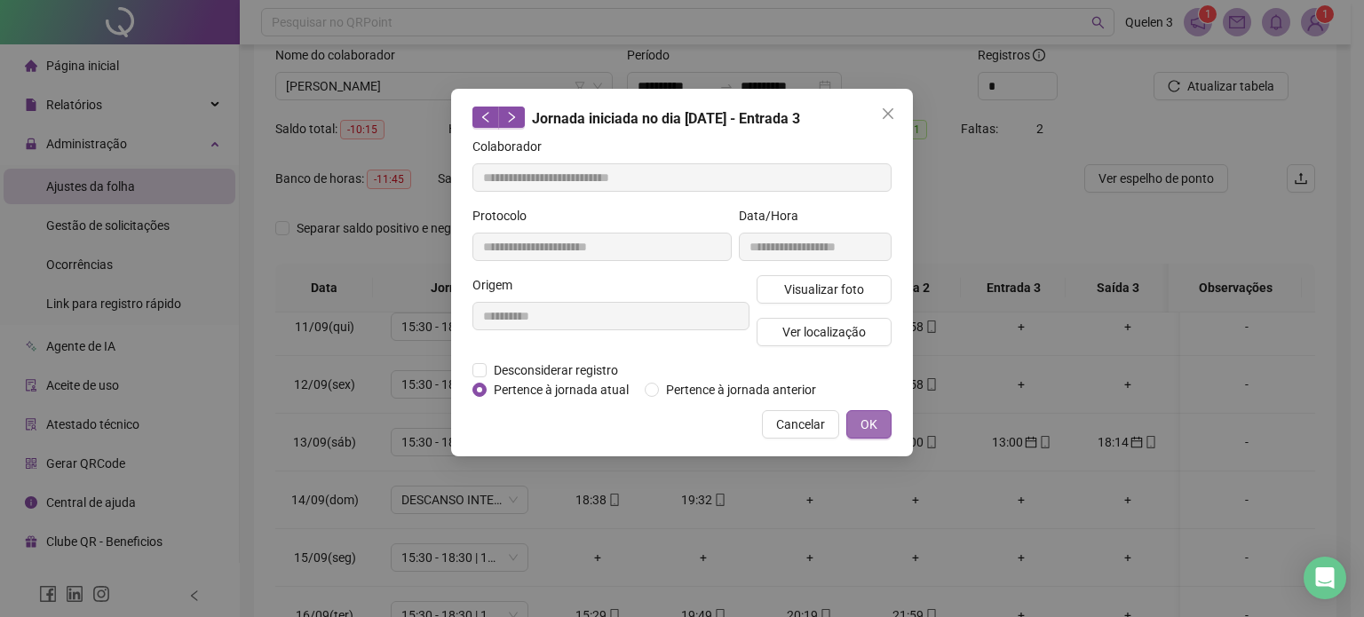
click at [872, 421] on span "OK" at bounding box center [868, 425] width 17 height 20
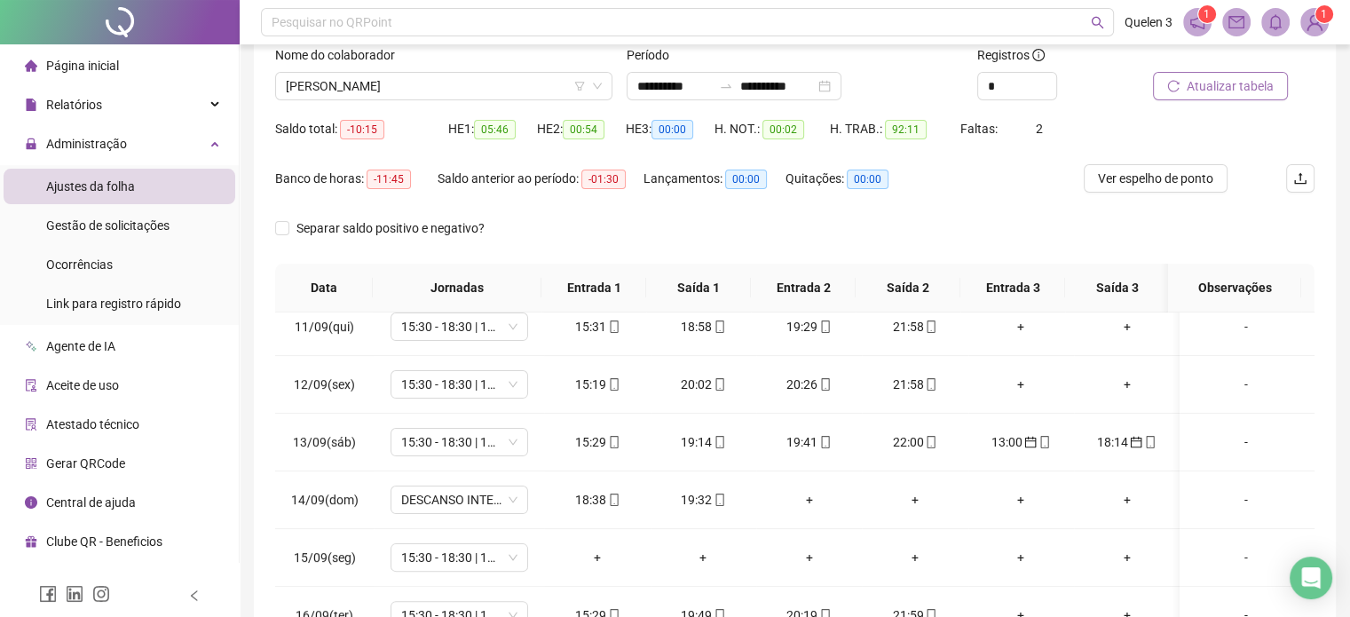
click at [1278, 84] on button "Atualizar tabela" at bounding box center [1220, 86] width 135 height 28
click at [1039, 443] on icon "mobile" at bounding box center [1045, 442] width 12 height 12
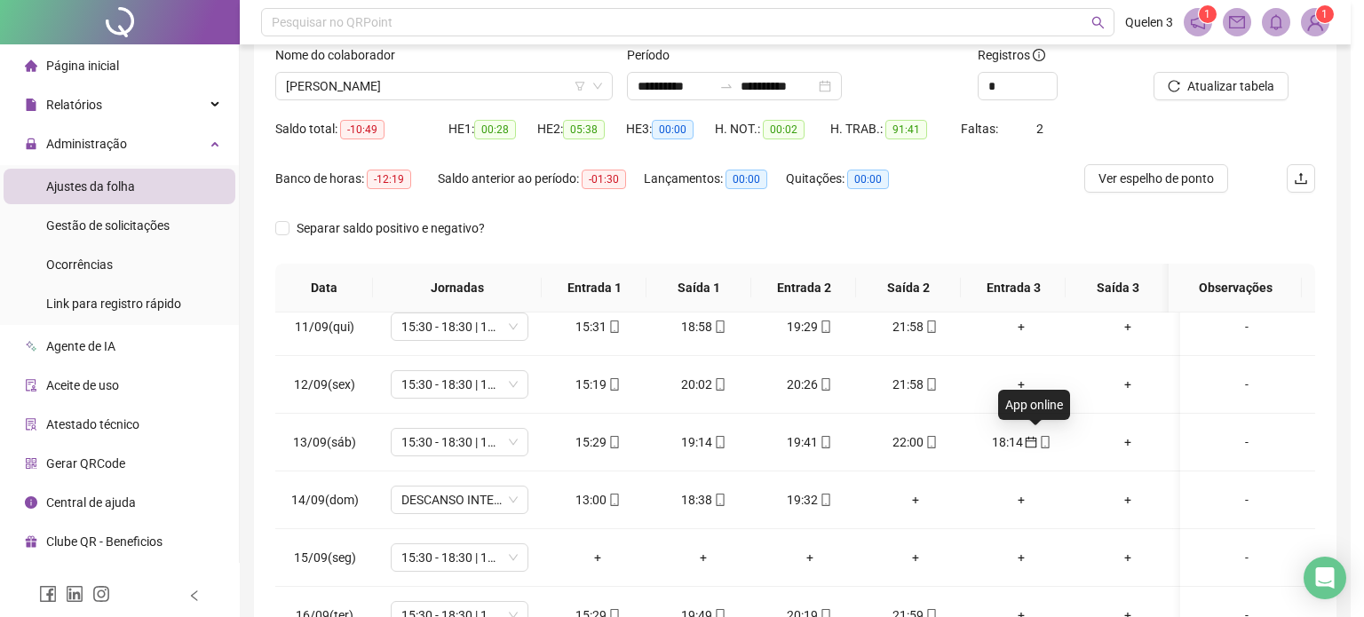
type input "**********"
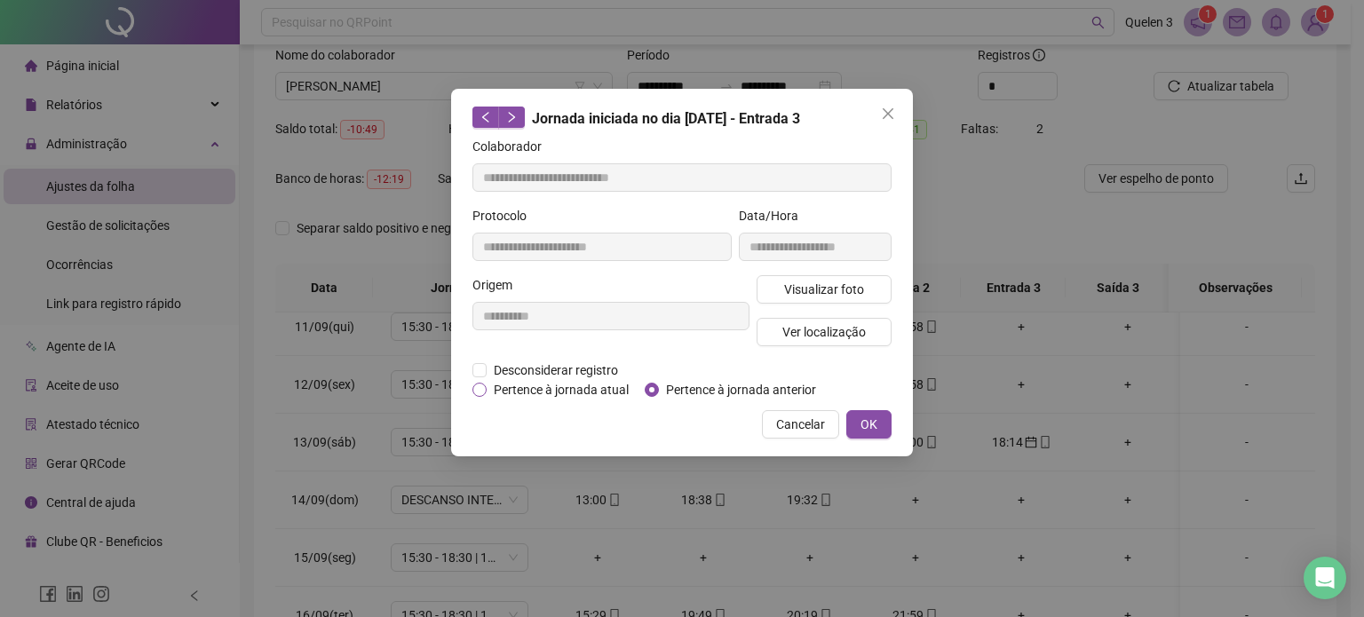
click at [489, 393] on span "Pertence à jornada atual" at bounding box center [561, 390] width 149 height 20
click at [889, 430] on button "OK" at bounding box center [868, 424] width 45 height 28
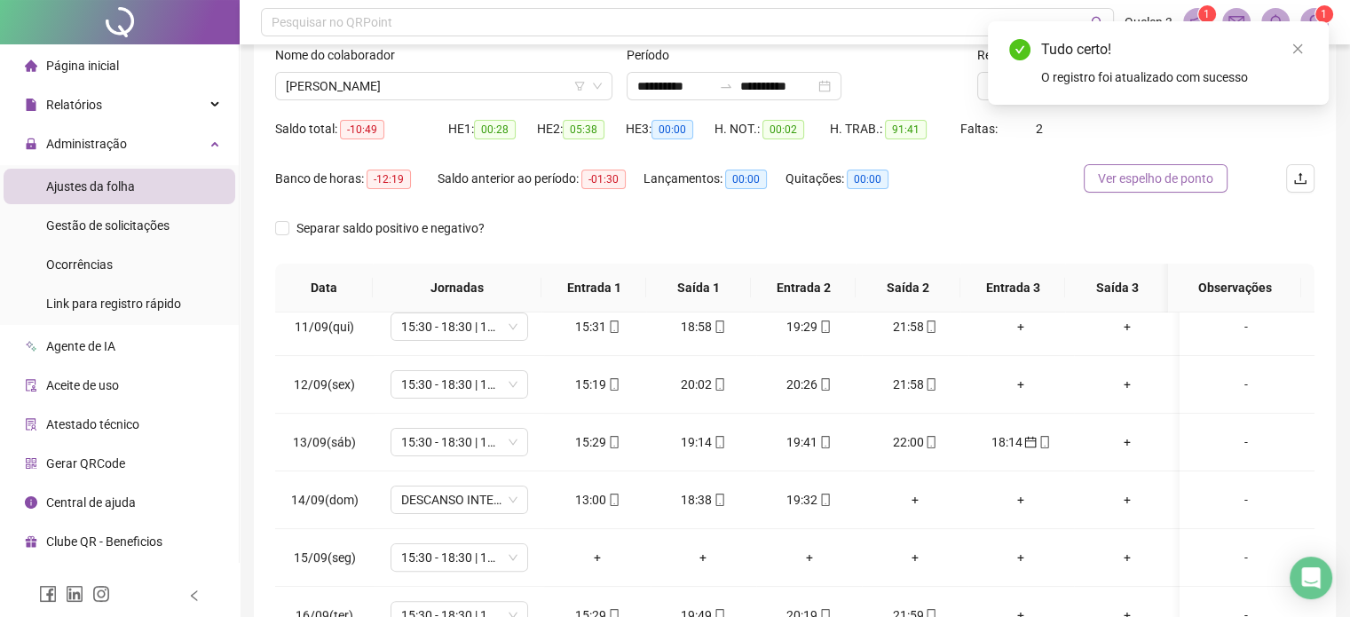
click at [1177, 185] on span "Ver espelho de ponto" at bounding box center [1155, 179] width 115 height 20
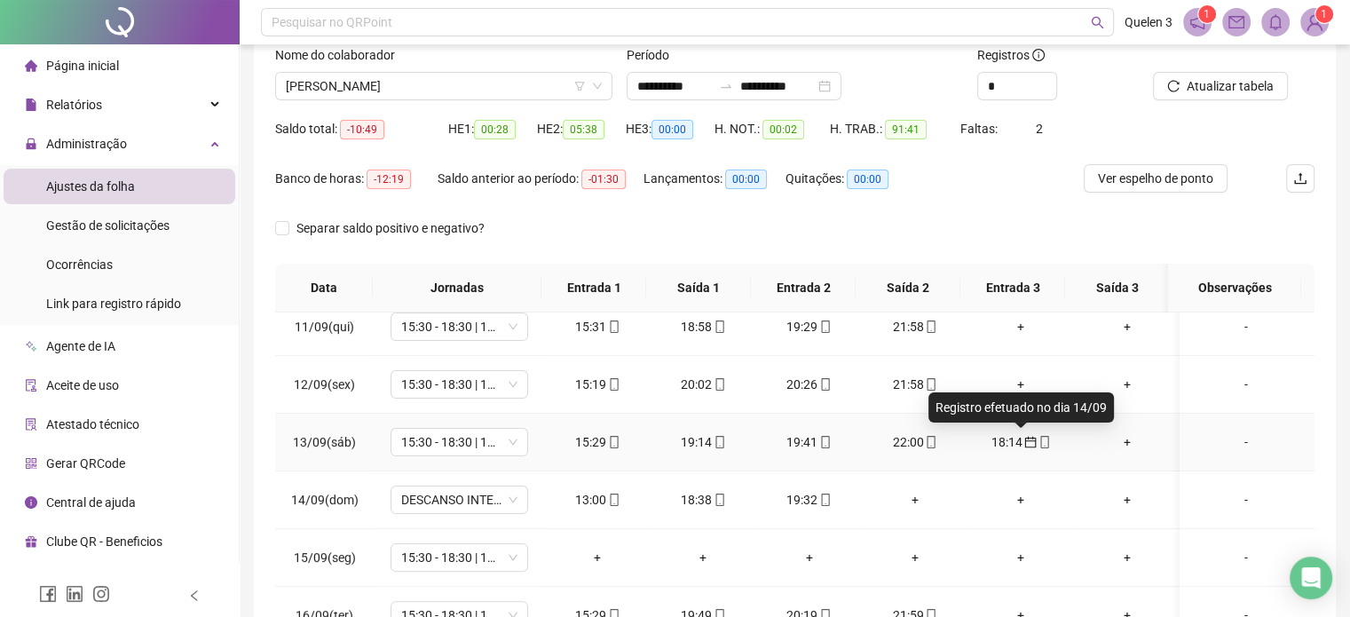
click at [1026, 439] on icon "calendar" at bounding box center [1031, 443] width 12 height 12
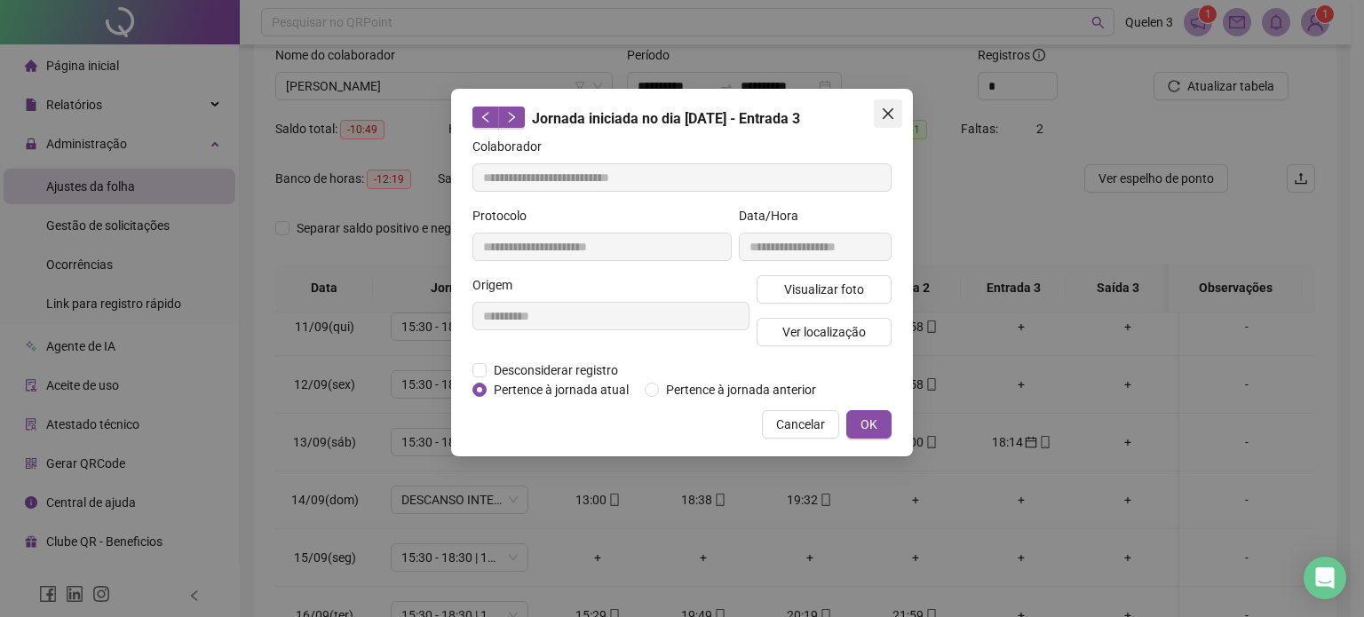
click at [891, 127] on button "Close" at bounding box center [888, 113] width 28 height 28
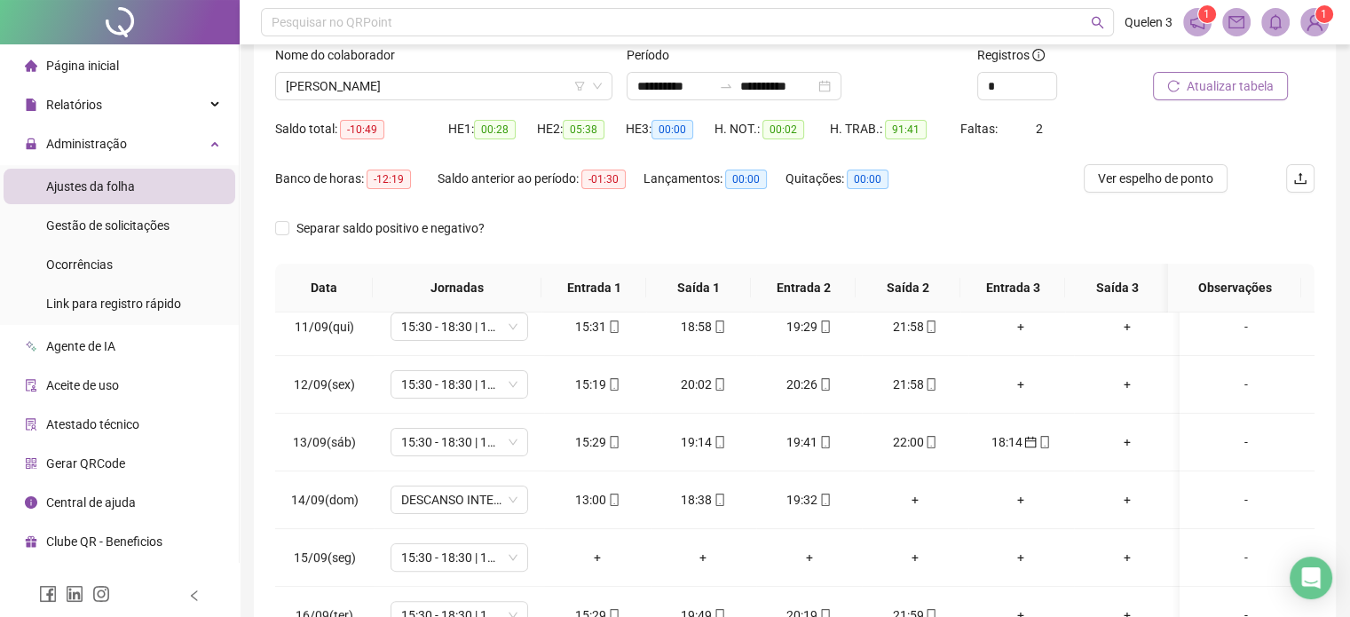
click at [1200, 83] on span "Atualizar tabela" at bounding box center [1230, 86] width 87 height 20
click at [482, 497] on span "DESCANSO INTER-JORNADA" at bounding box center [459, 500] width 116 height 27
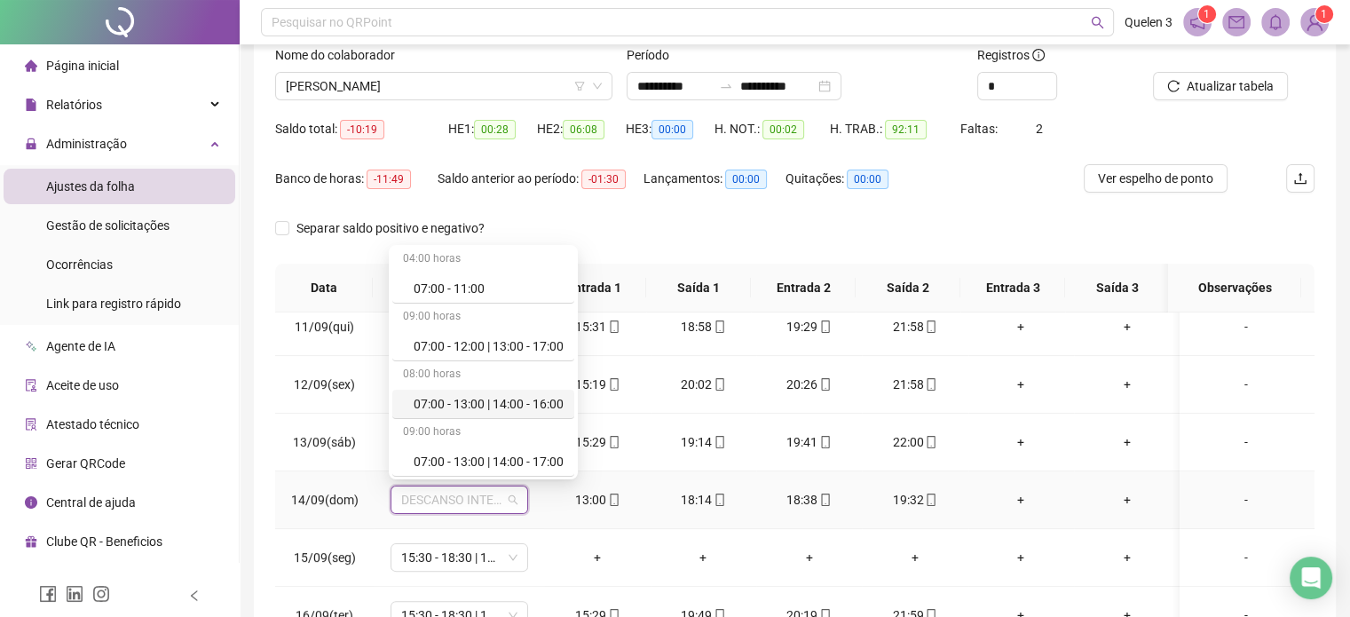
scroll to position [236, 0]
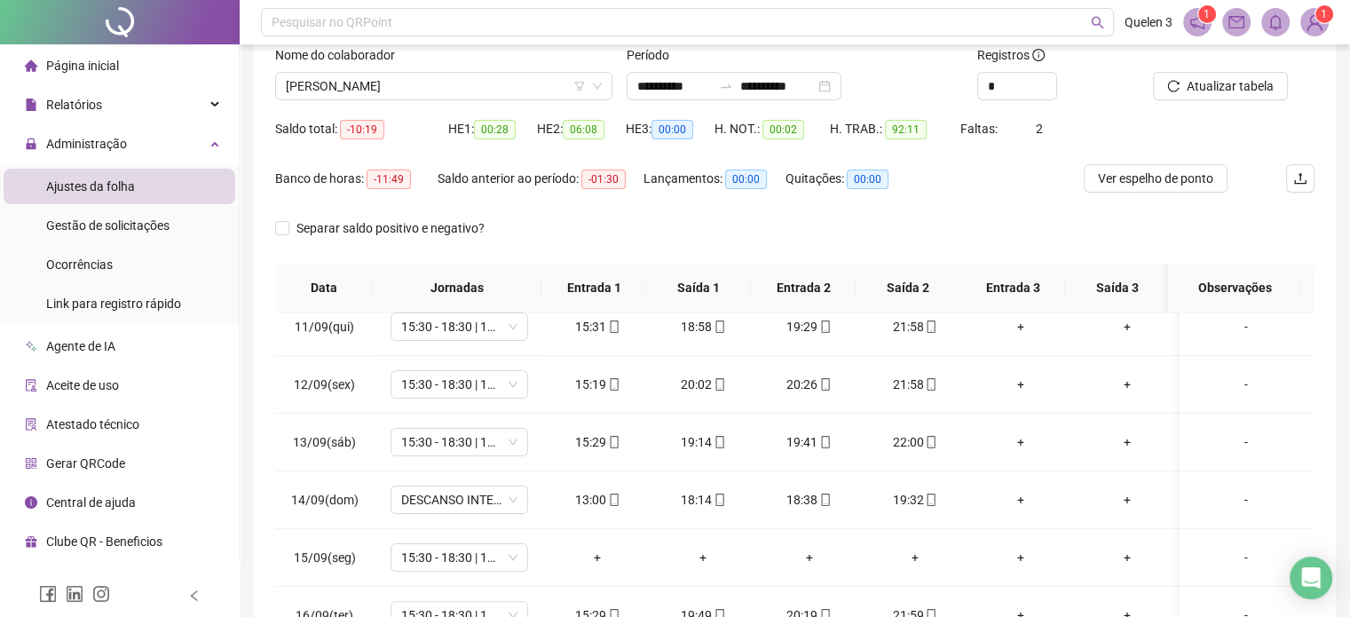
click at [834, 224] on div "Separar saldo positivo e negativo?" at bounding box center [795, 239] width 1040 height 50
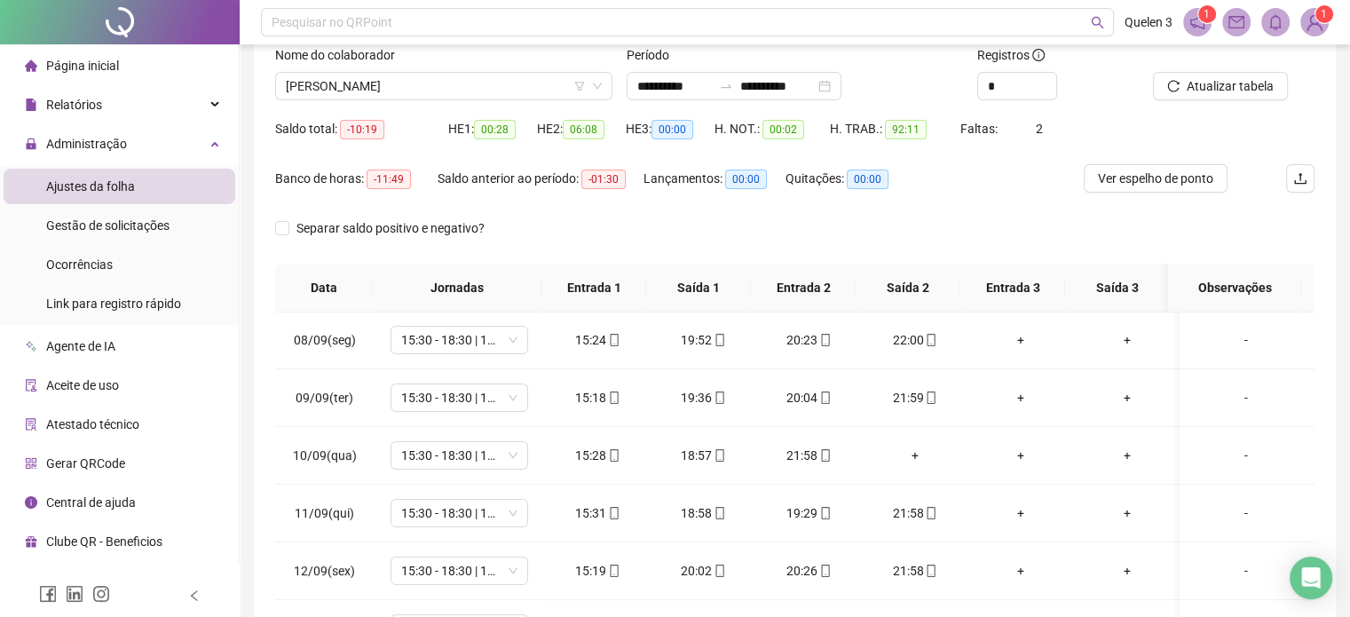
scroll to position [355, 0]
